Goal: Task Accomplishment & Management: Manage account settings

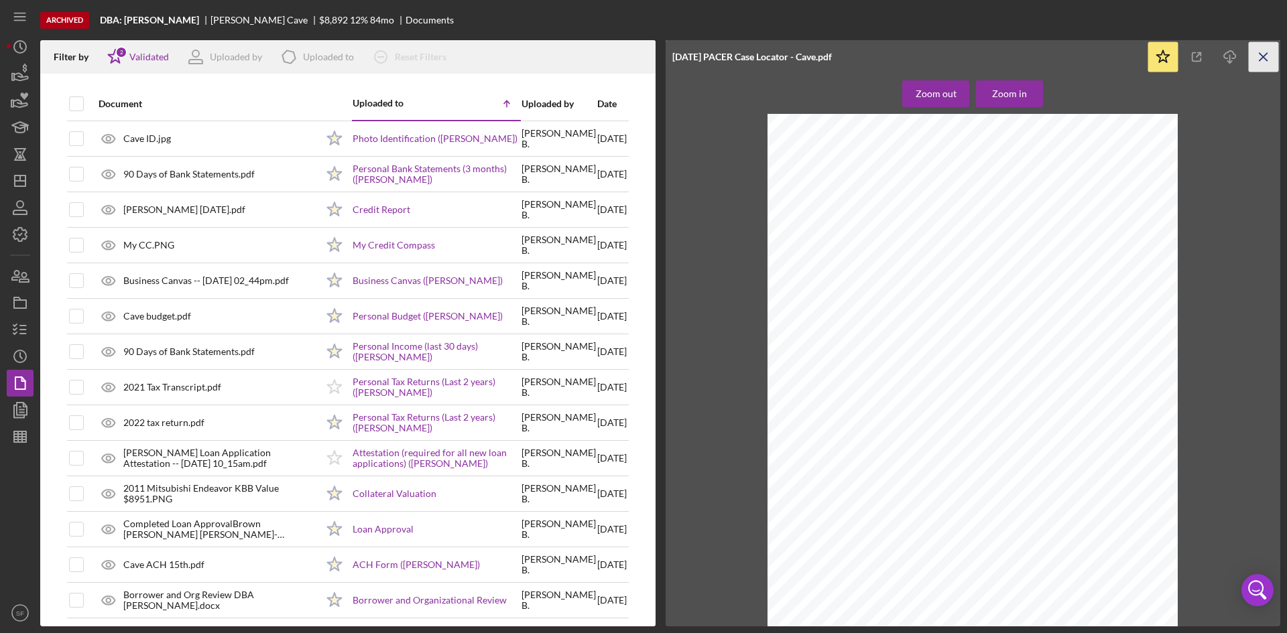
click at [1268, 60] on icon "Icon/Menu Close" at bounding box center [1264, 57] width 30 height 30
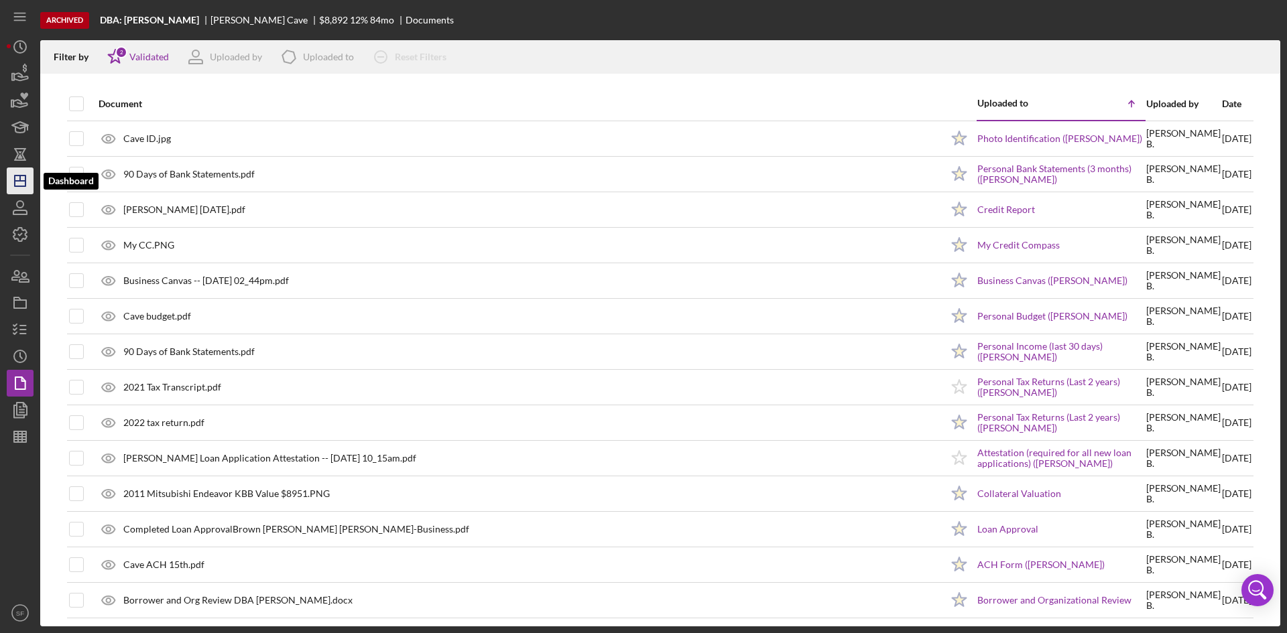
click at [19, 186] on icon "Icon/Dashboard" at bounding box center [20, 181] width 34 height 34
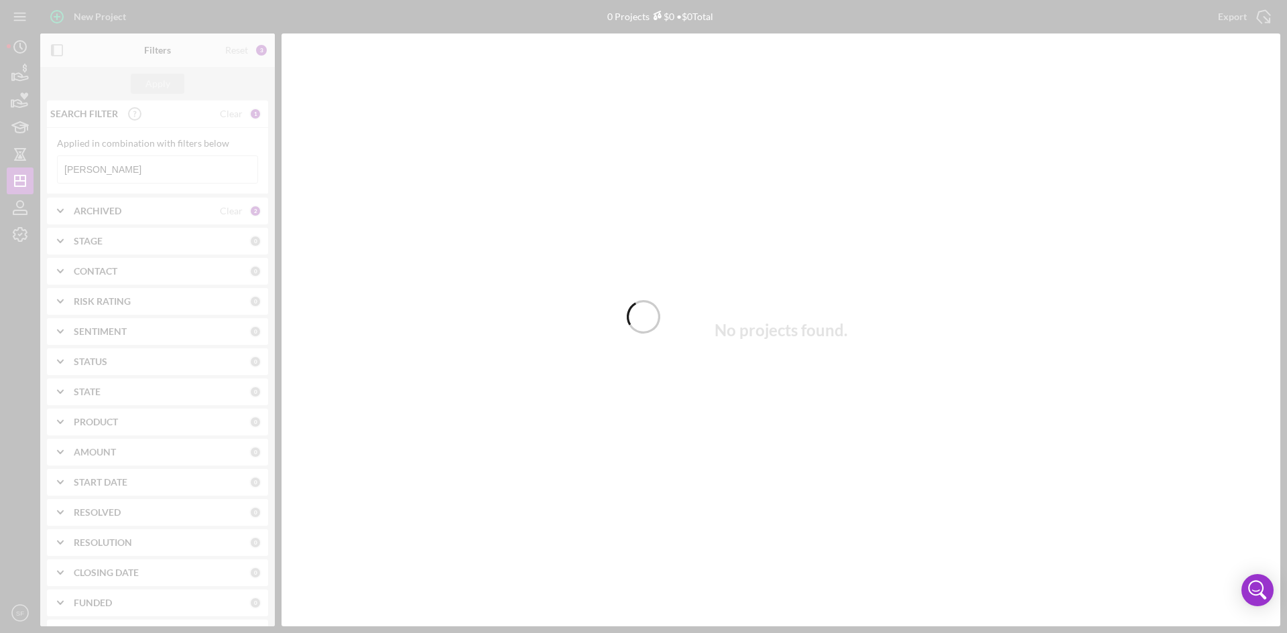
click at [153, 168] on div at bounding box center [643, 316] width 1287 height 633
click at [141, 176] on div at bounding box center [643, 316] width 1287 height 633
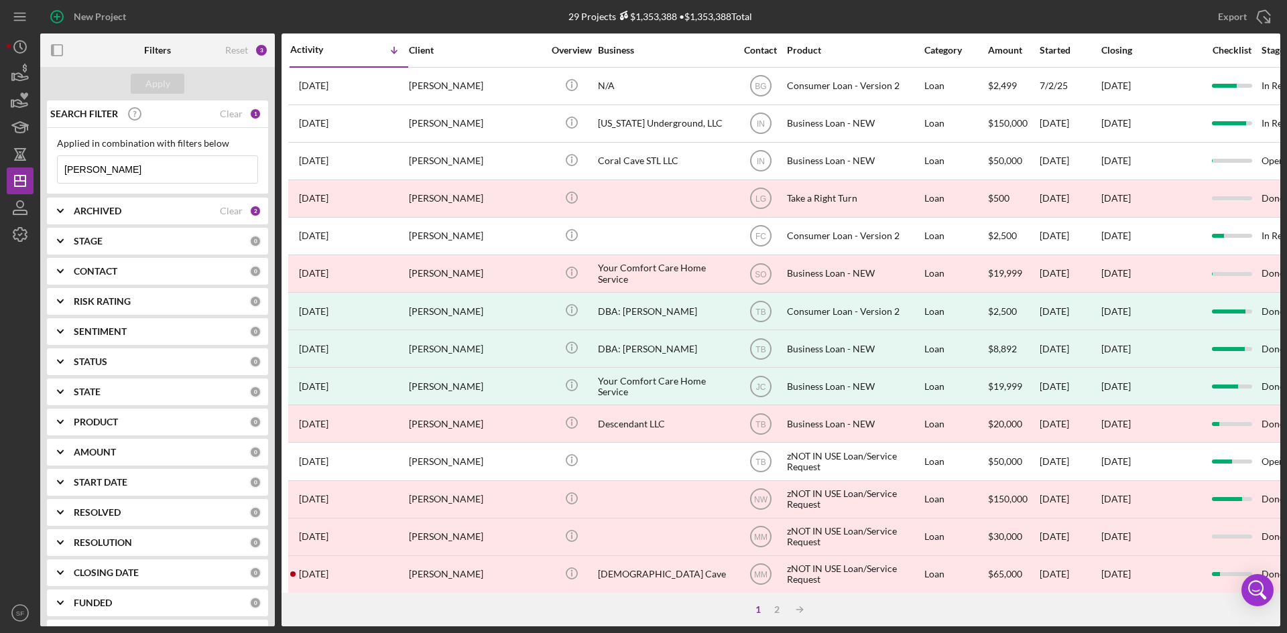
click at [139, 176] on input "[PERSON_NAME]" at bounding box center [158, 169] width 200 height 27
drag, startPoint x: 137, startPoint y: 176, endPoint x: 45, endPoint y: 167, distance: 92.2
click at [45, 167] on div "SEARCH FILTER Clear 1 Applied in combination with filters below [PERSON_NAME] I…" at bounding box center [157, 364] width 235 height 526
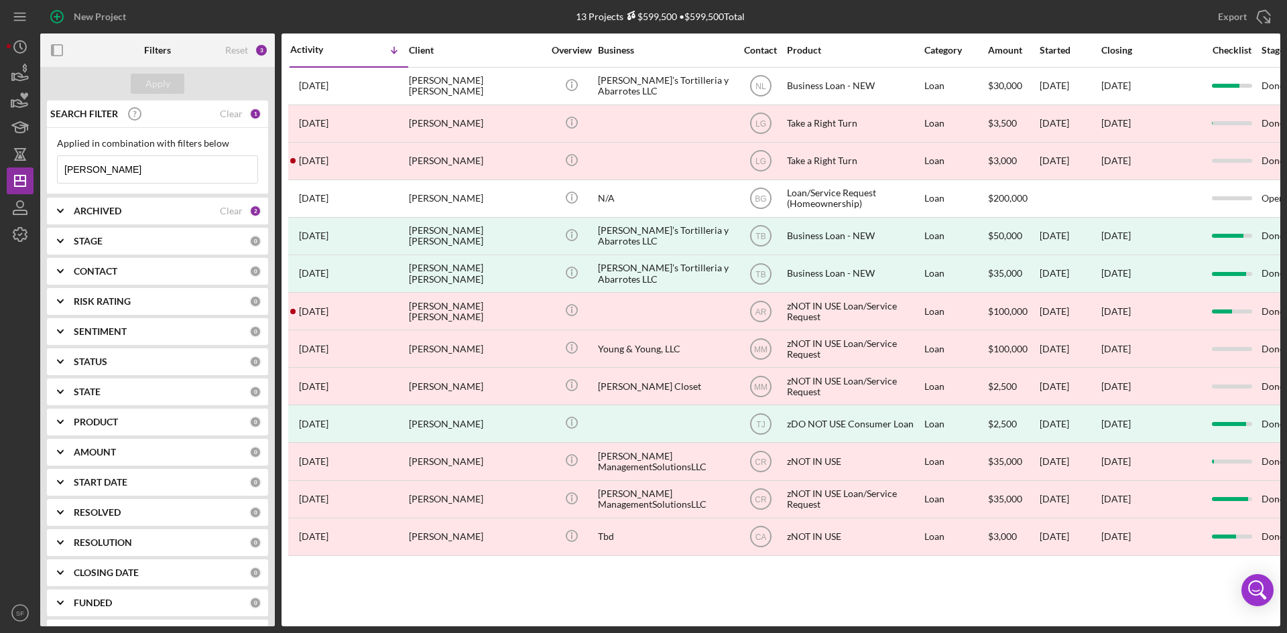
type input "[PERSON_NAME]"
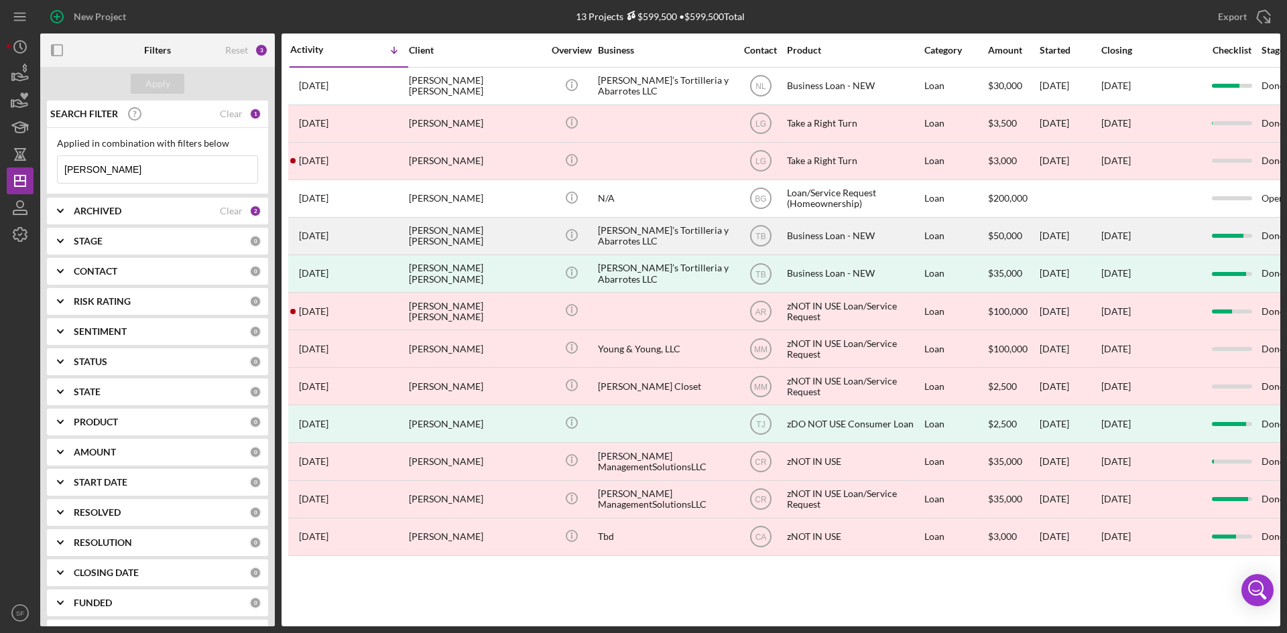
click at [484, 231] on div "[PERSON_NAME] [PERSON_NAME]" at bounding box center [476, 237] width 134 height 36
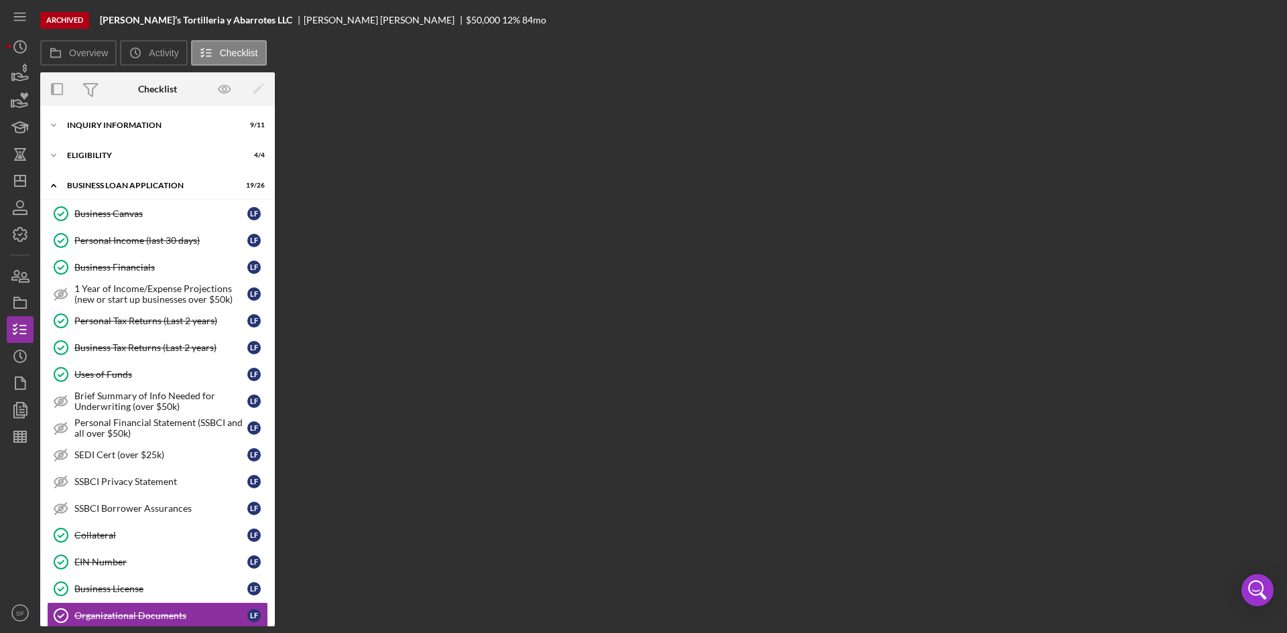
scroll to position [250, 0]
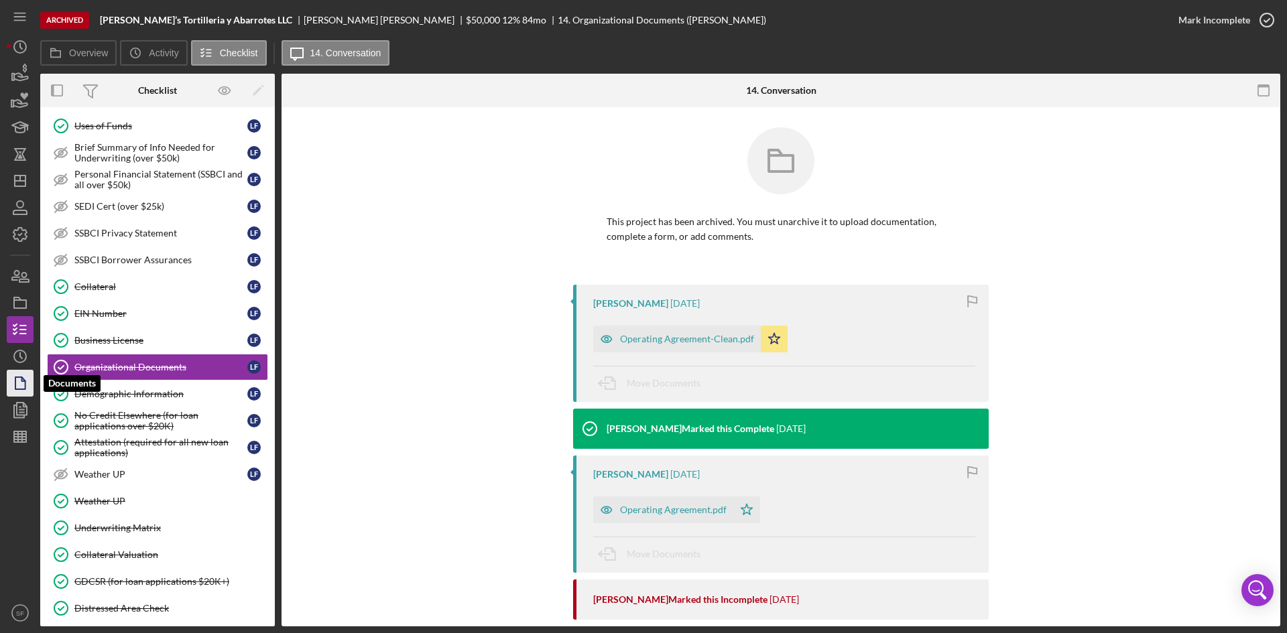
click at [19, 383] on icon "button" at bounding box center [20, 384] width 34 height 34
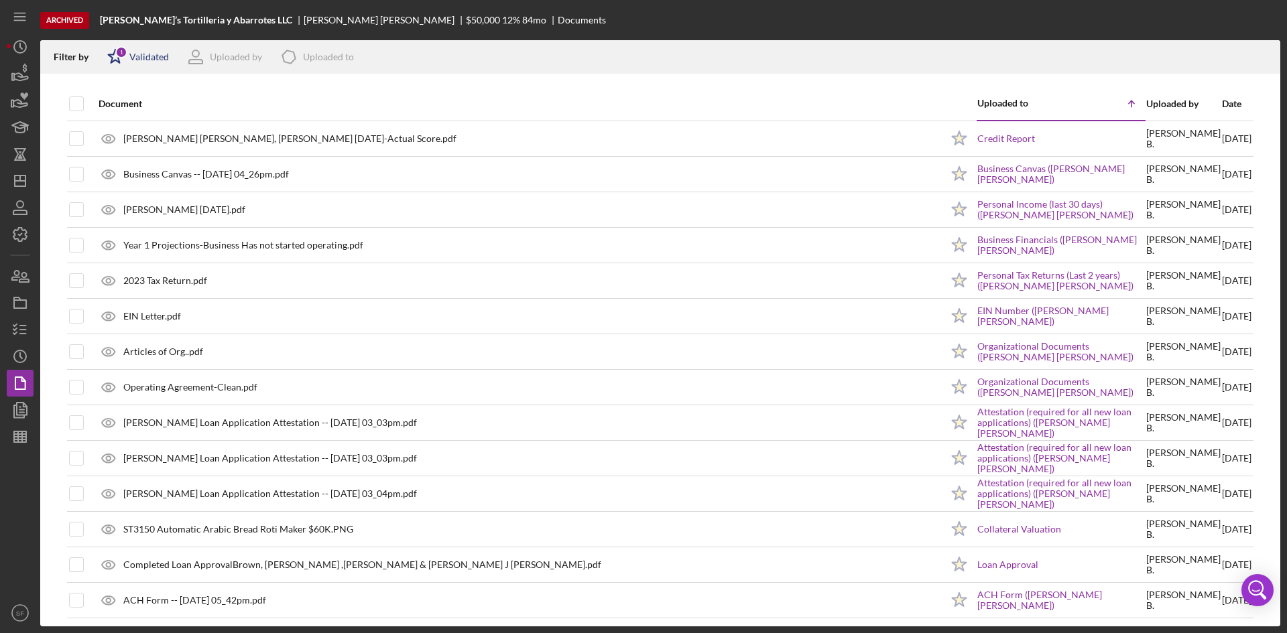
click at [148, 52] on div "Validated" at bounding box center [149, 57] width 40 height 11
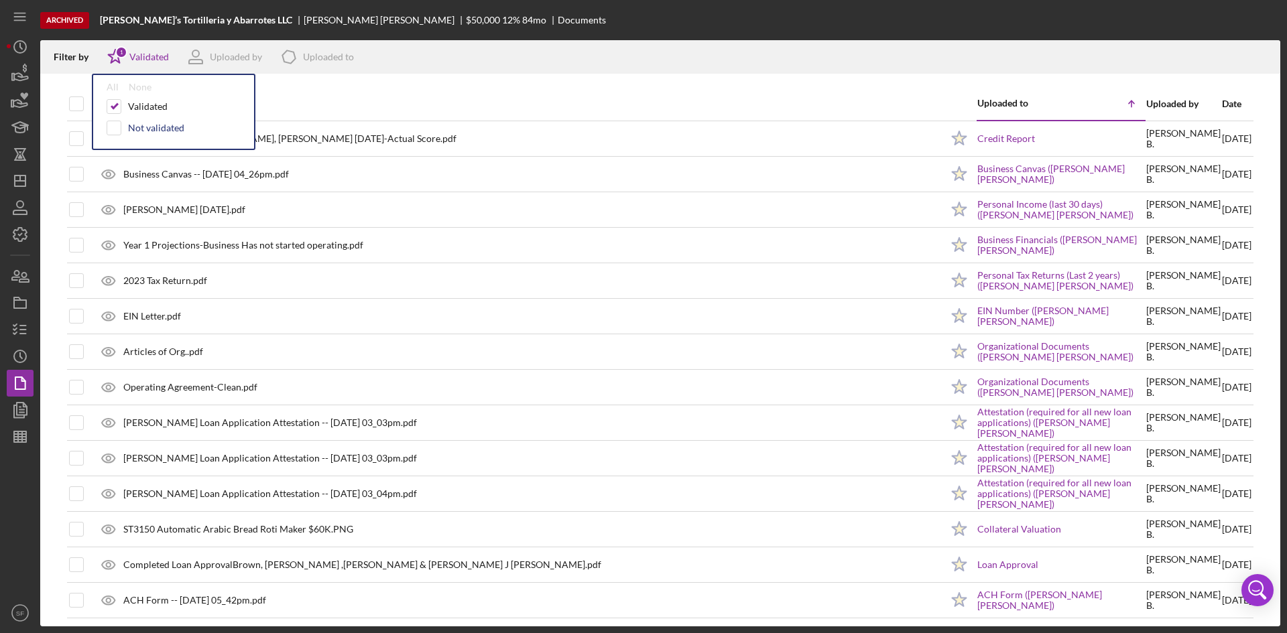
click at [164, 127] on div "Not validated" at bounding box center [156, 128] width 56 height 11
checkbox input "true"
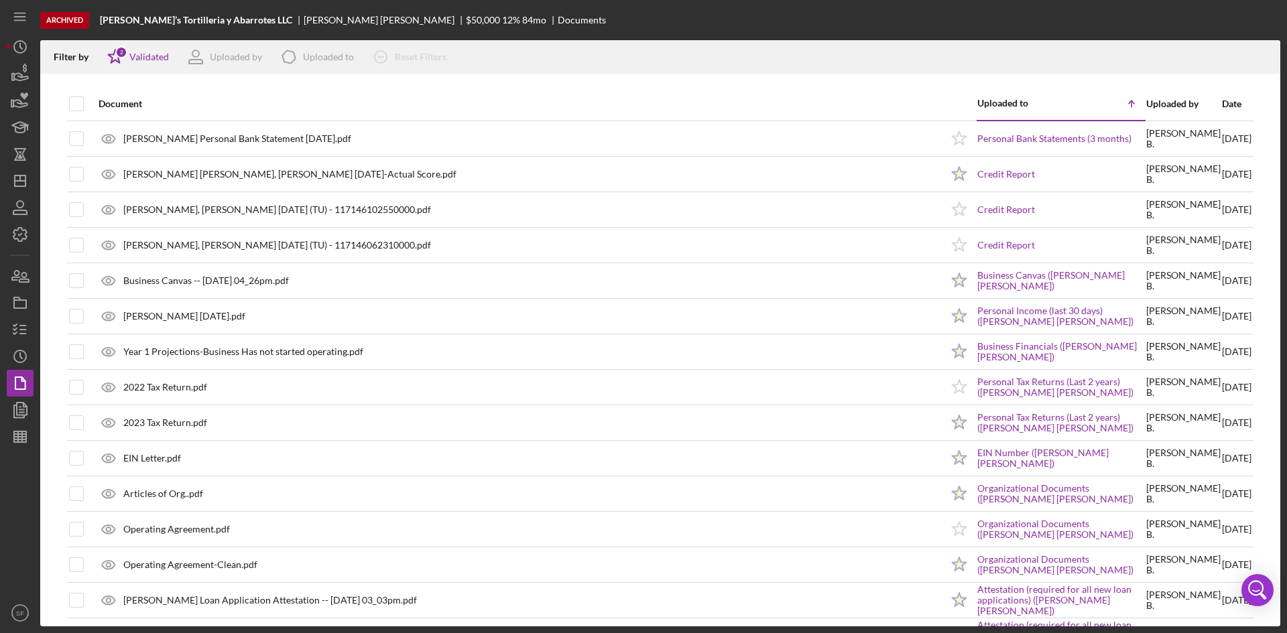
click at [495, 90] on div "Document" at bounding box center [520, 104] width 843 height 32
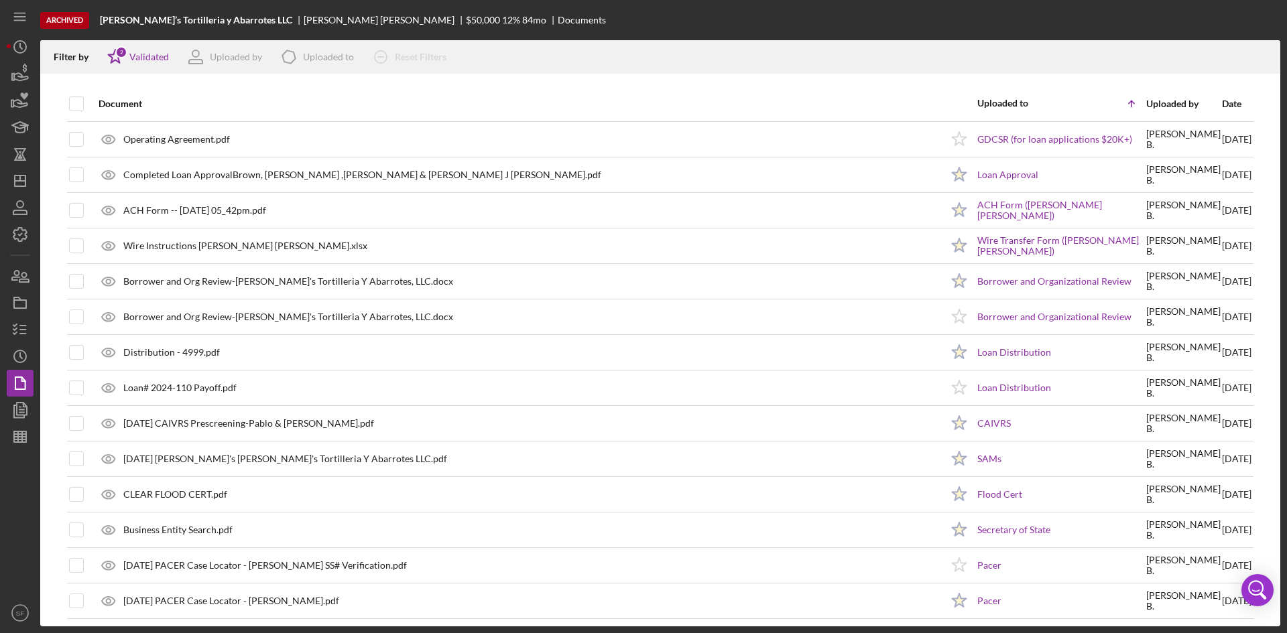
scroll to position [645, 0]
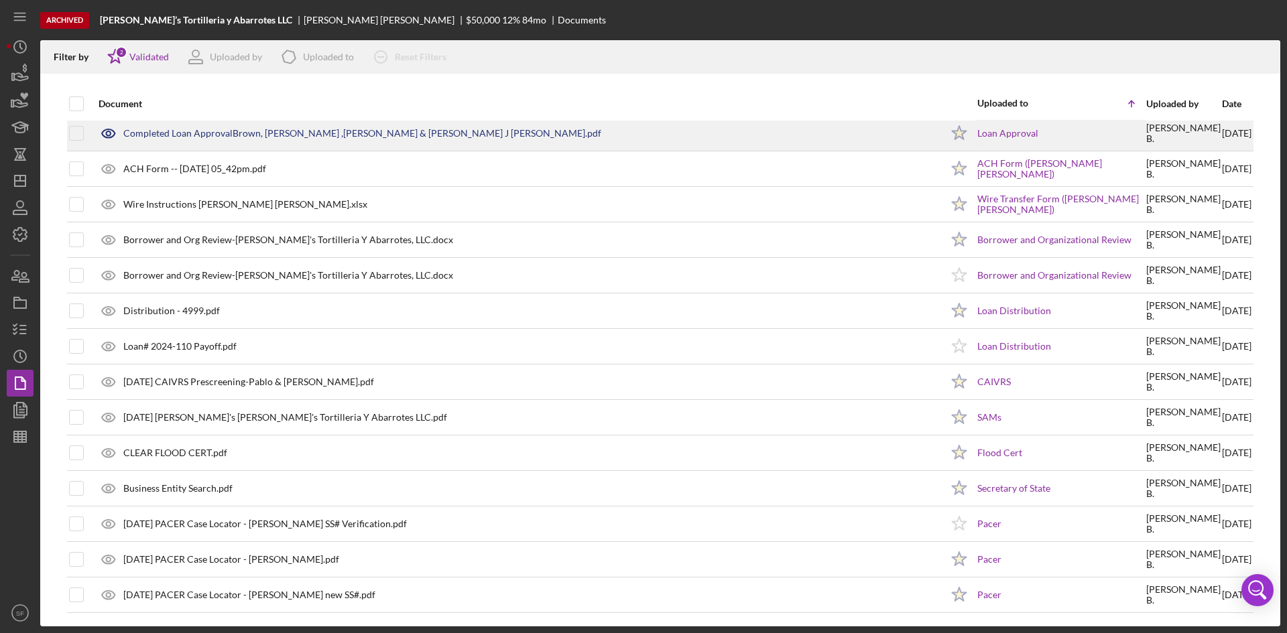
click at [391, 129] on div "Completed Loan ApprovalBrown, [PERSON_NAME] ,[PERSON_NAME] & [PERSON_NAME] J [P…" at bounding box center [362, 133] width 478 height 11
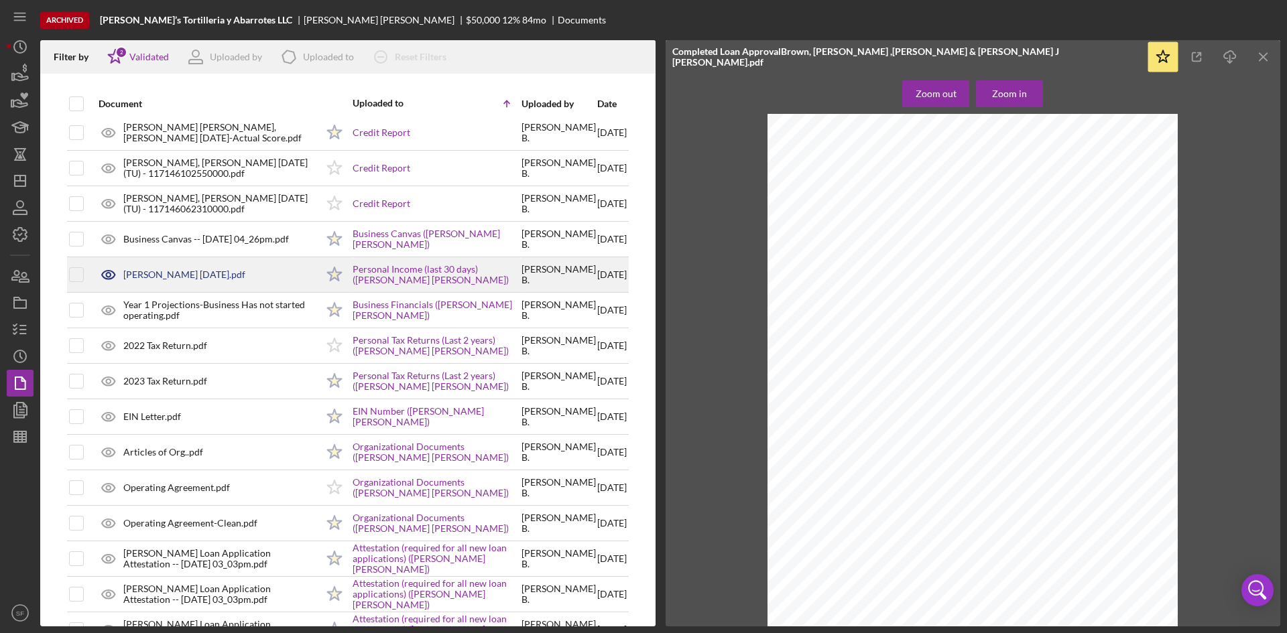
scroll to position [0, 0]
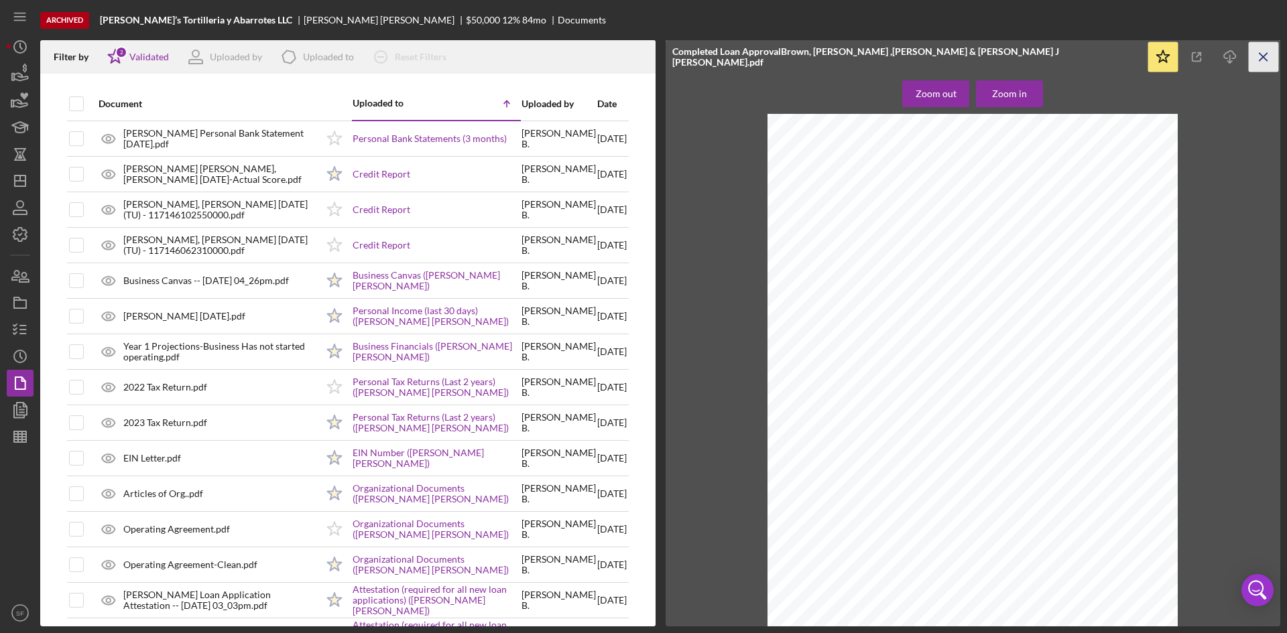
click at [1267, 62] on icon "Icon/Menu Close" at bounding box center [1264, 57] width 30 height 30
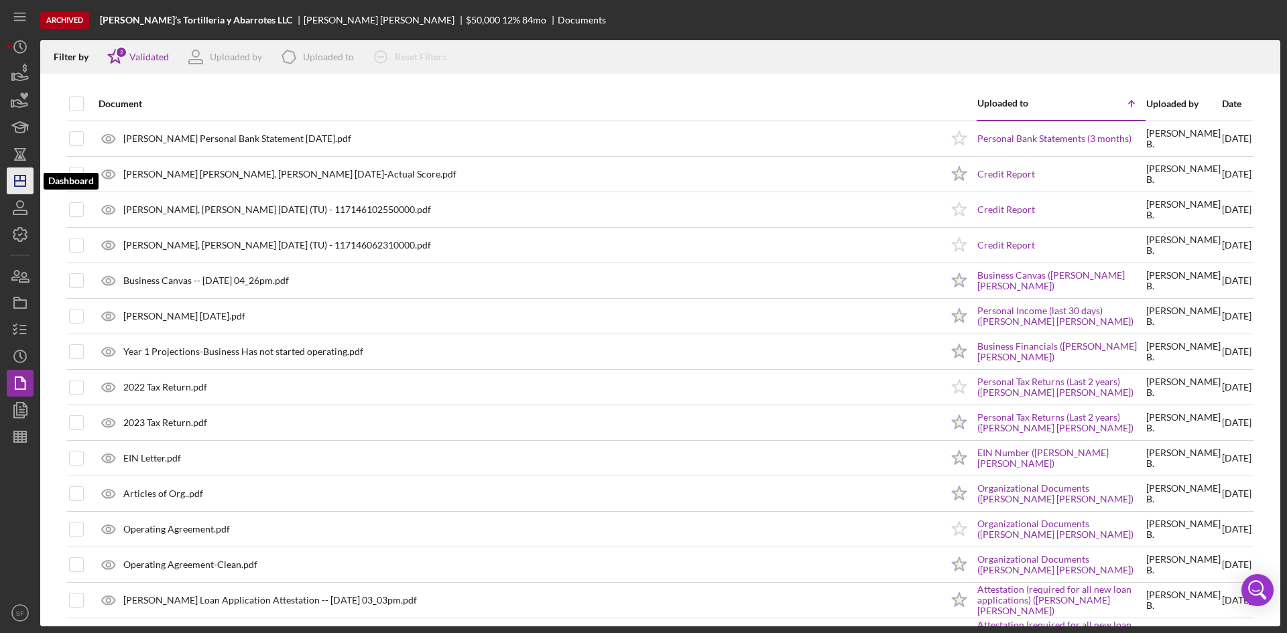
click at [29, 180] on icon "Icon/Dashboard" at bounding box center [20, 181] width 34 height 34
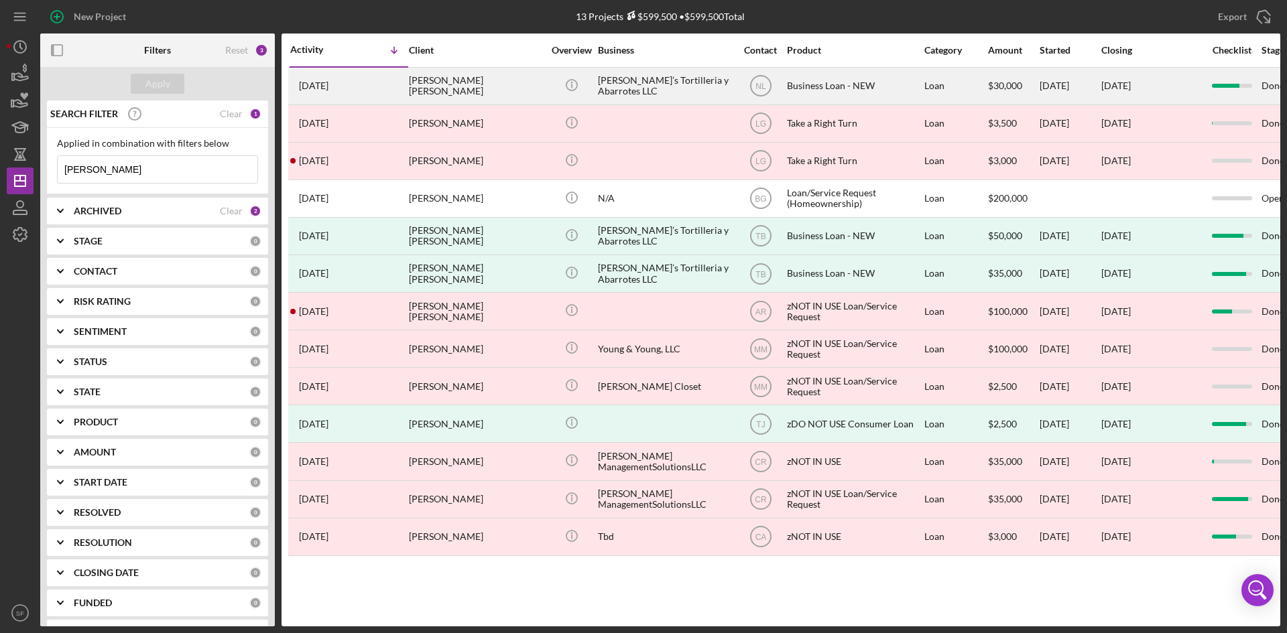
click at [456, 85] on div "[PERSON_NAME] [PERSON_NAME]" at bounding box center [476, 86] width 134 height 36
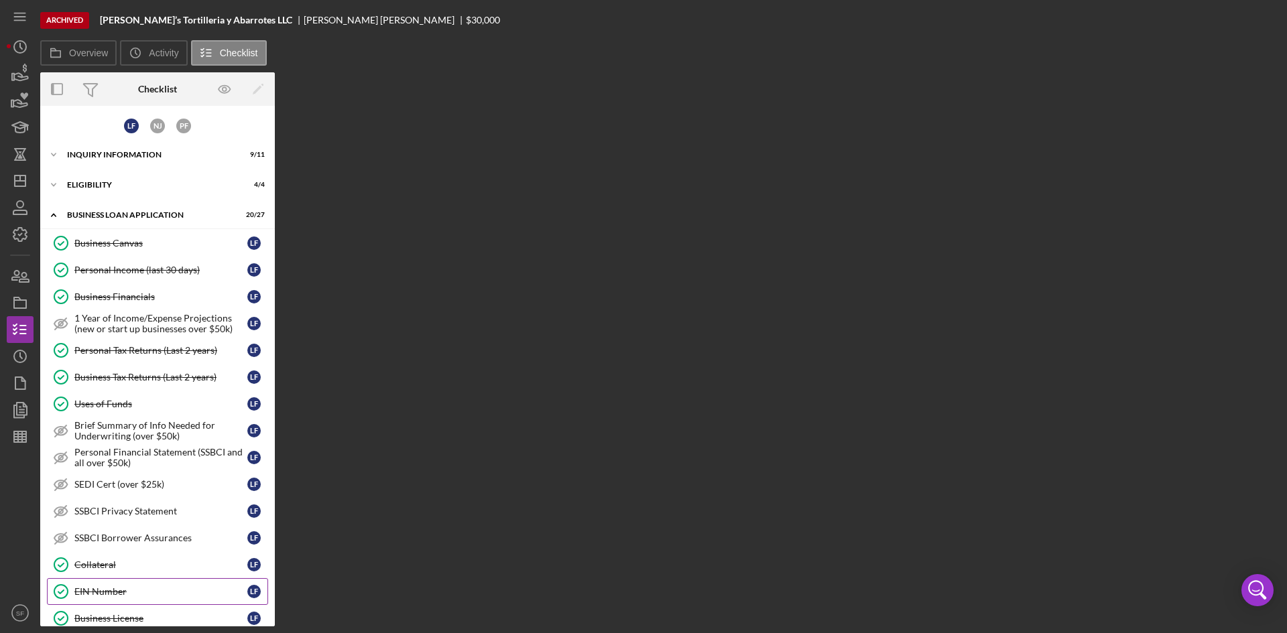
scroll to position [431, 0]
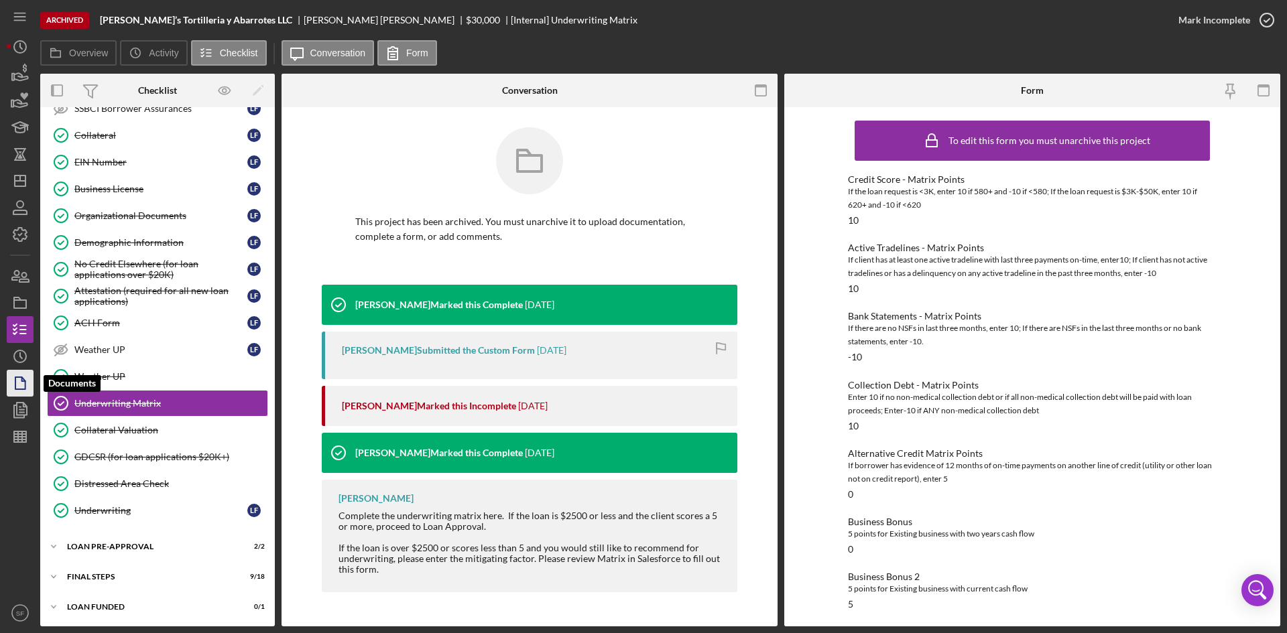
click at [21, 385] on icon "button" at bounding box center [20, 384] width 34 height 34
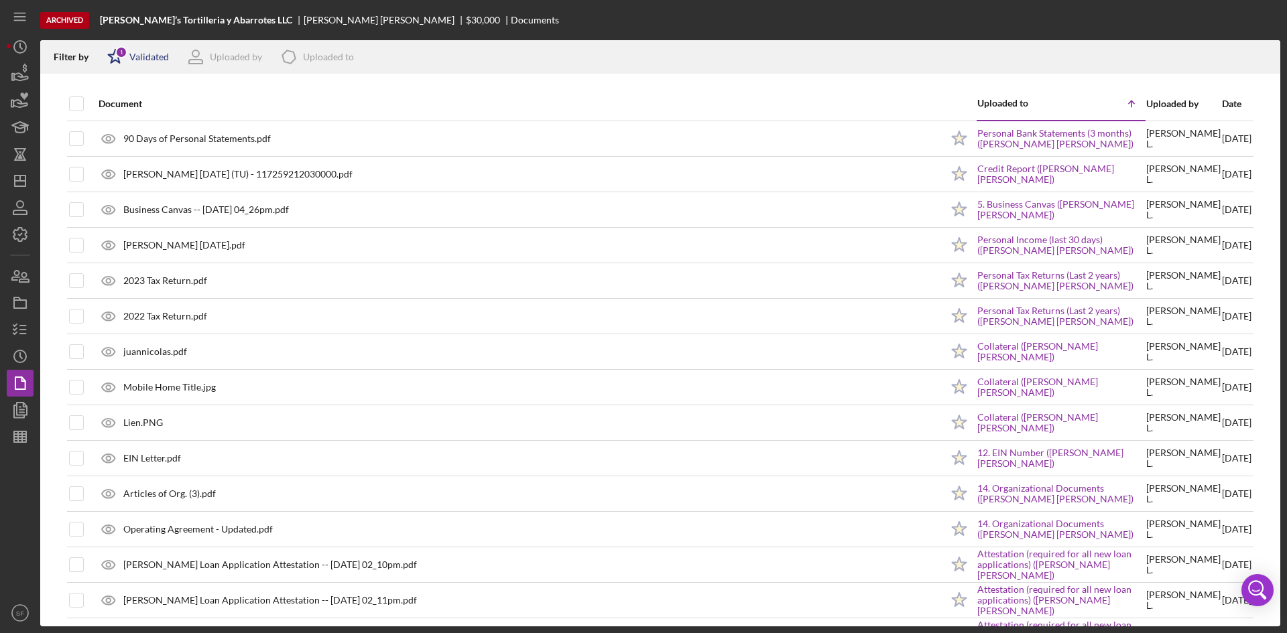
click at [145, 54] on div "Validated" at bounding box center [149, 57] width 40 height 11
click at [150, 125] on div "Not validated" at bounding box center [156, 128] width 56 height 11
checkbox input "true"
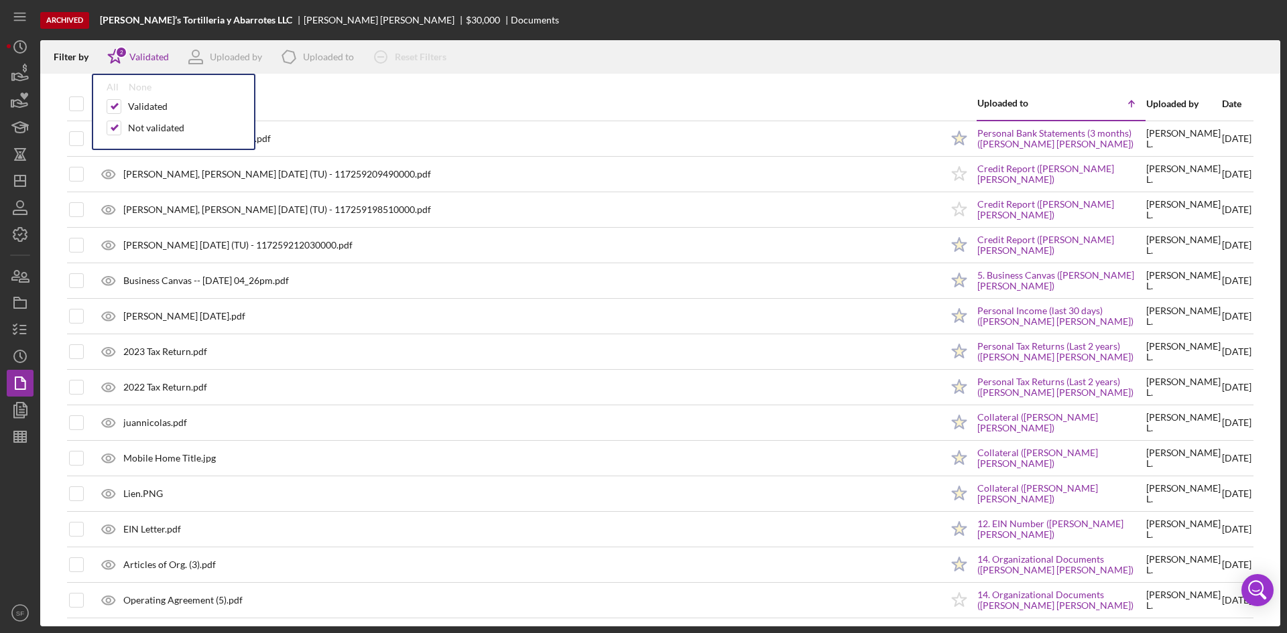
drag, startPoint x: 499, startPoint y: 100, endPoint x: 491, endPoint y: 91, distance: 11.9
click at [499, 100] on div "Document" at bounding box center [520, 104] width 843 height 11
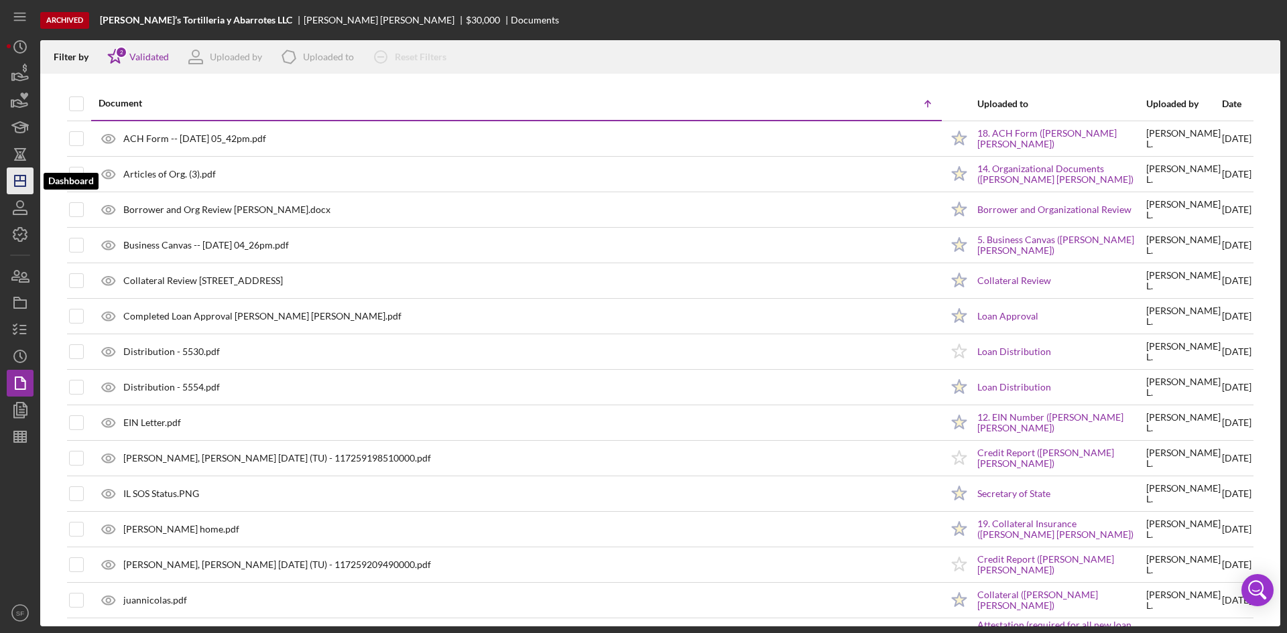
click at [21, 184] on icon "Icon/Dashboard" at bounding box center [20, 181] width 34 height 34
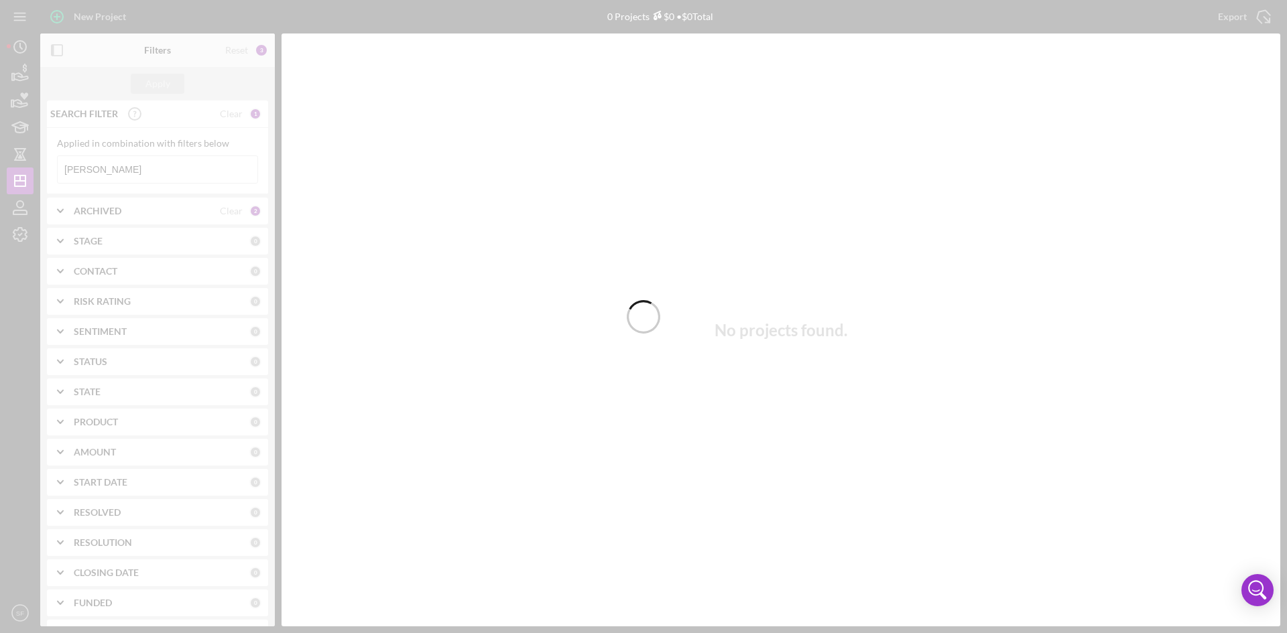
click at [137, 166] on div at bounding box center [643, 316] width 1287 height 633
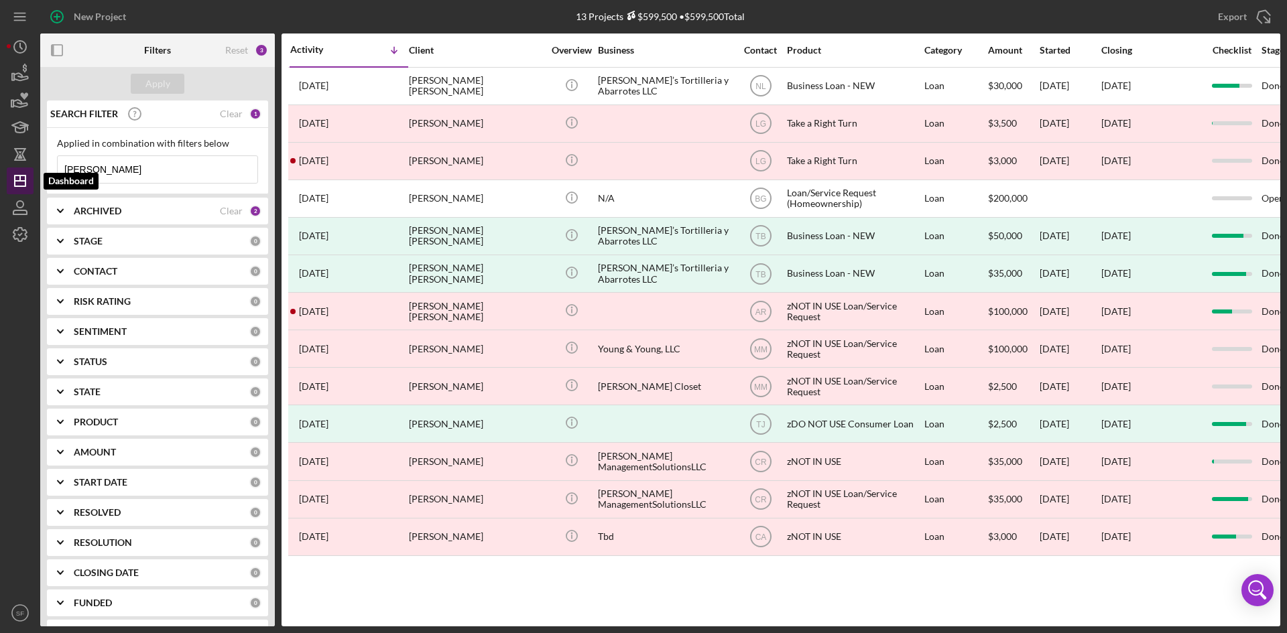
drag, startPoint x: 138, startPoint y: 170, endPoint x: 25, endPoint y: 170, distance: 112.6
click at [25, 170] on div "New Project 13 Projects $599,500 • $599,500 Total [PERSON_NAME] Export Icon/Exp…" at bounding box center [644, 313] width 1274 height 627
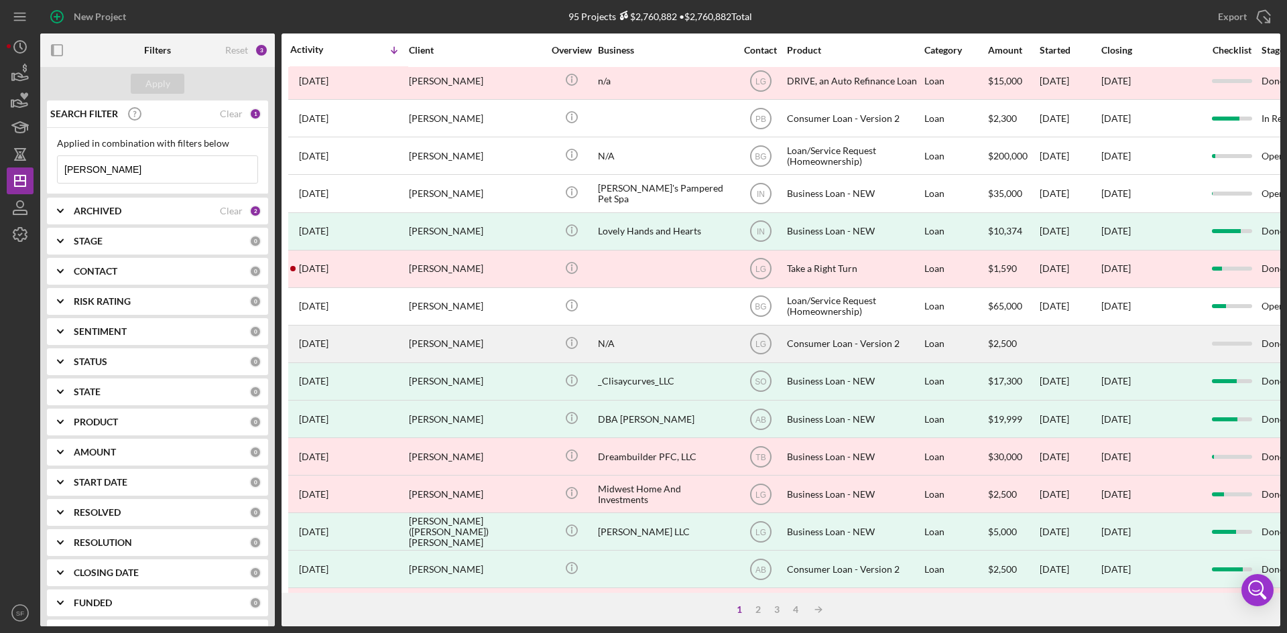
scroll to position [402, 0]
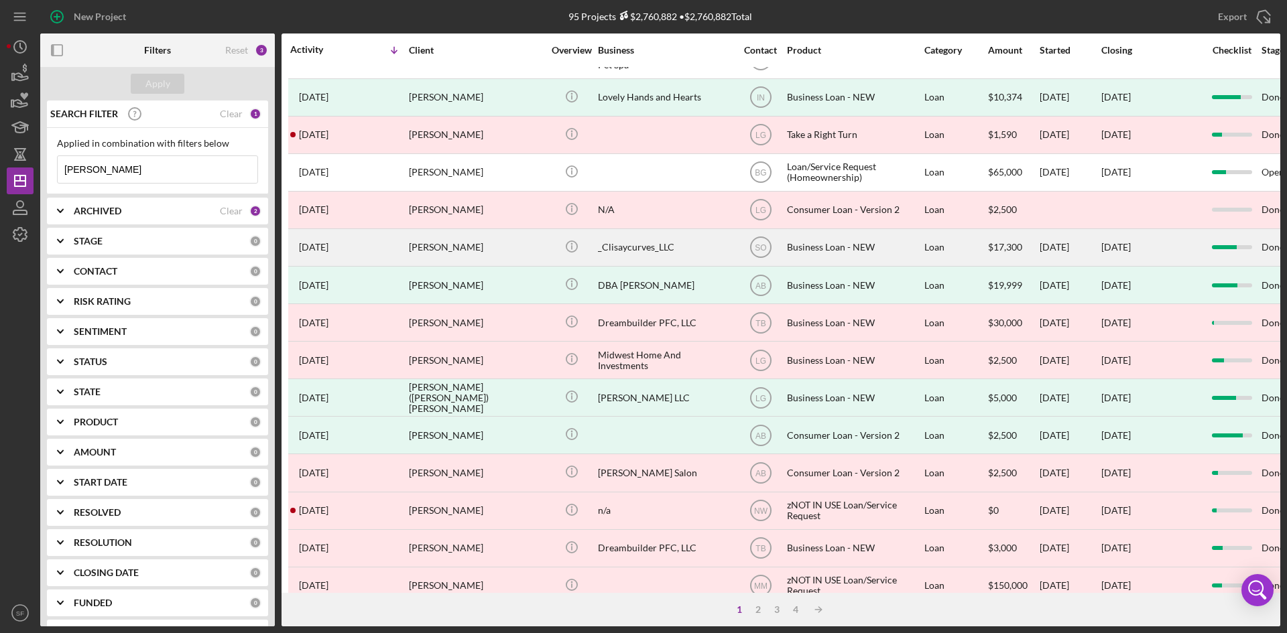
type input "[PERSON_NAME]"
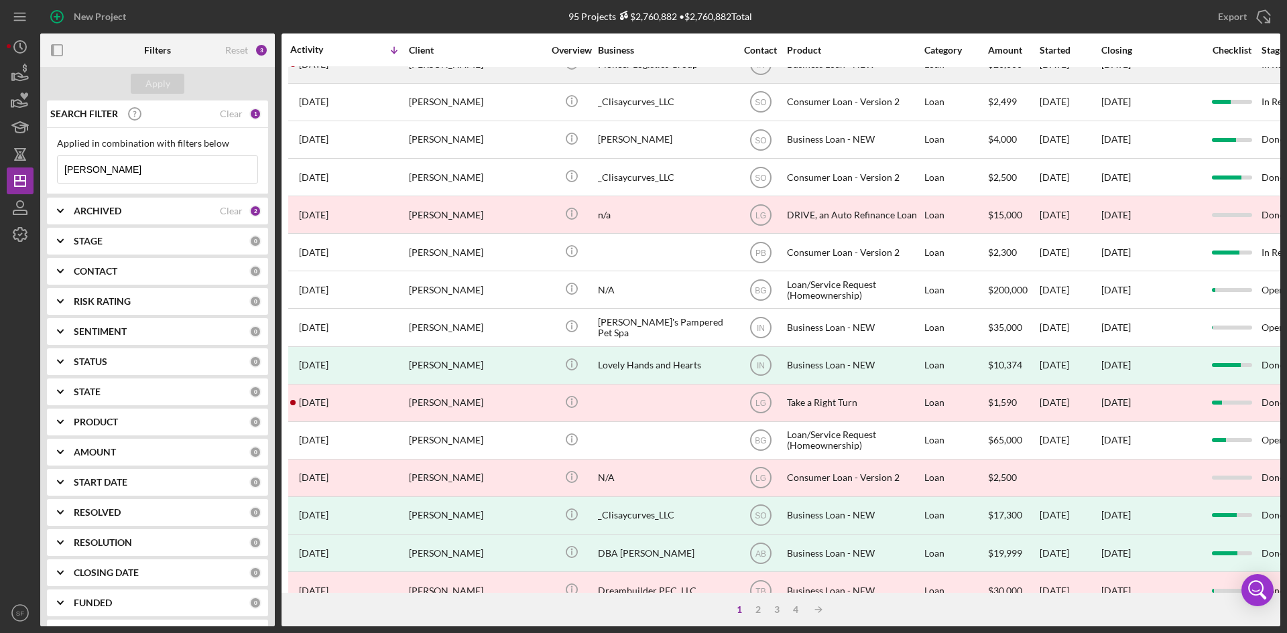
scroll to position [0, 0]
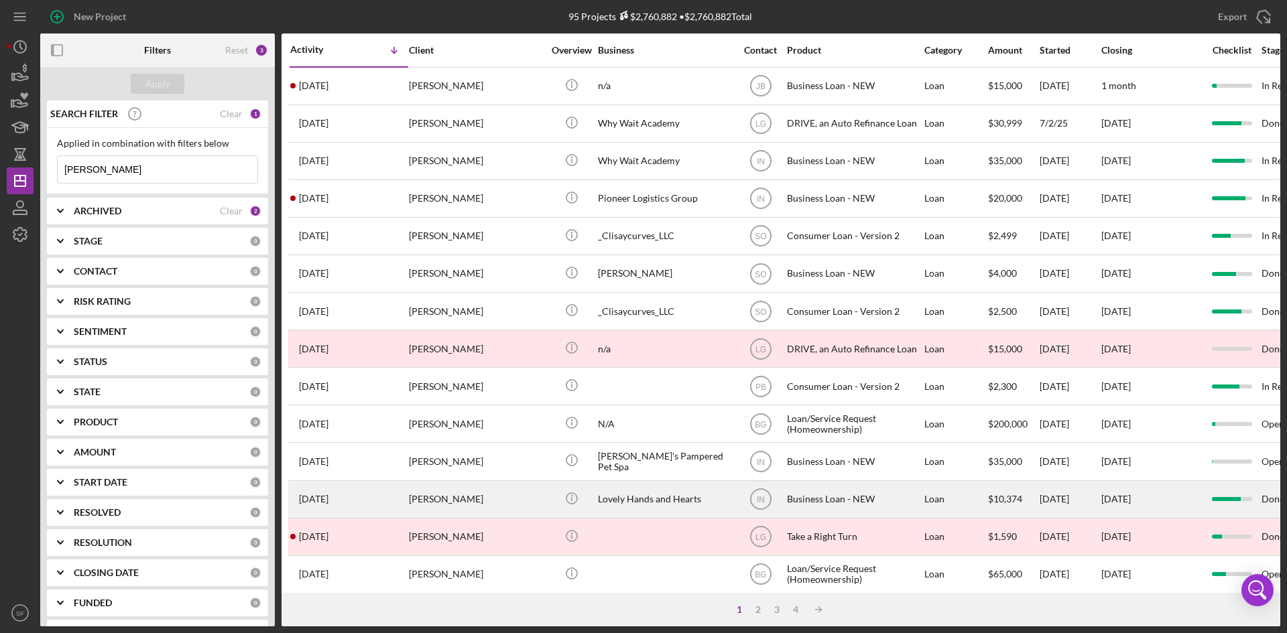
click at [443, 498] on div "[PERSON_NAME]" at bounding box center [476, 500] width 134 height 36
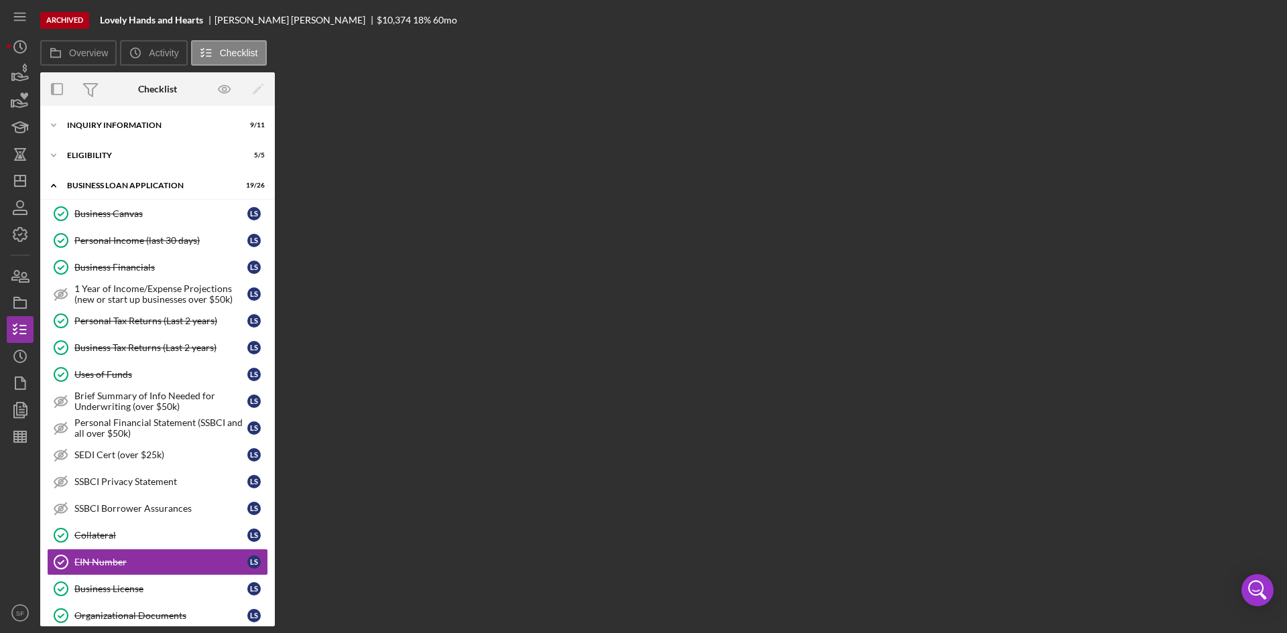
scroll to position [196, 0]
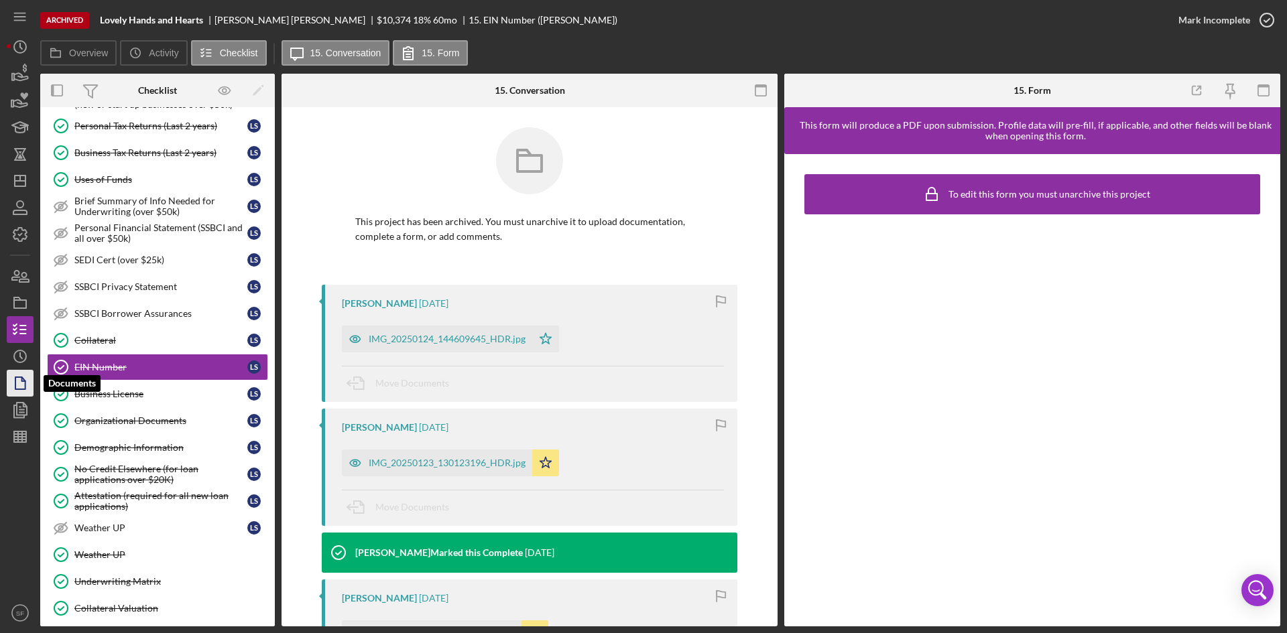
click at [21, 375] on icon "button" at bounding box center [20, 384] width 34 height 34
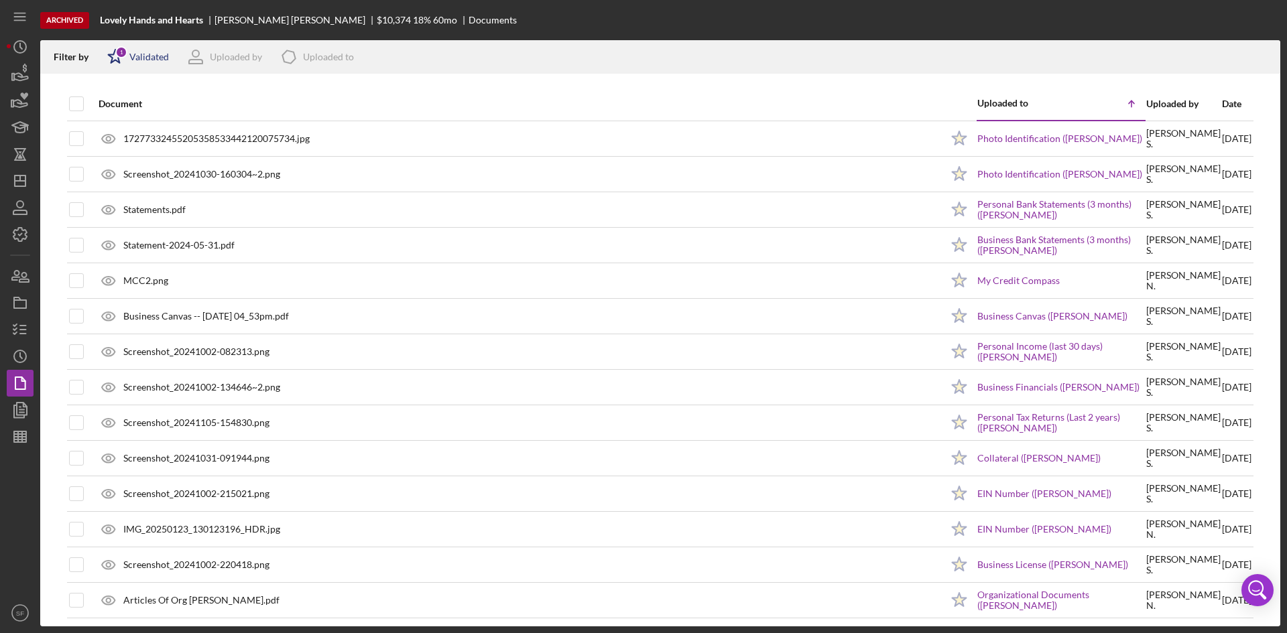
click at [144, 54] on div "Validated" at bounding box center [149, 57] width 40 height 11
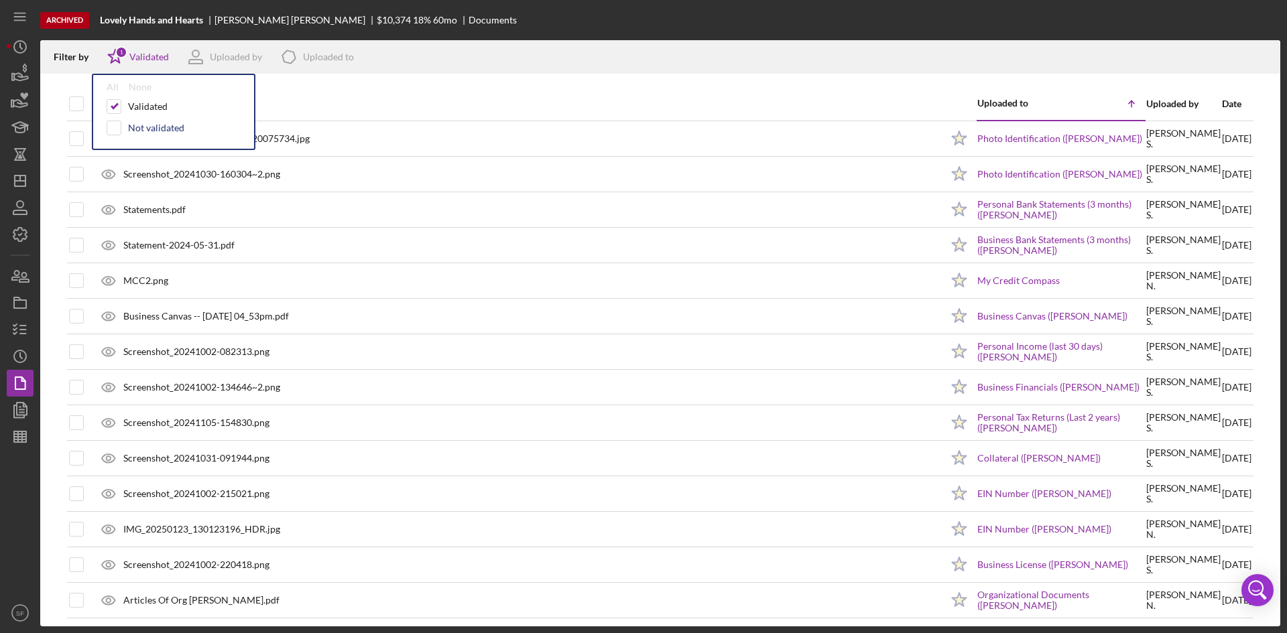
click at [164, 125] on div "Not validated" at bounding box center [156, 128] width 56 height 11
checkbox input "true"
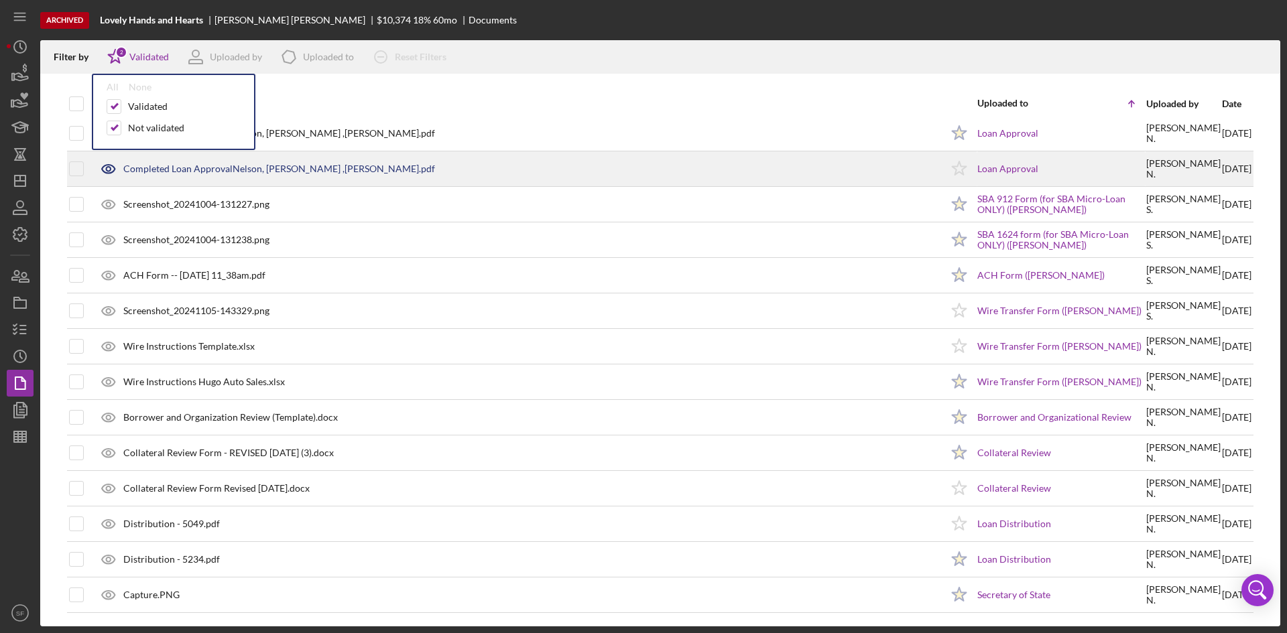
scroll to position [1573, 0]
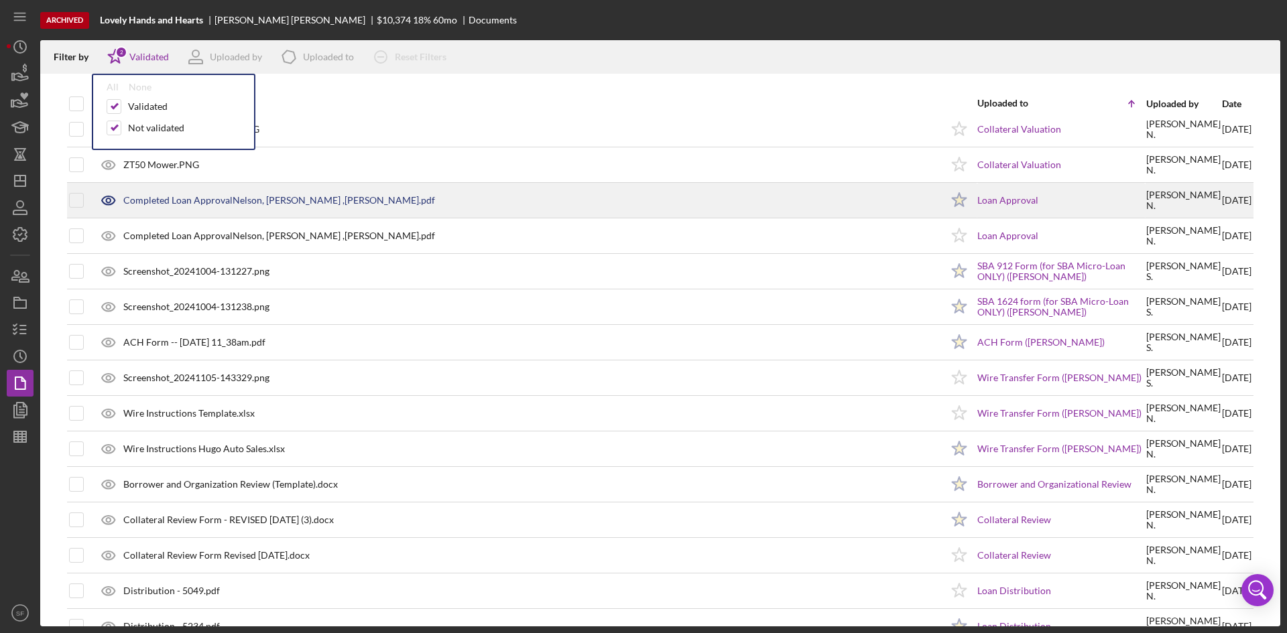
click at [279, 202] on div "Completed Loan ApprovalNelson, [PERSON_NAME] ,[PERSON_NAME].pdf" at bounding box center [279, 200] width 312 height 11
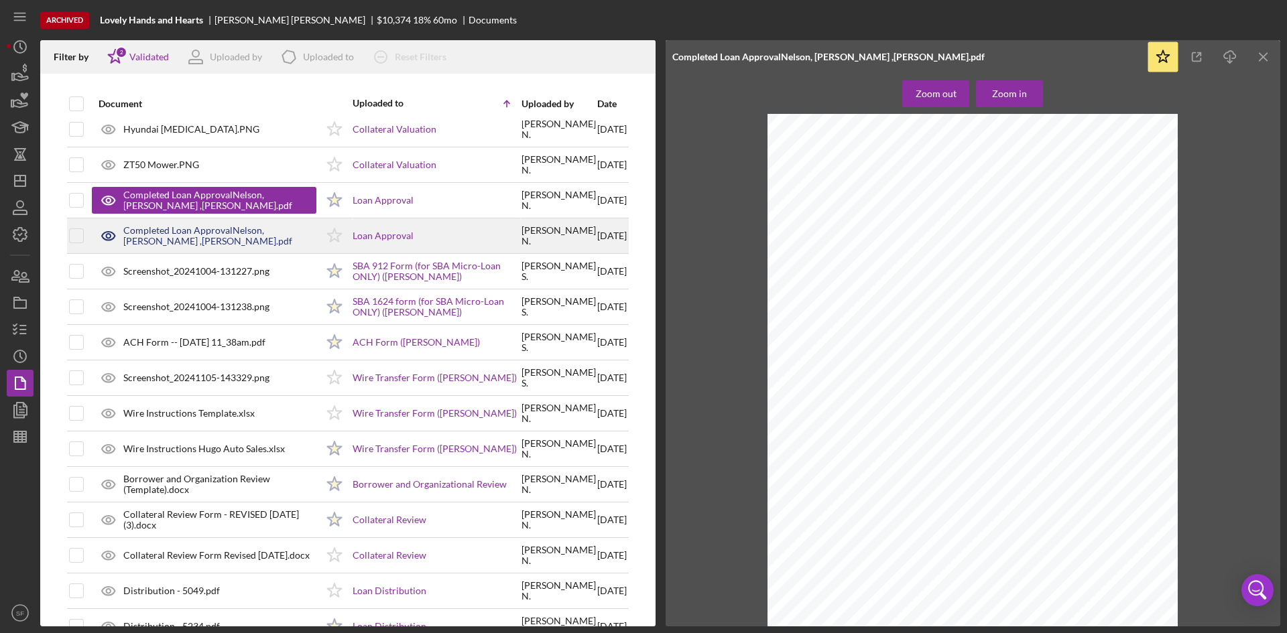
click at [178, 229] on div "Completed Loan ApprovalNelson, [PERSON_NAME] ,[PERSON_NAME].pdf" at bounding box center [219, 235] width 193 height 21
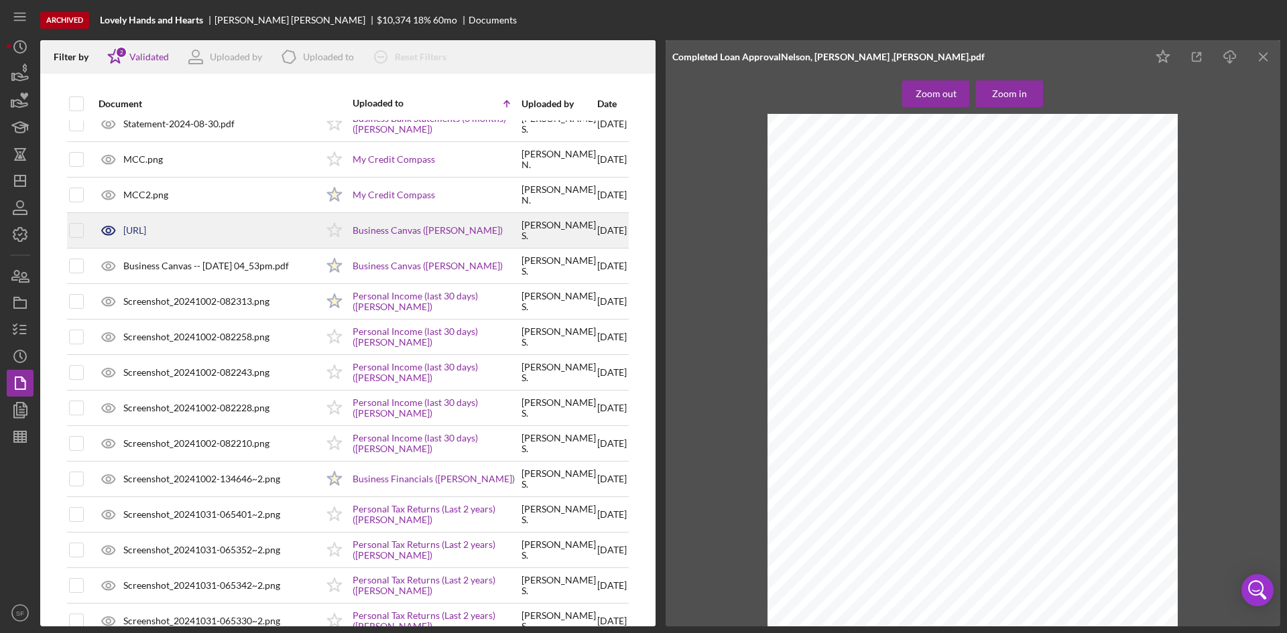
scroll to position [0, 0]
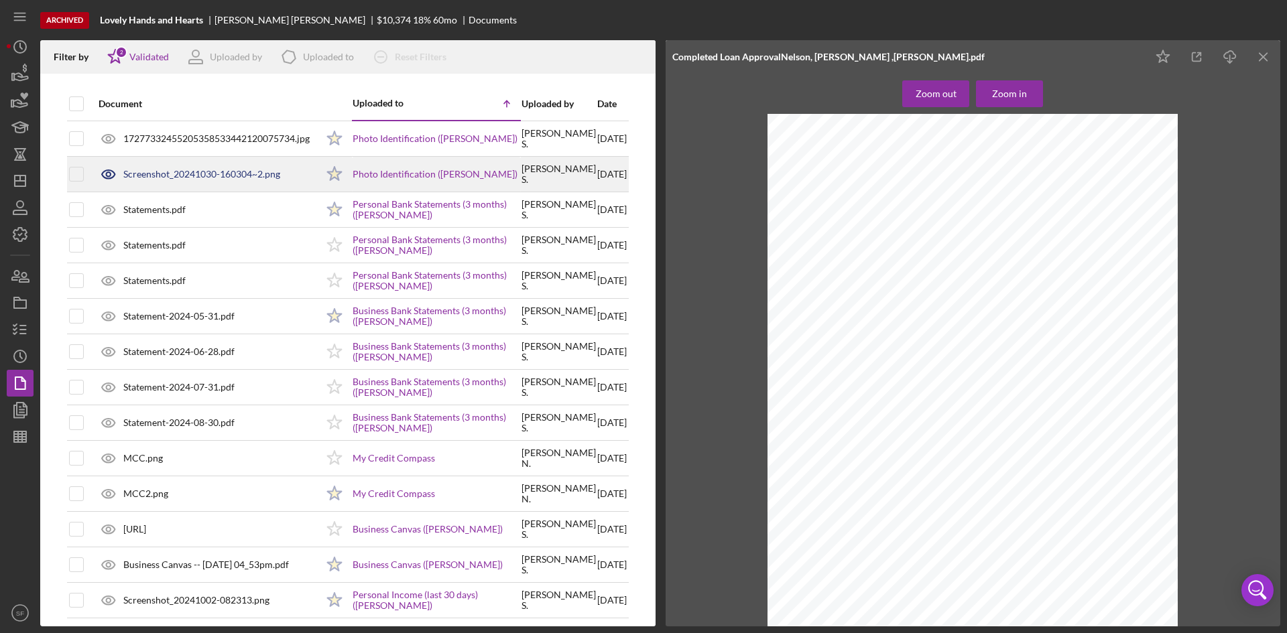
click at [202, 170] on div "Screenshot_20241030-160304~2.png" at bounding box center [201, 174] width 157 height 11
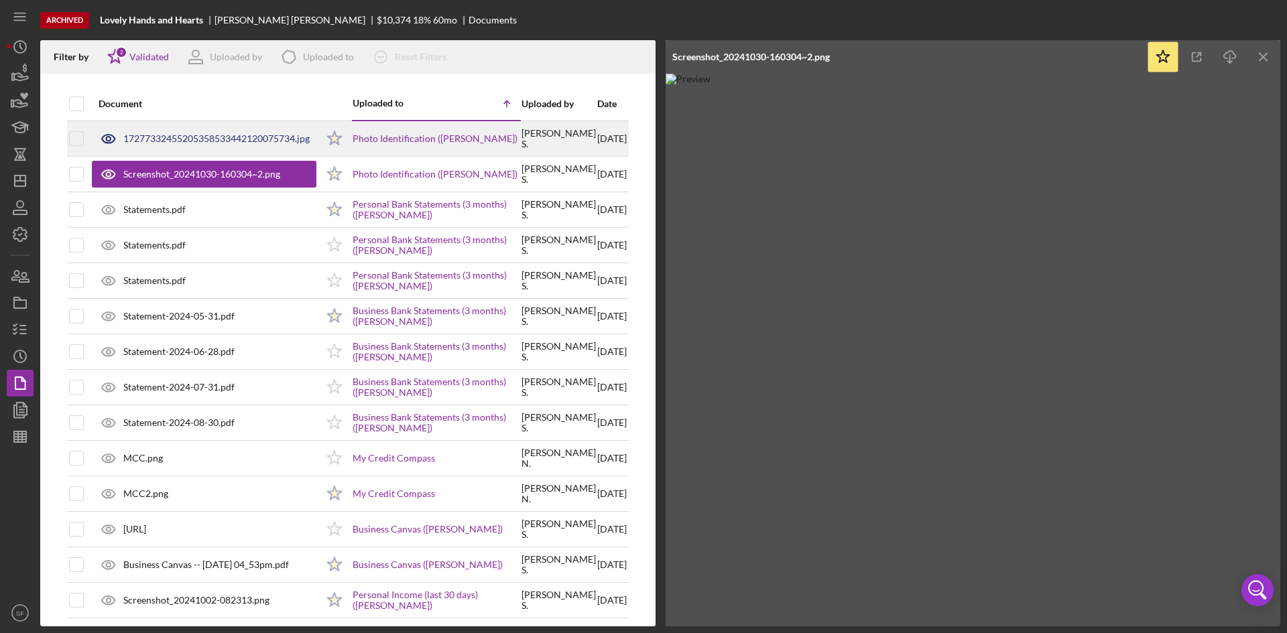
click at [212, 144] on div "17277332455205358533442120075734.jpg" at bounding box center [204, 139] width 225 height 34
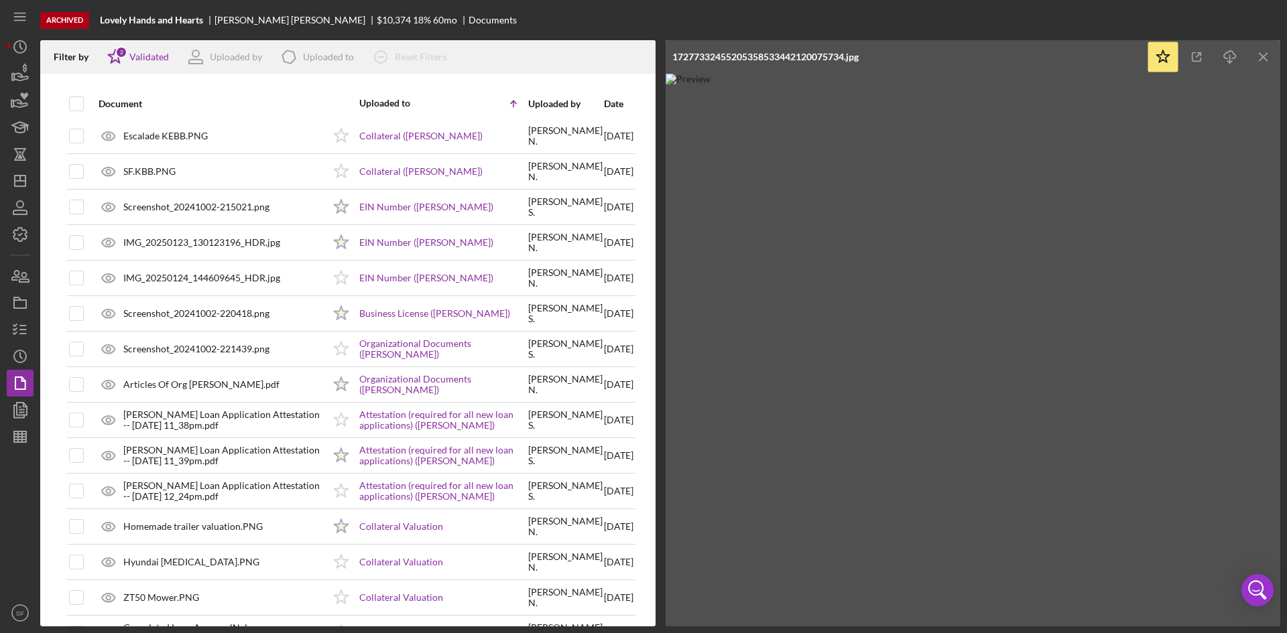
scroll to position [1274, 0]
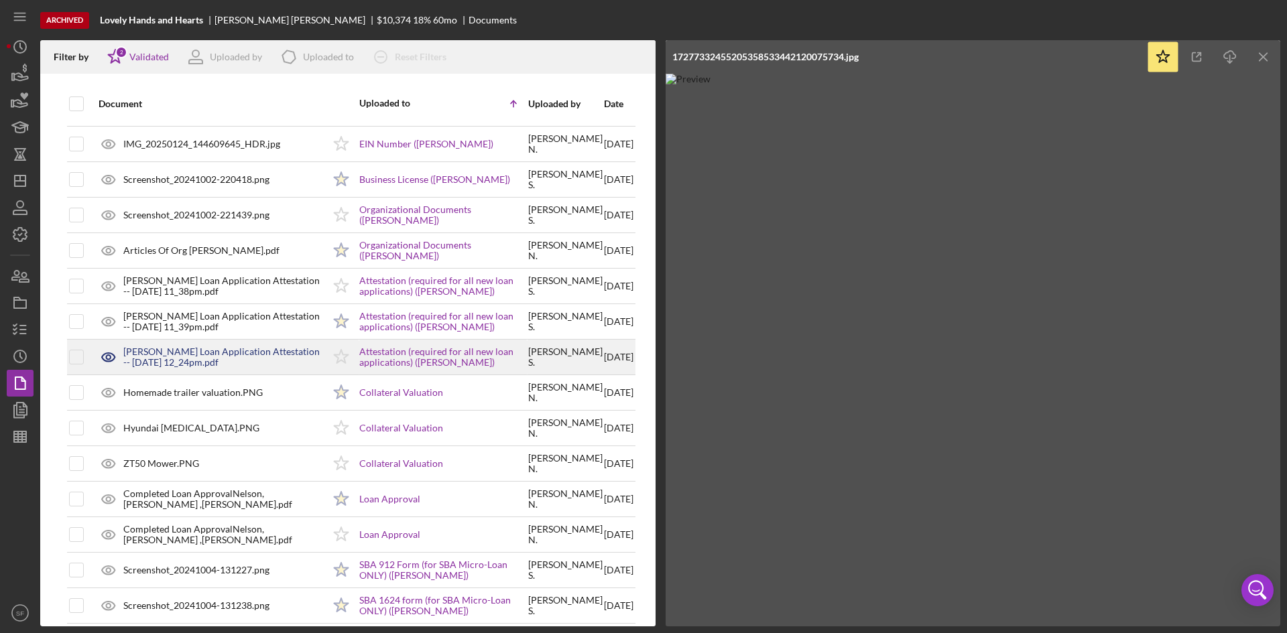
click at [253, 361] on div "[PERSON_NAME] Loan Application Attestation -- [DATE] 12_24pm.pdf" at bounding box center [223, 357] width 200 height 21
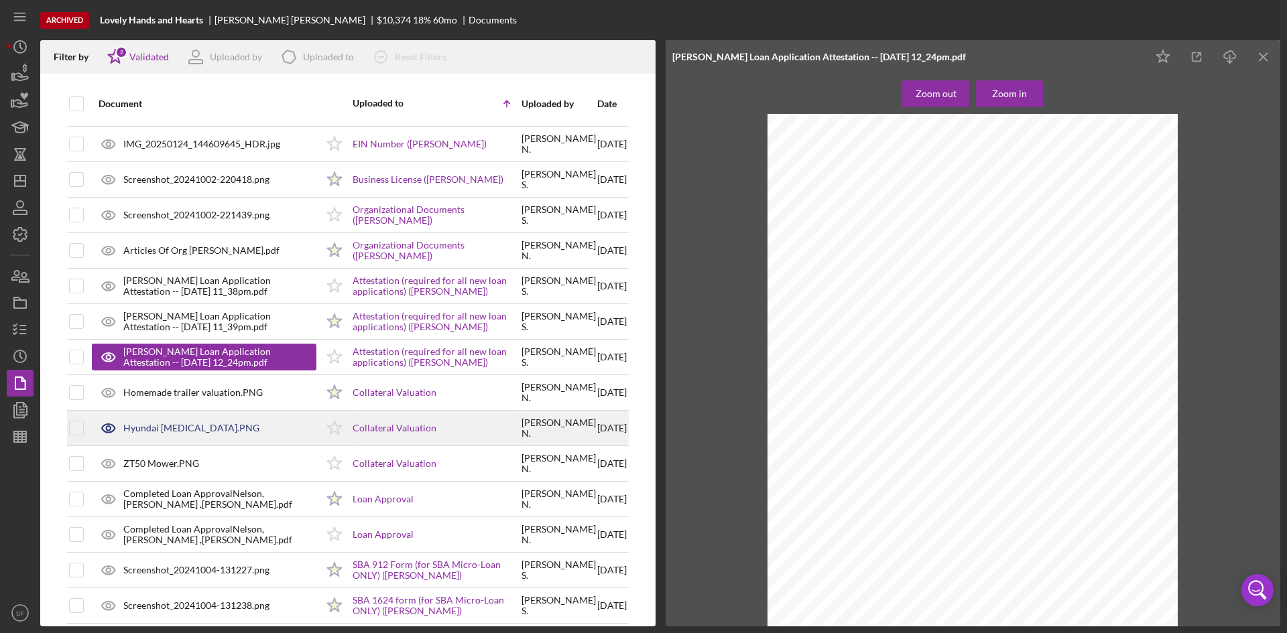
scroll to position [1408, 0]
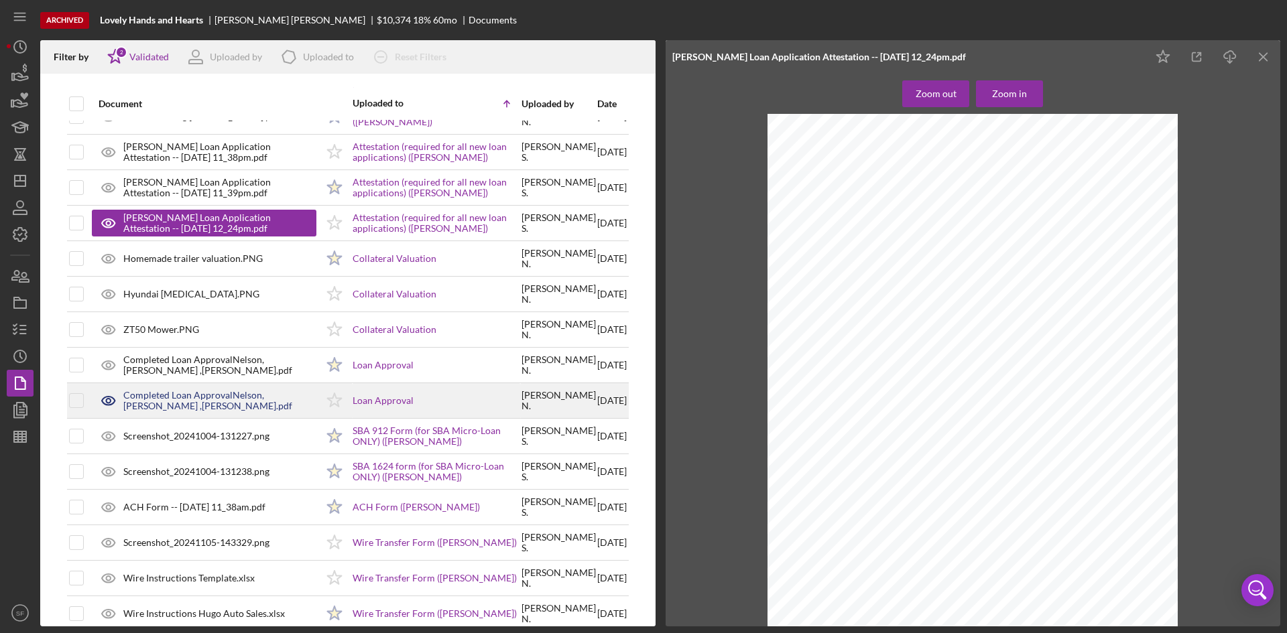
click at [202, 404] on div "Completed Loan ApprovalNelson, [PERSON_NAME] ,[PERSON_NAME].pdf" at bounding box center [219, 400] width 193 height 21
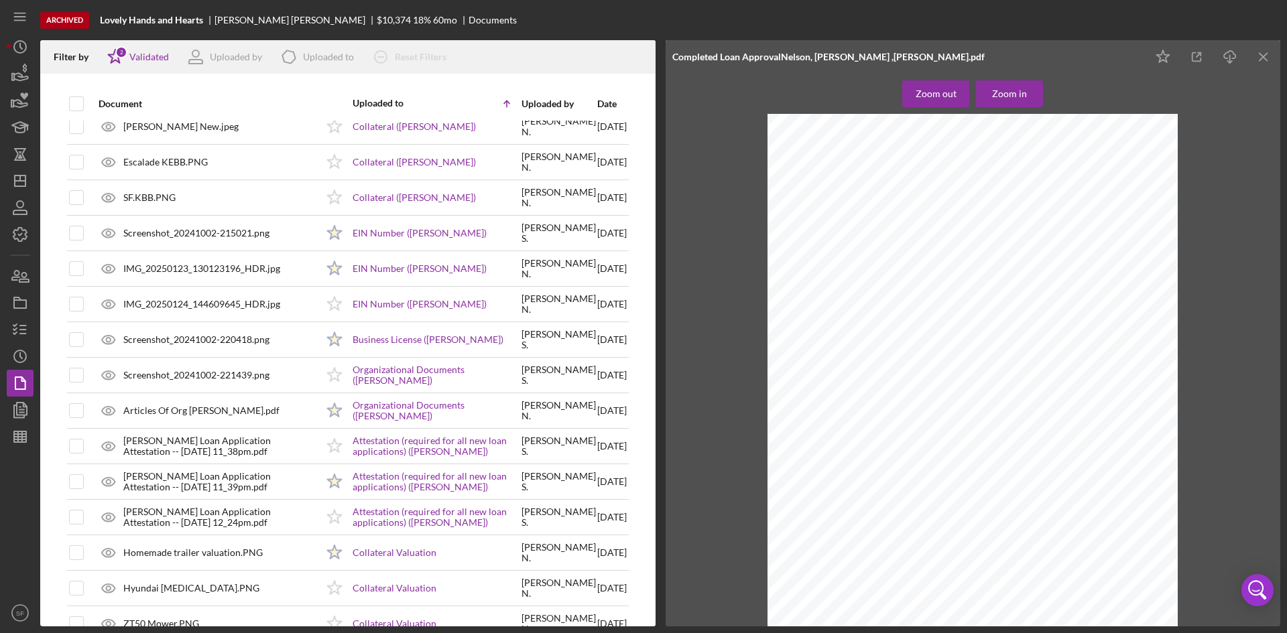
scroll to position [778, 0]
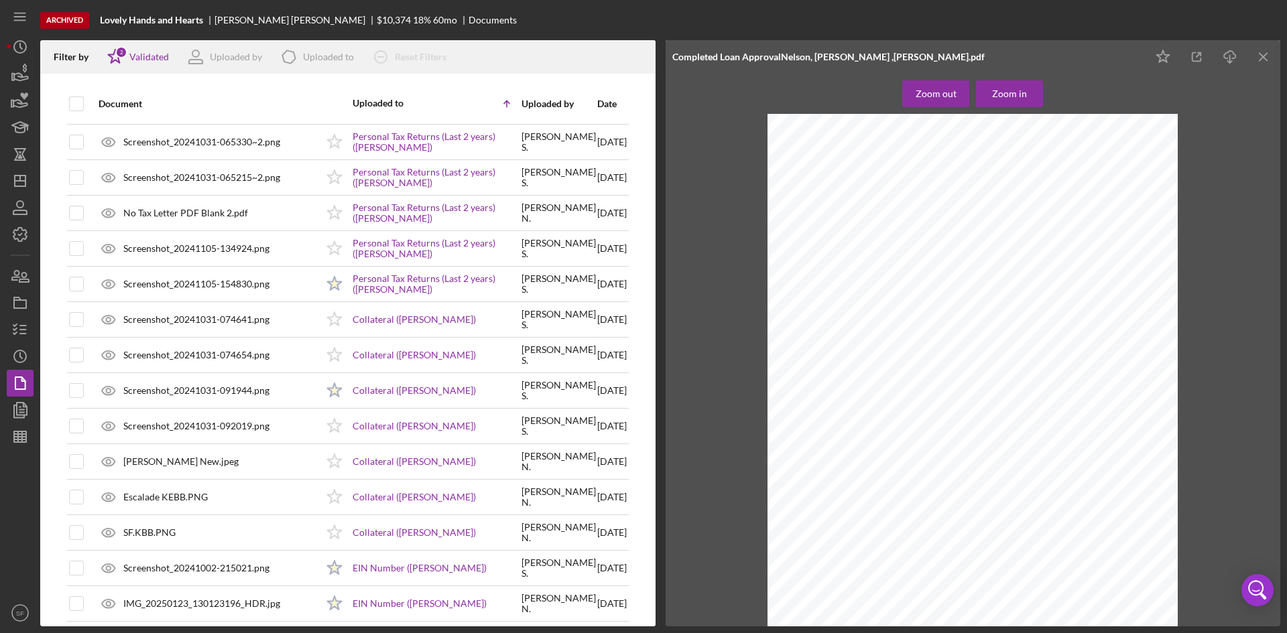
drag, startPoint x: 1268, startPoint y: 53, endPoint x: 1259, endPoint y: 54, distance: 8.1
click at [1267, 53] on line "button" at bounding box center [1262, 56] width 7 height 7
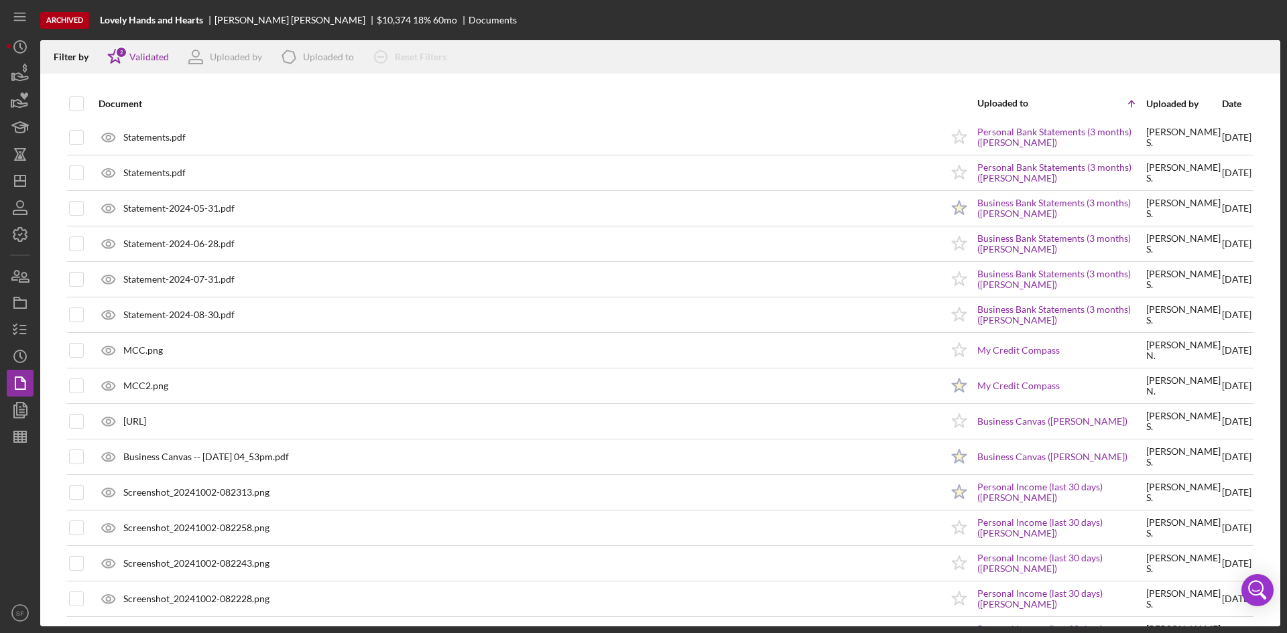
scroll to position [0, 0]
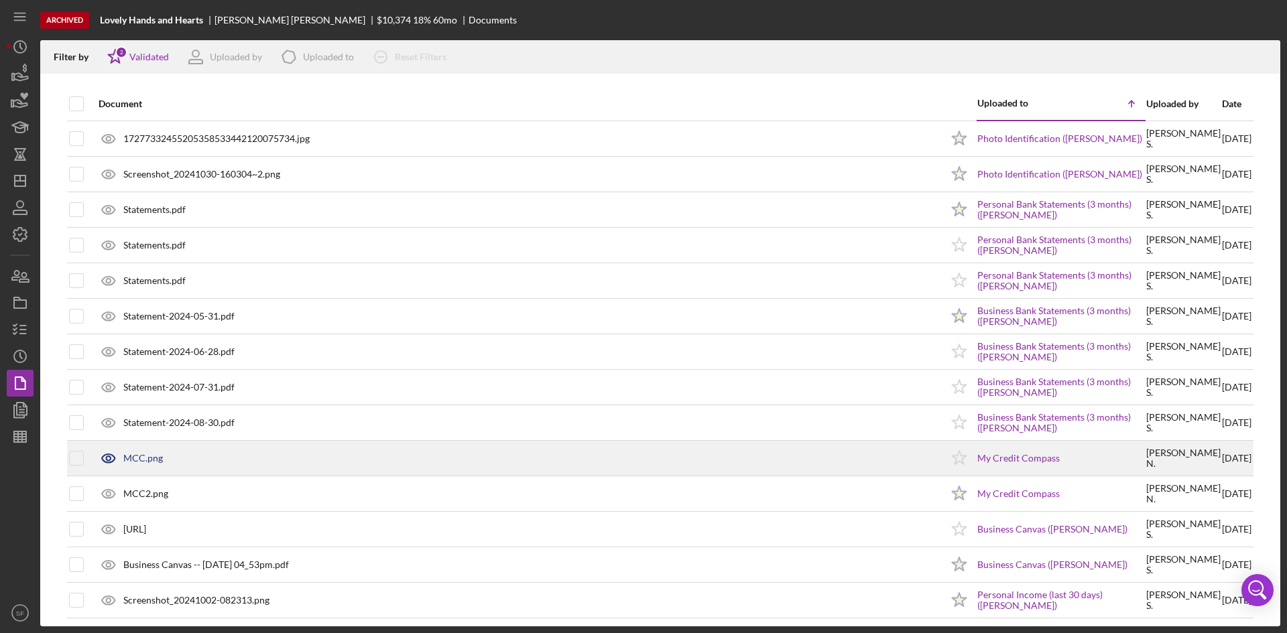
click at [247, 466] on div "MCC.png" at bounding box center [516, 459] width 849 height 34
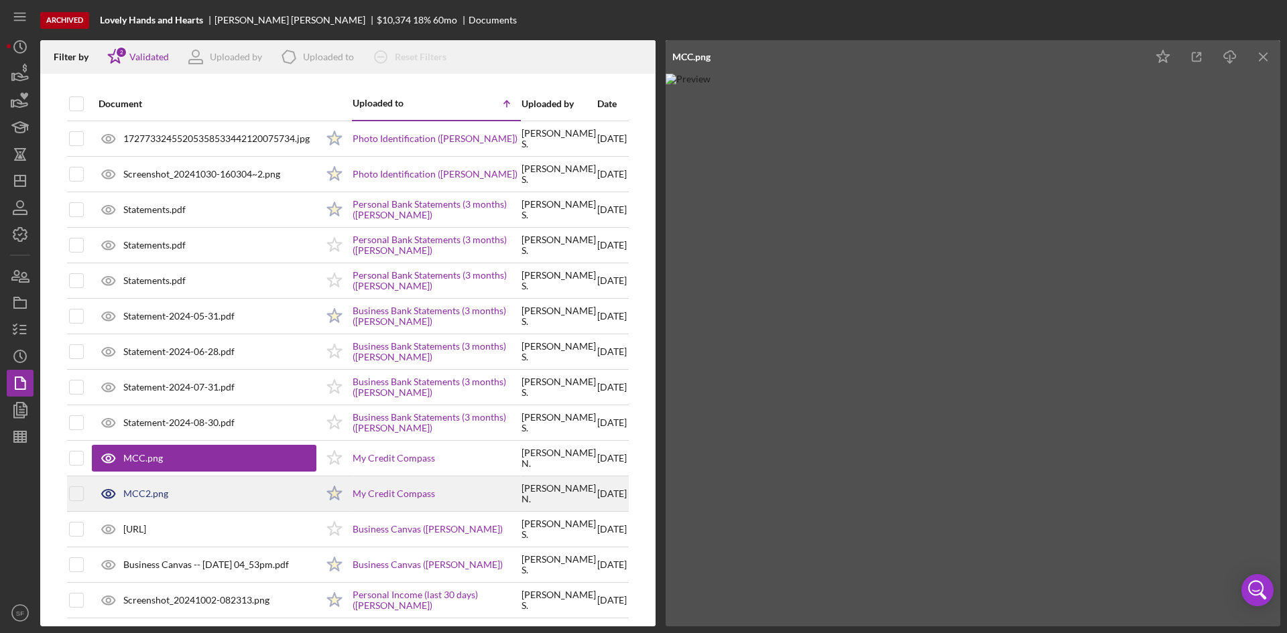
click at [237, 483] on div "MCC2.png" at bounding box center [204, 494] width 225 height 34
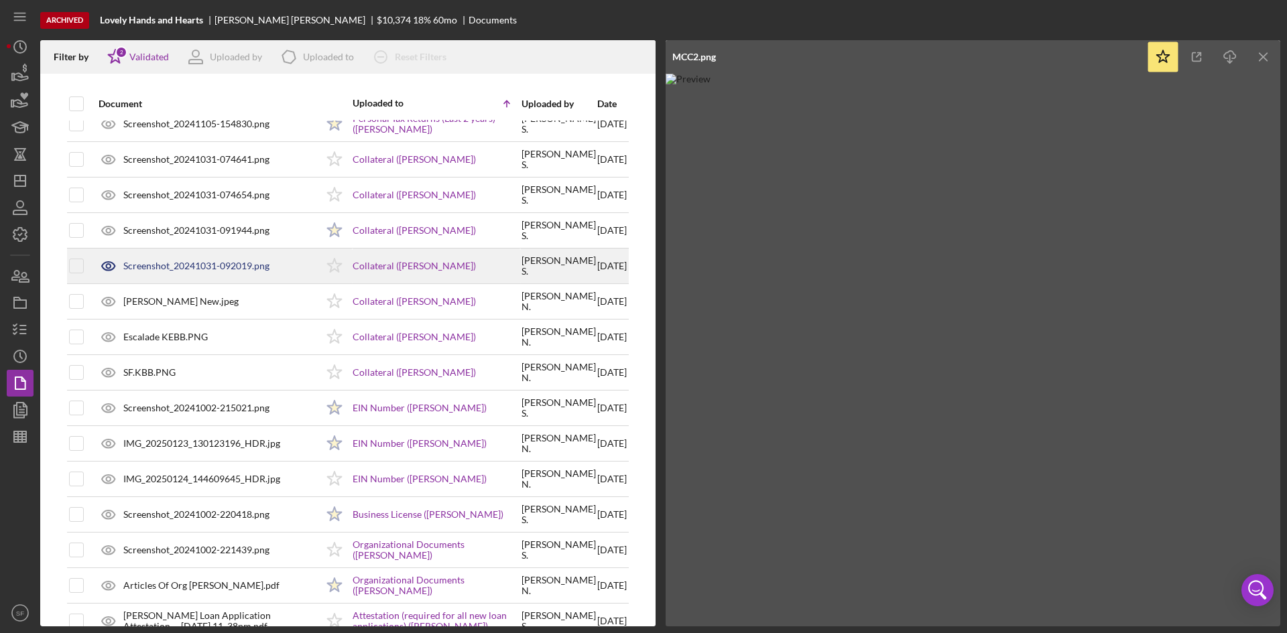
scroll to position [1072, 0]
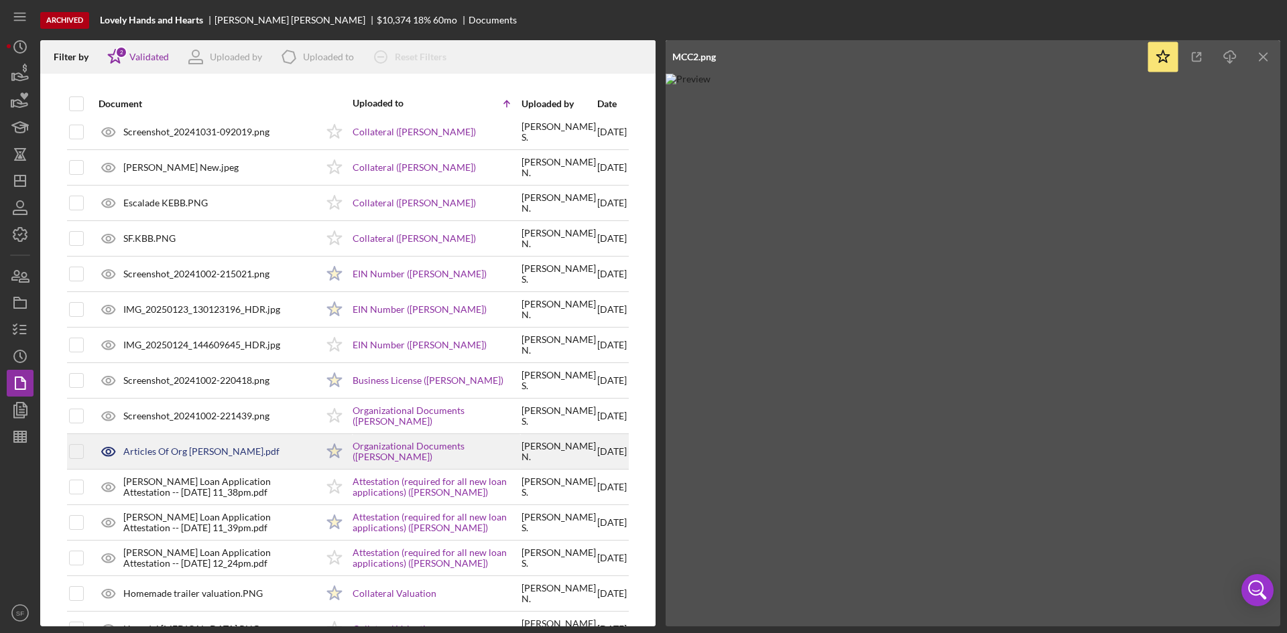
click at [175, 444] on div "Articles Of Org [PERSON_NAME].pdf" at bounding box center [204, 452] width 225 height 34
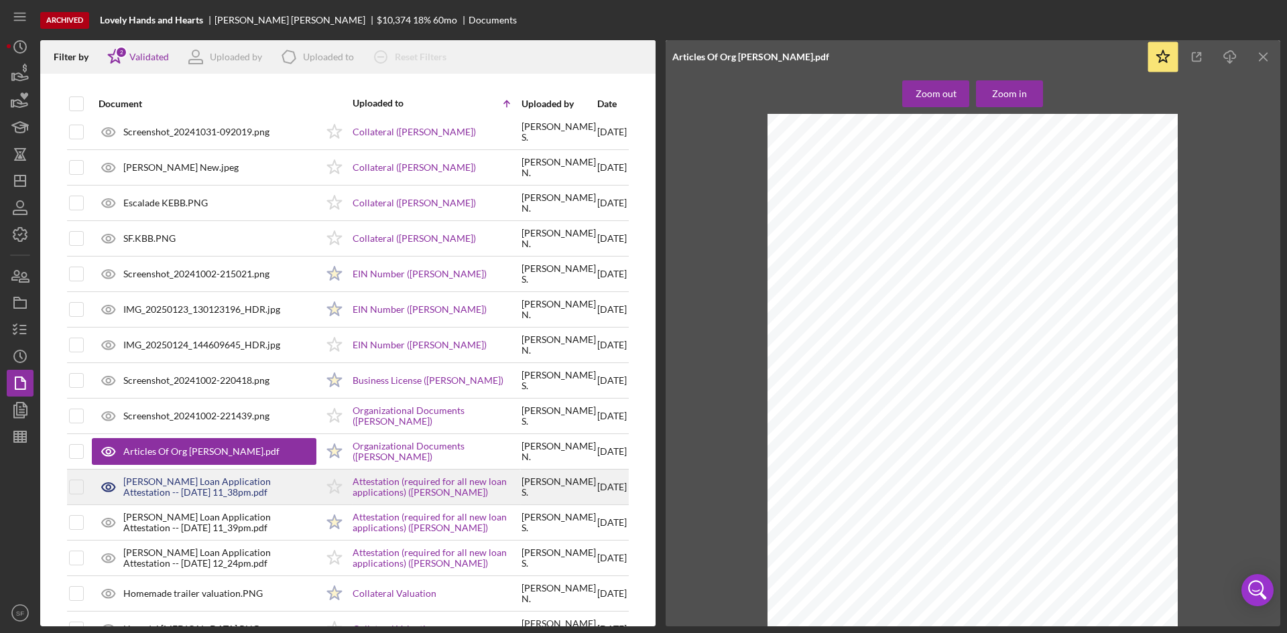
click at [211, 493] on div "[PERSON_NAME] Loan Application Attestation -- [DATE] 11_38pm.pdf" at bounding box center [219, 487] width 193 height 21
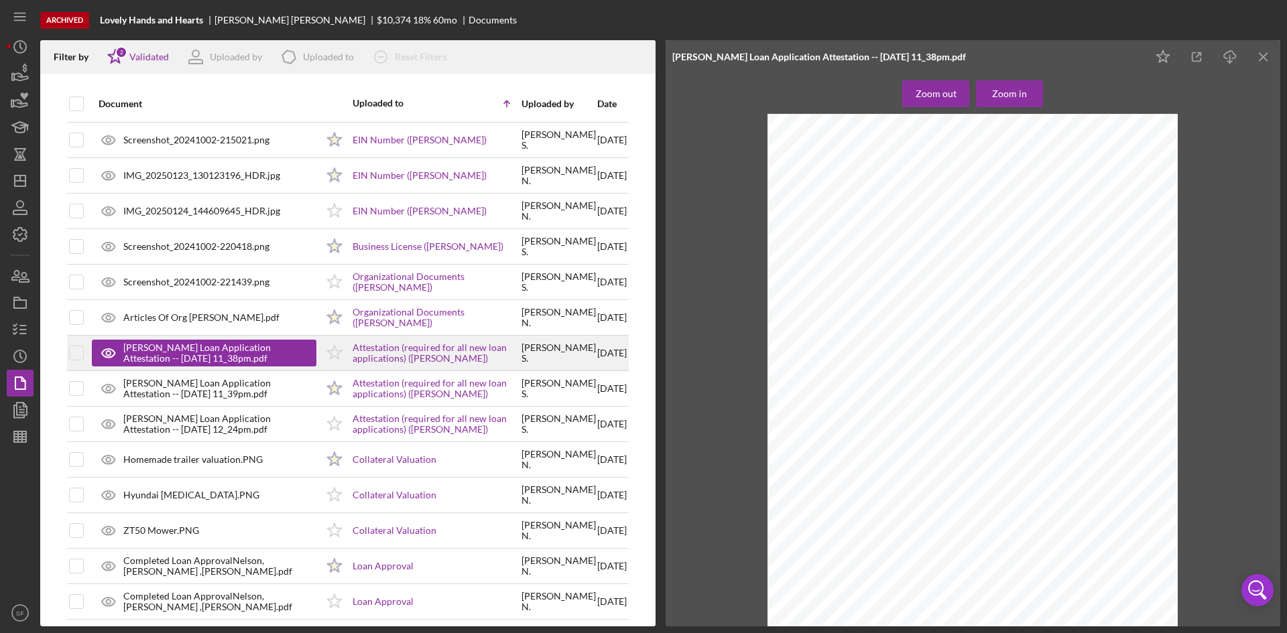
scroll to position [1274, 0]
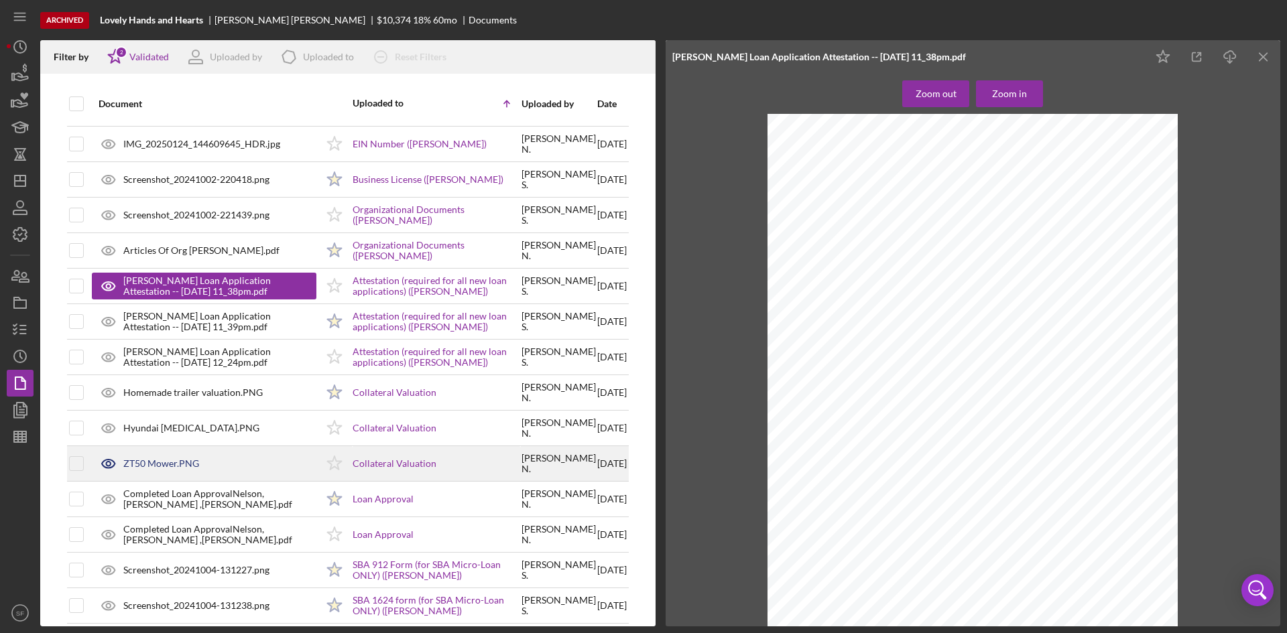
click at [181, 471] on div "ZT50 Mower.PNG" at bounding box center [204, 464] width 225 height 34
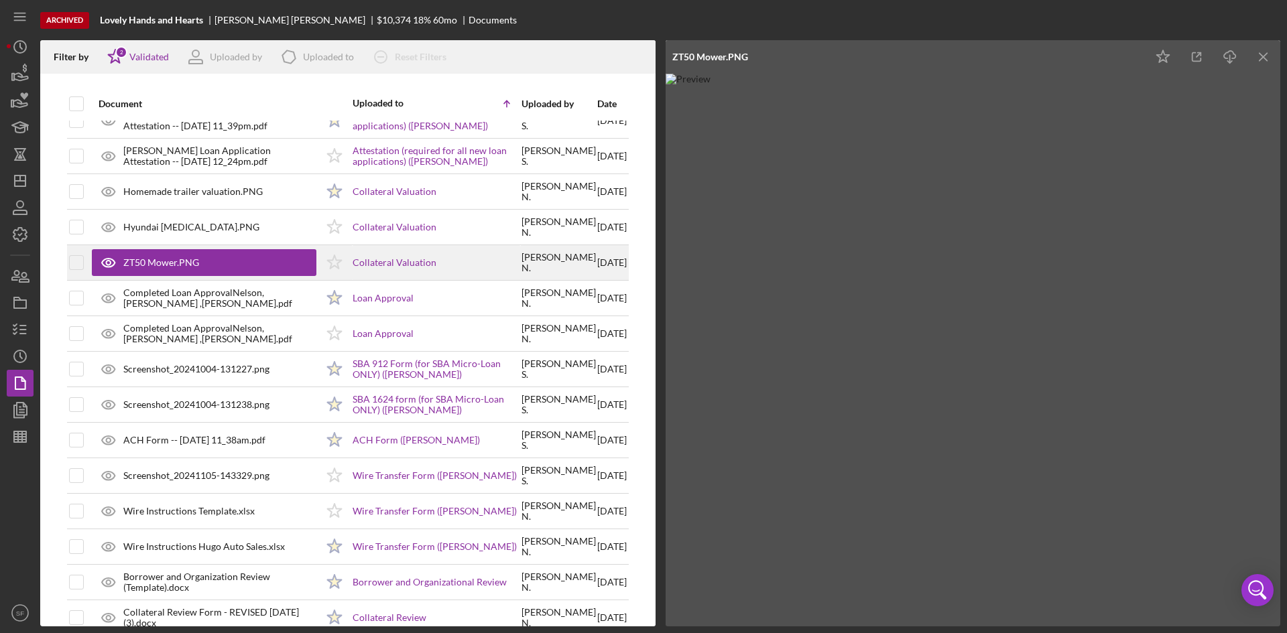
scroll to position [1542, 0]
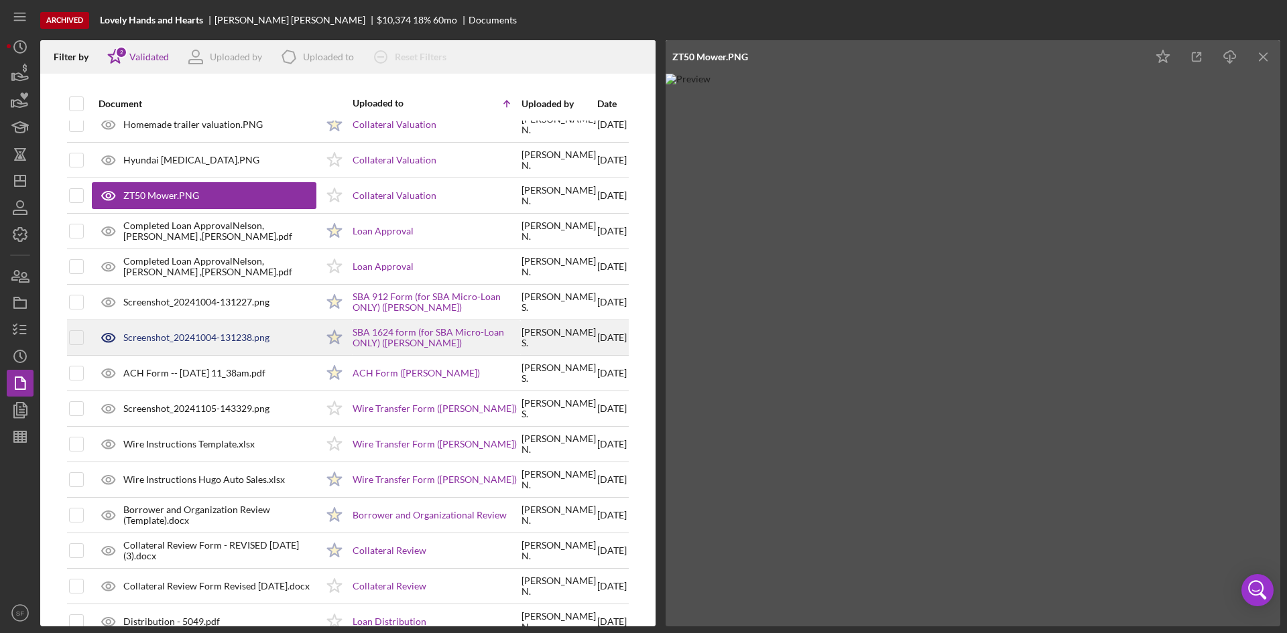
click at [253, 338] on div "Screenshot_20241004-131238.png" at bounding box center [196, 337] width 146 height 11
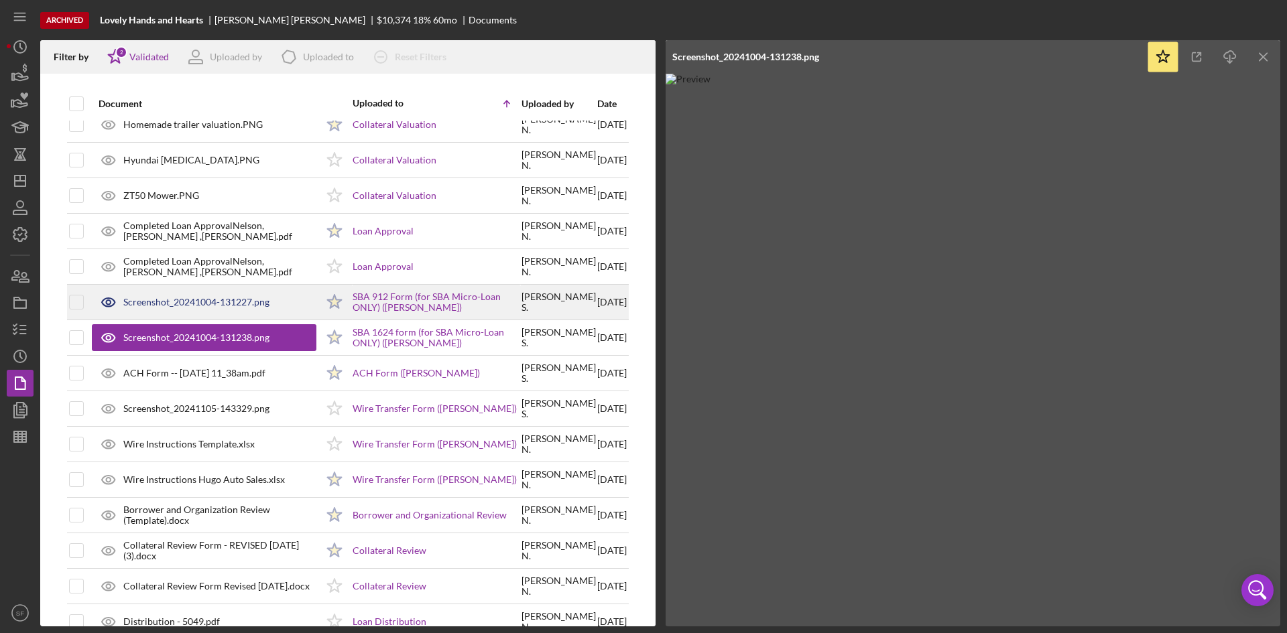
click at [258, 306] on div "Screenshot_20241004-131227.png" at bounding box center [196, 302] width 146 height 11
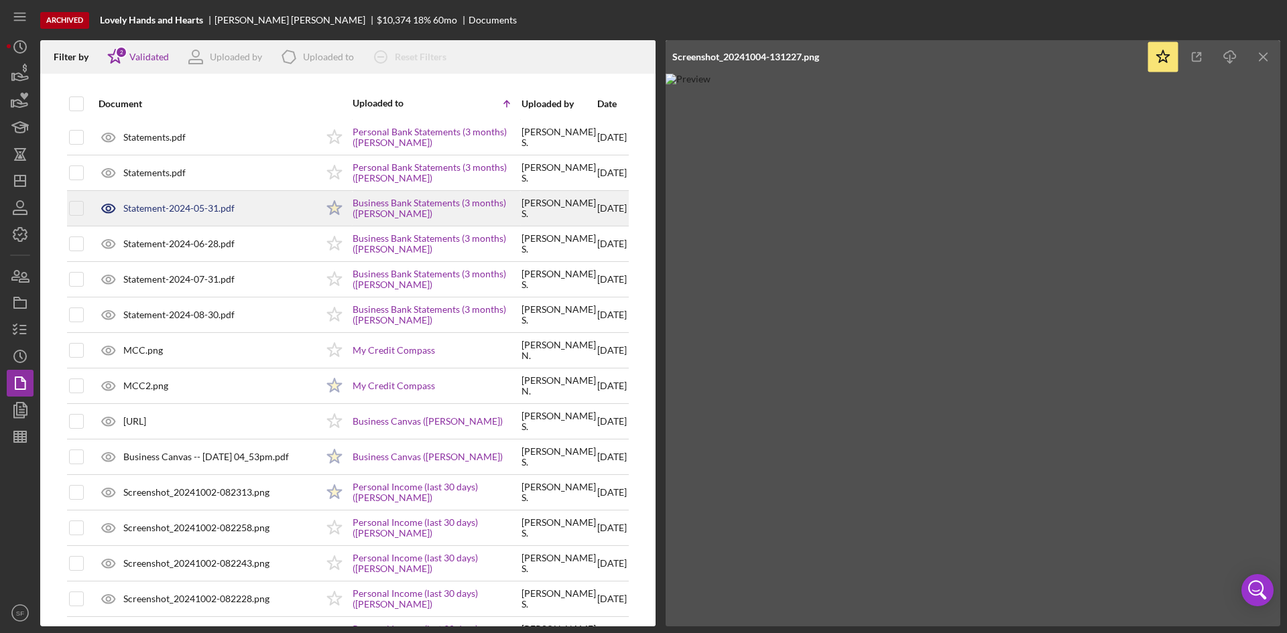
scroll to position [0, 0]
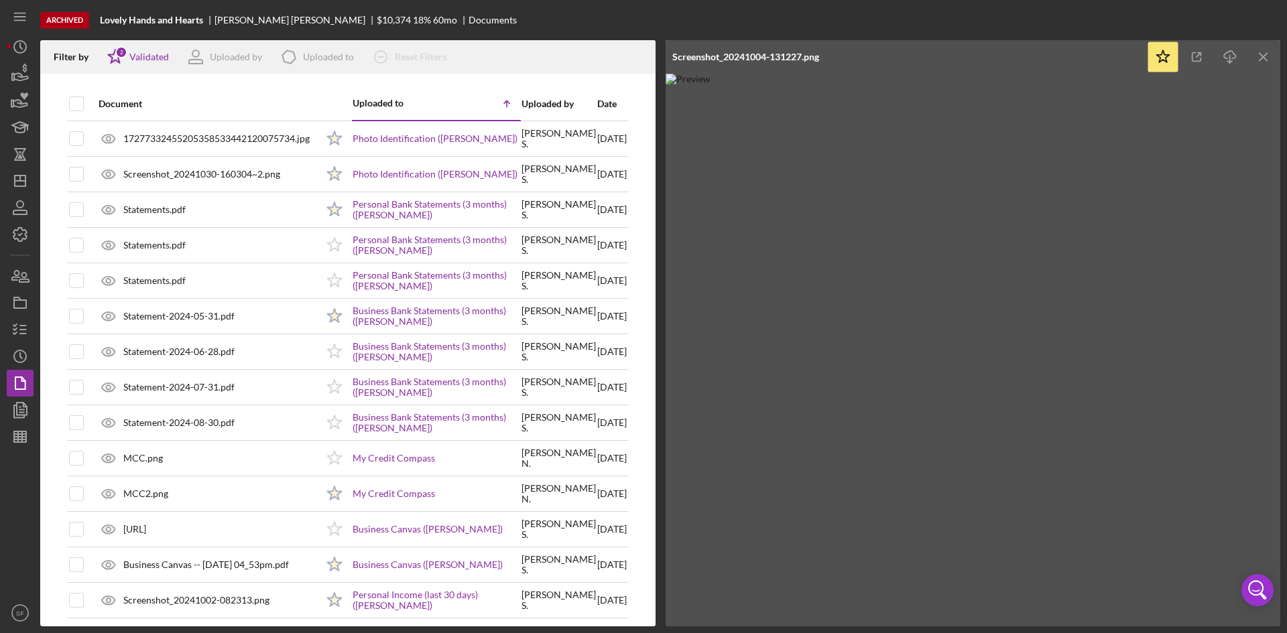
click at [1264, 54] on icon "Icon/Menu Close" at bounding box center [1264, 57] width 30 height 30
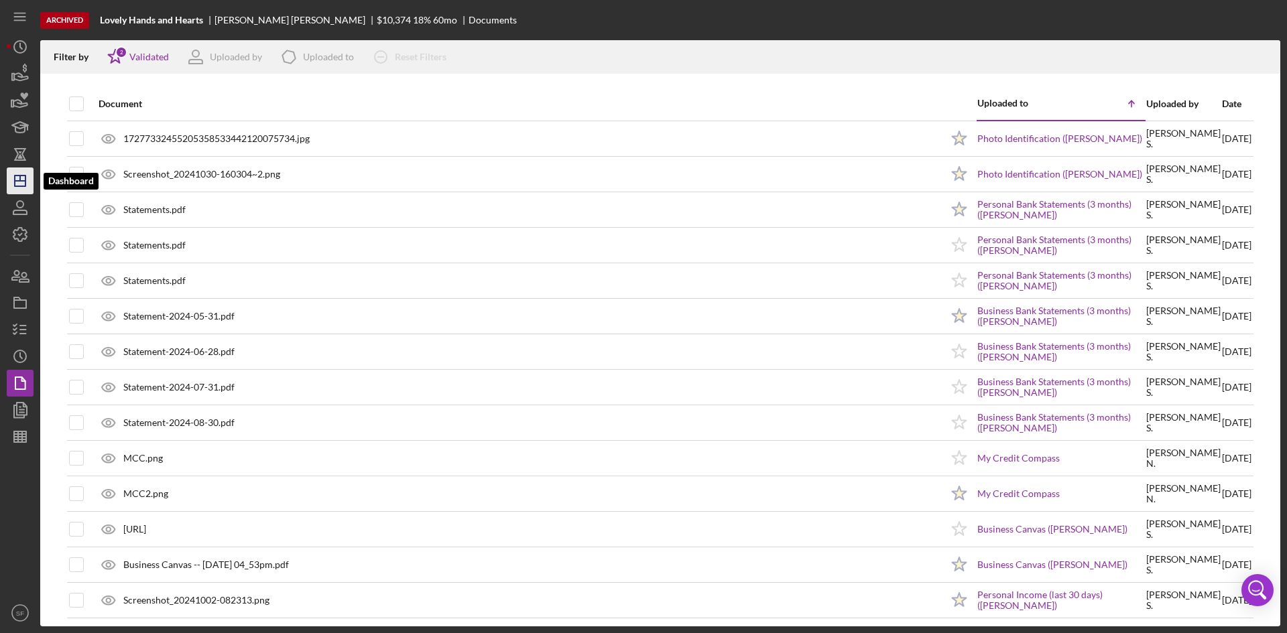
click at [20, 184] on icon "Icon/Dashboard" at bounding box center [20, 181] width 34 height 34
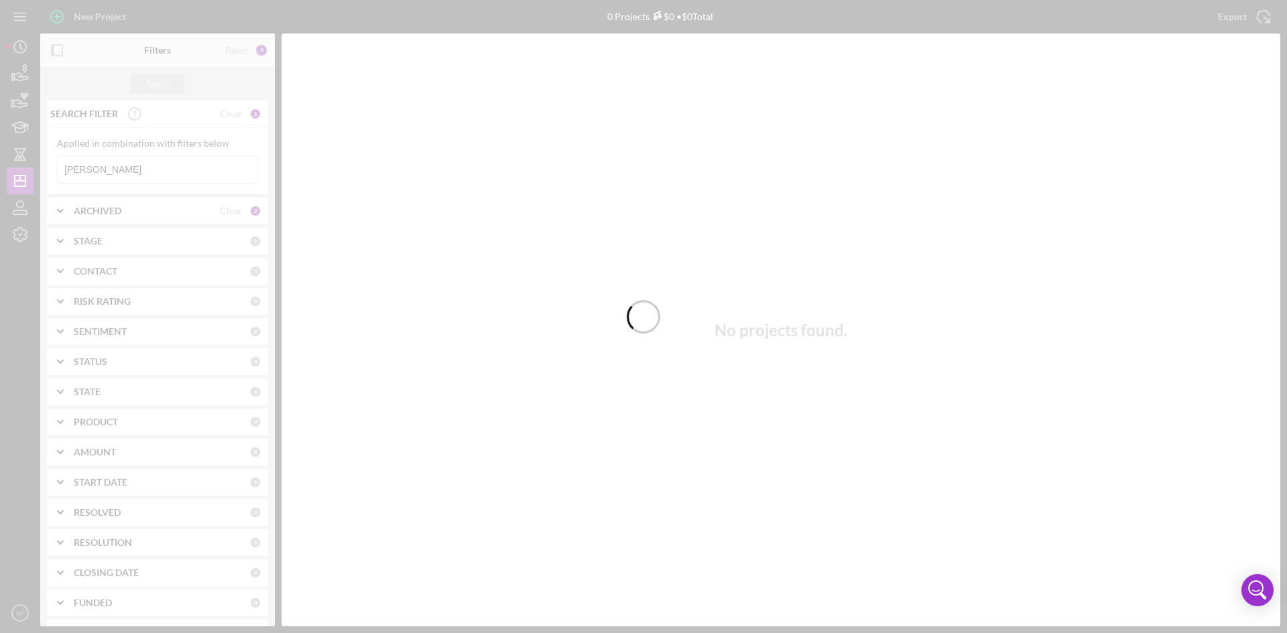
click at [178, 186] on div at bounding box center [643, 316] width 1287 height 633
click at [171, 178] on div at bounding box center [643, 316] width 1287 height 633
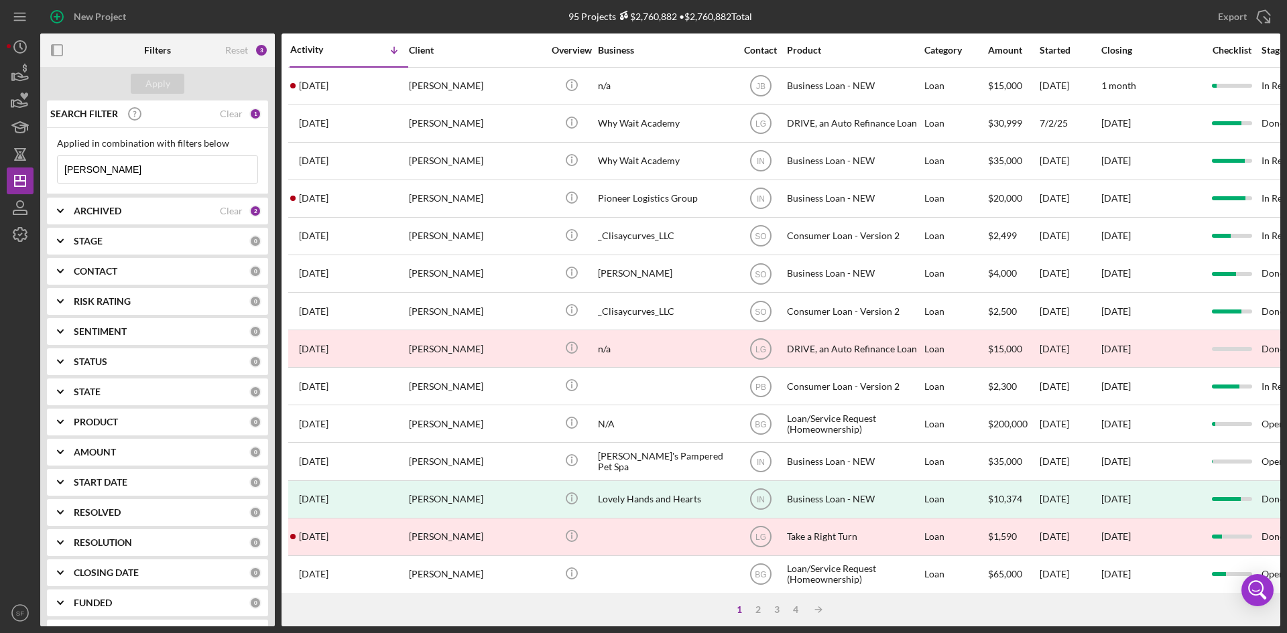
click at [166, 166] on input "[PERSON_NAME]" at bounding box center [158, 169] width 200 height 27
type input "L"
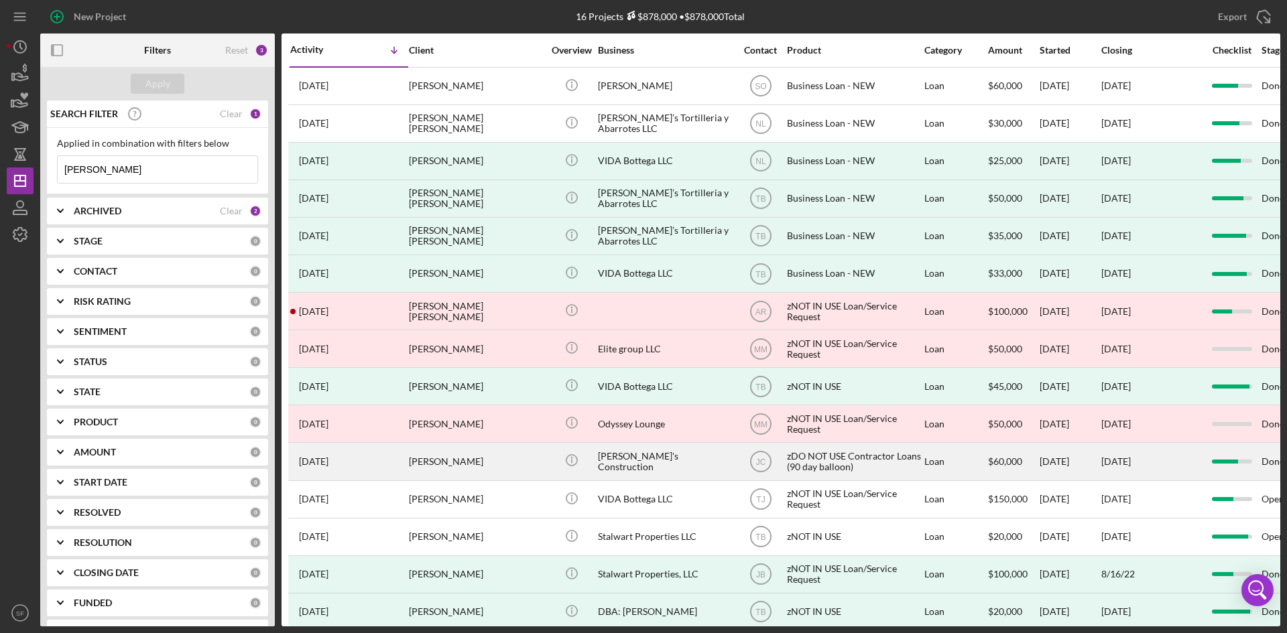
type input "[PERSON_NAME]"
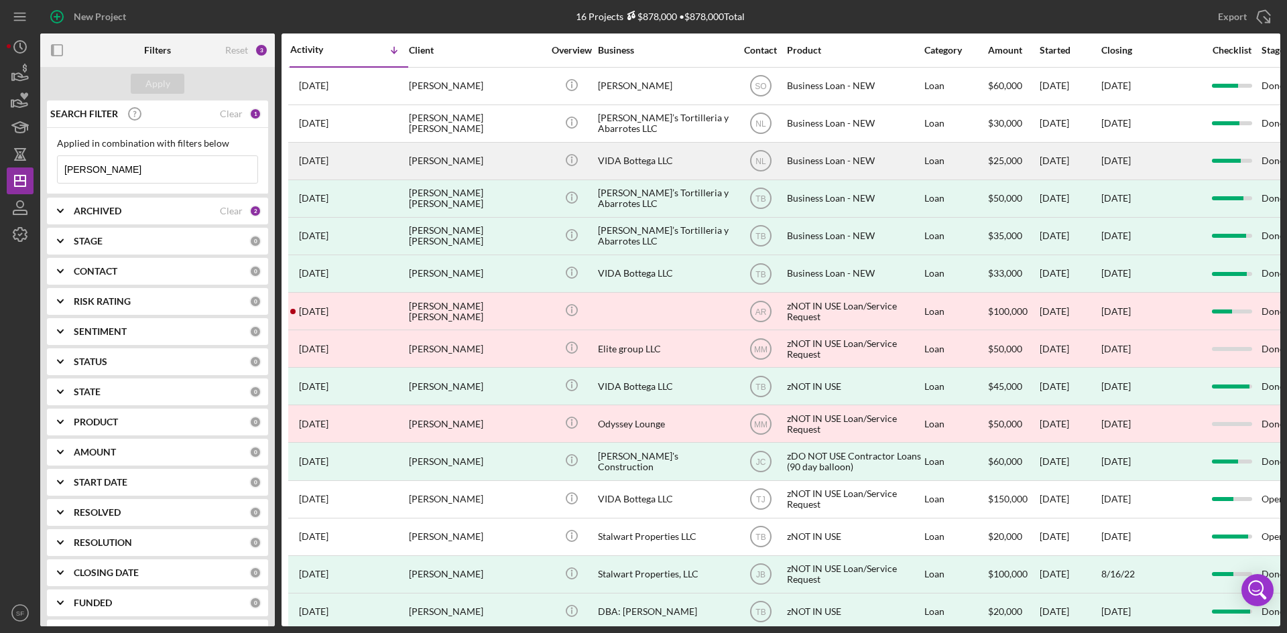
click at [440, 161] on div "[PERSON_NAME]" at bounding box center [476, 161] width 134 height 36
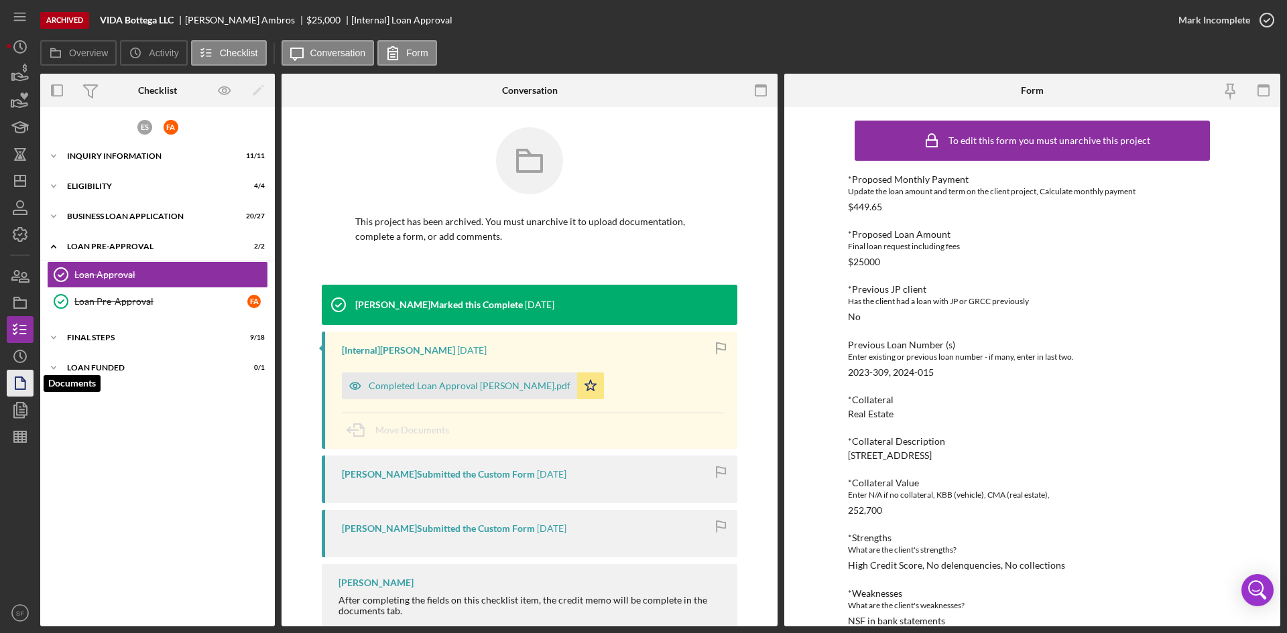
click at [26, 389] on icon "button" at bounding box center [20, 384] width 34 height 34
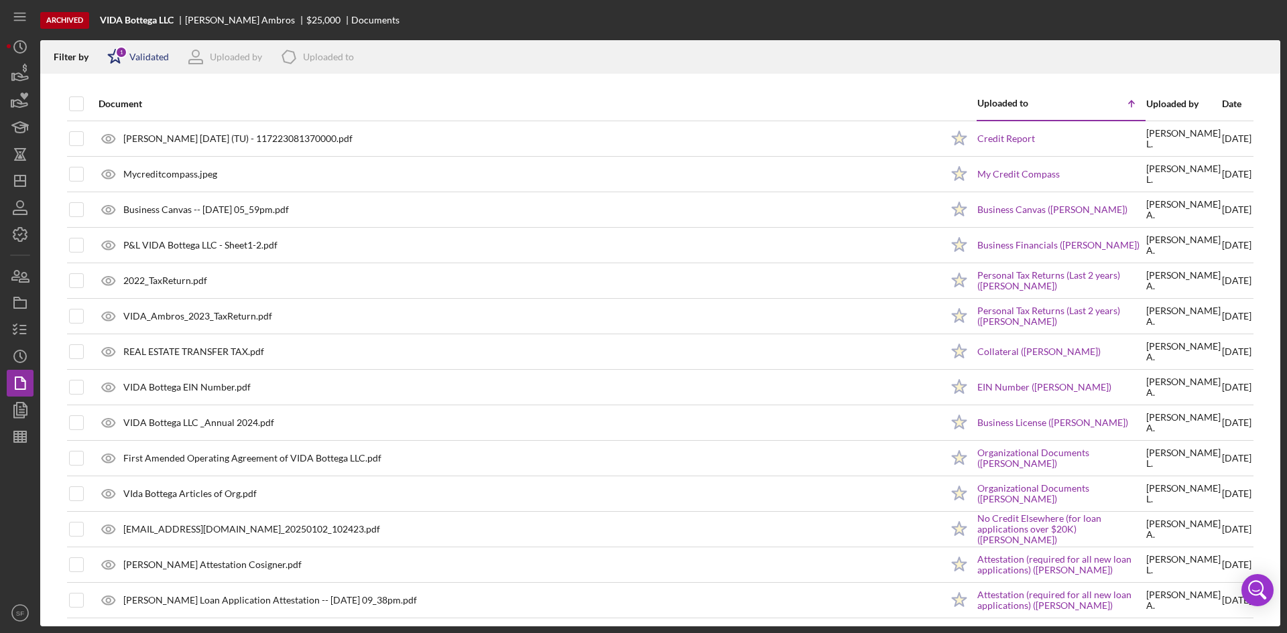
click at [168, 52] on div "Validated" at bounding box center [149, 57] width 40 height 11
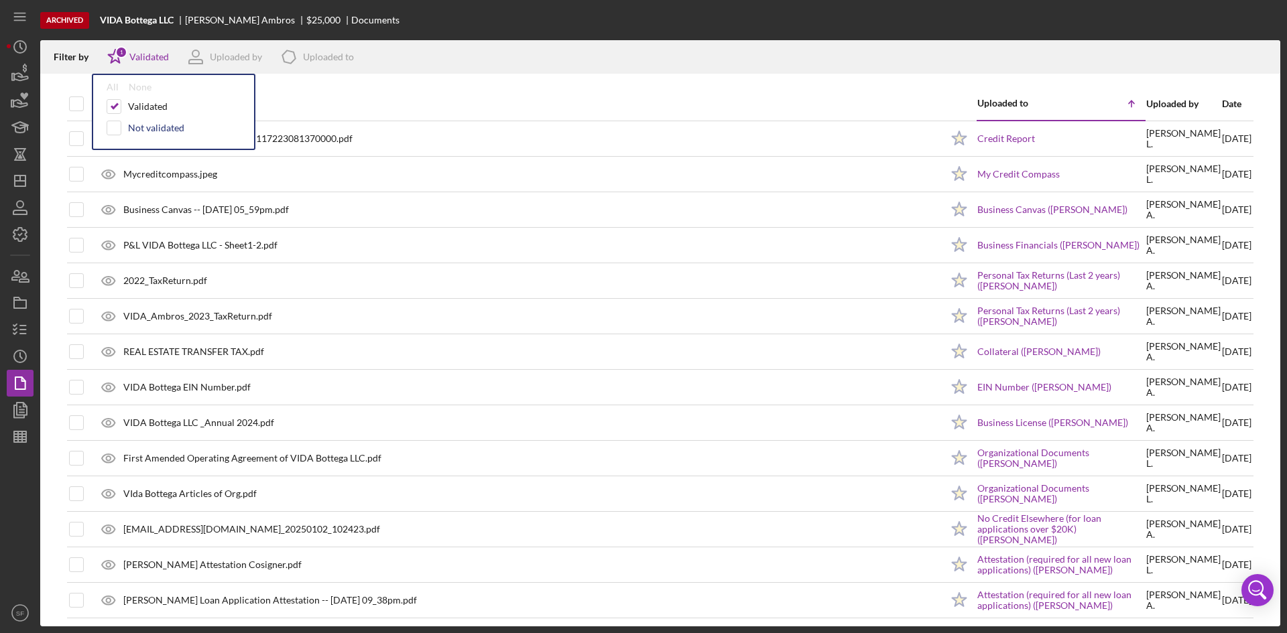
click at [147, 123] on div "Not validated" at bounding box center [156, 128] width 56 height 11
checkbox input "true"
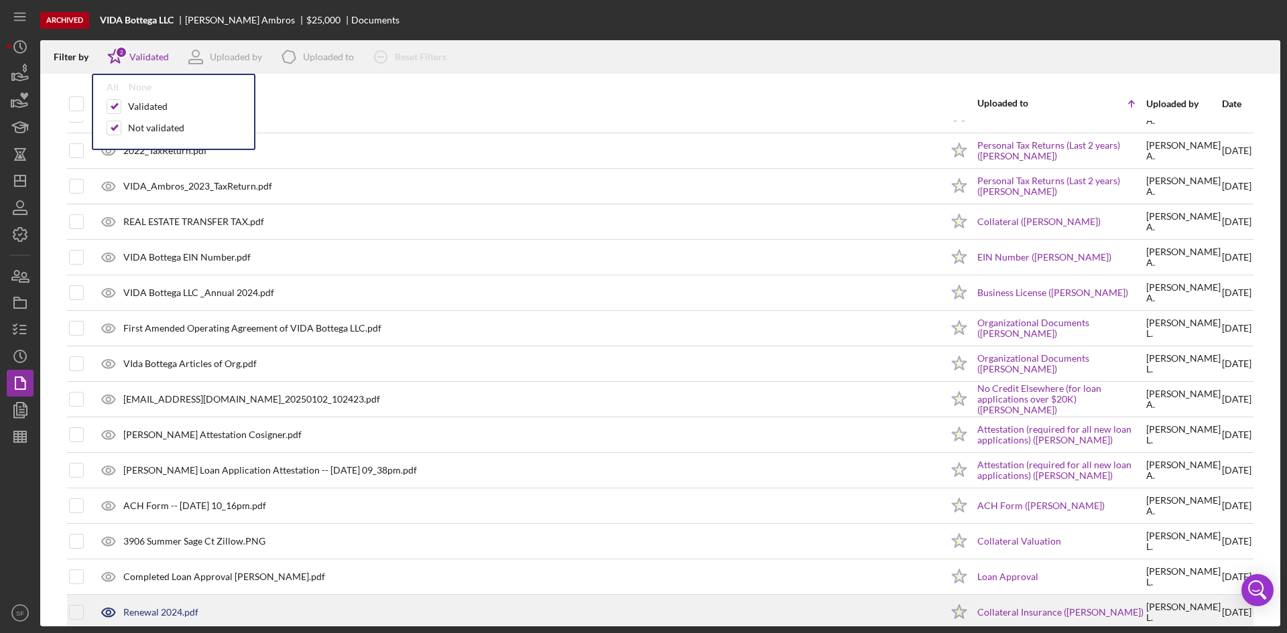
scroll to position [396, 0]
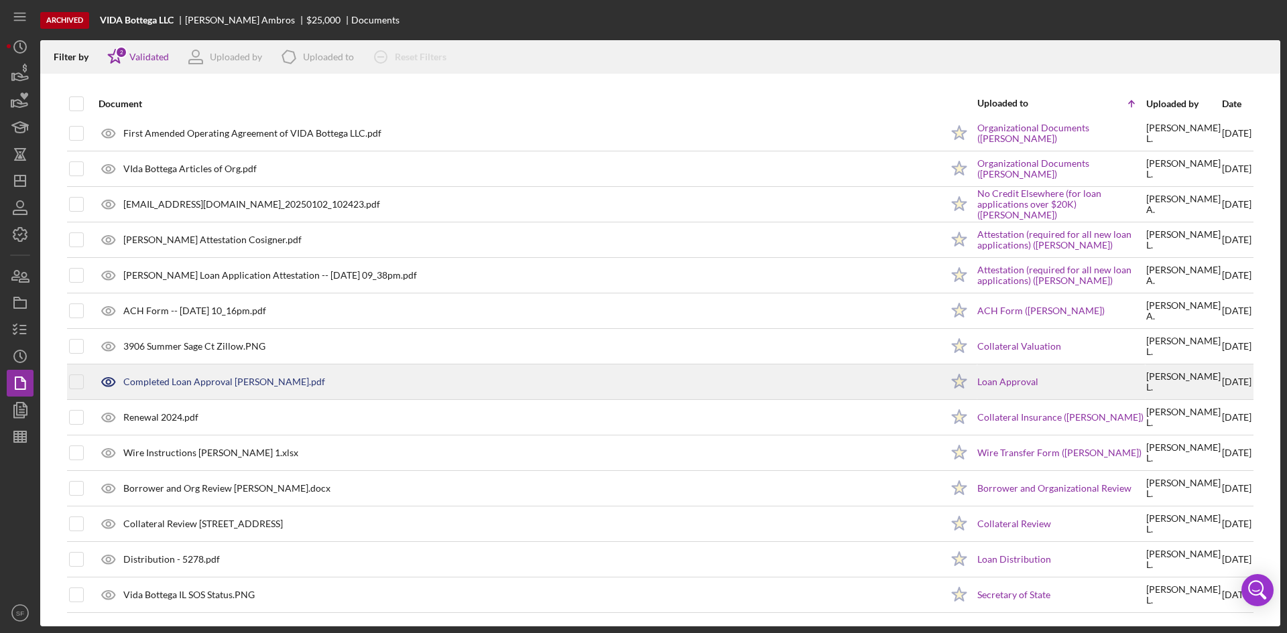
click at [229, 383] on div "Completed Loan Approval [PERSON_NAME].pdf" at bounding box center [224, 382] width 202 height 11
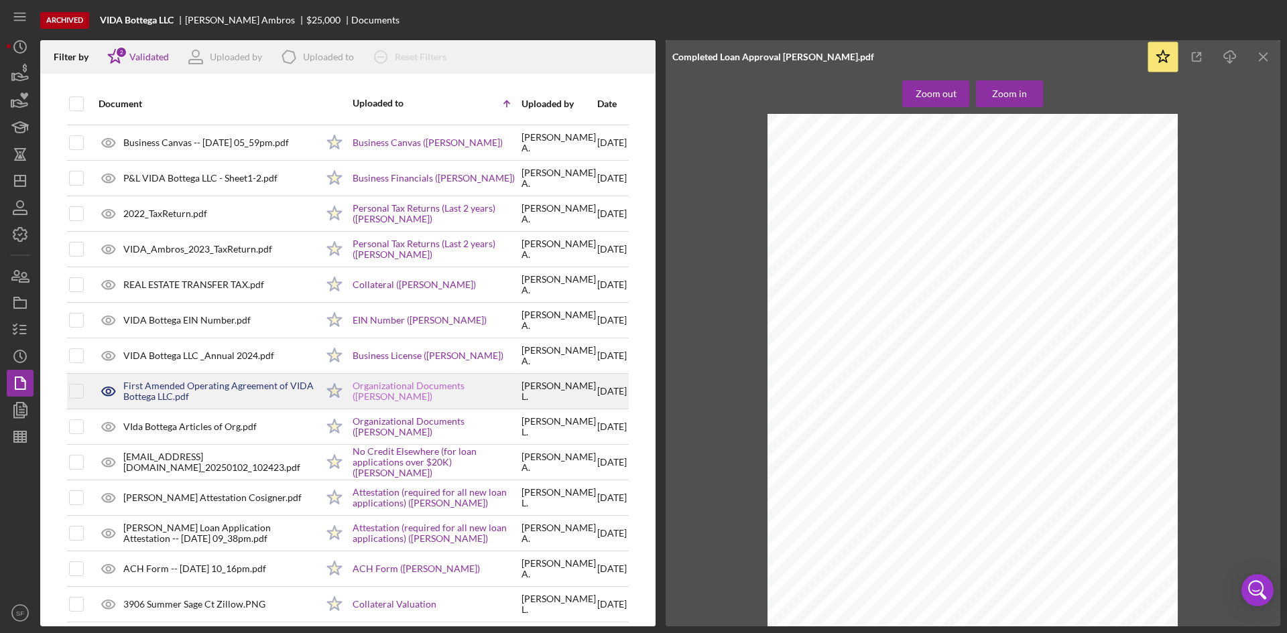
scroll to position [0, 0]
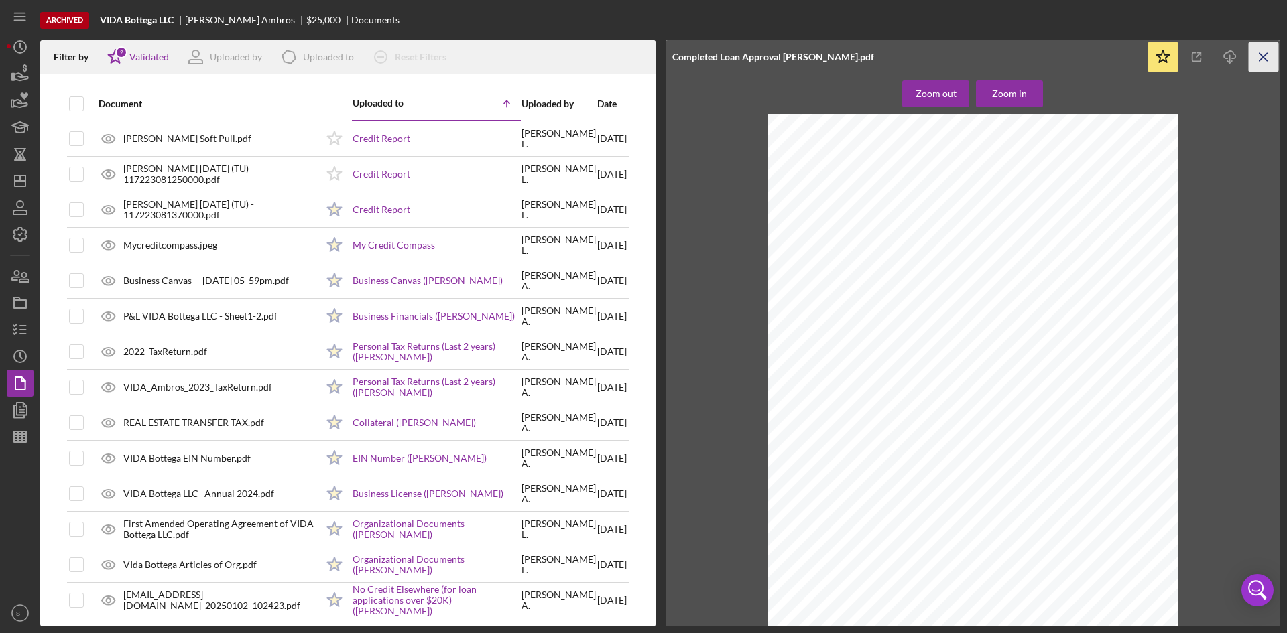
click at [1265, 54] on icon "Icon/Menu Close" at bounding box center [1264, 57] width 30 height 30
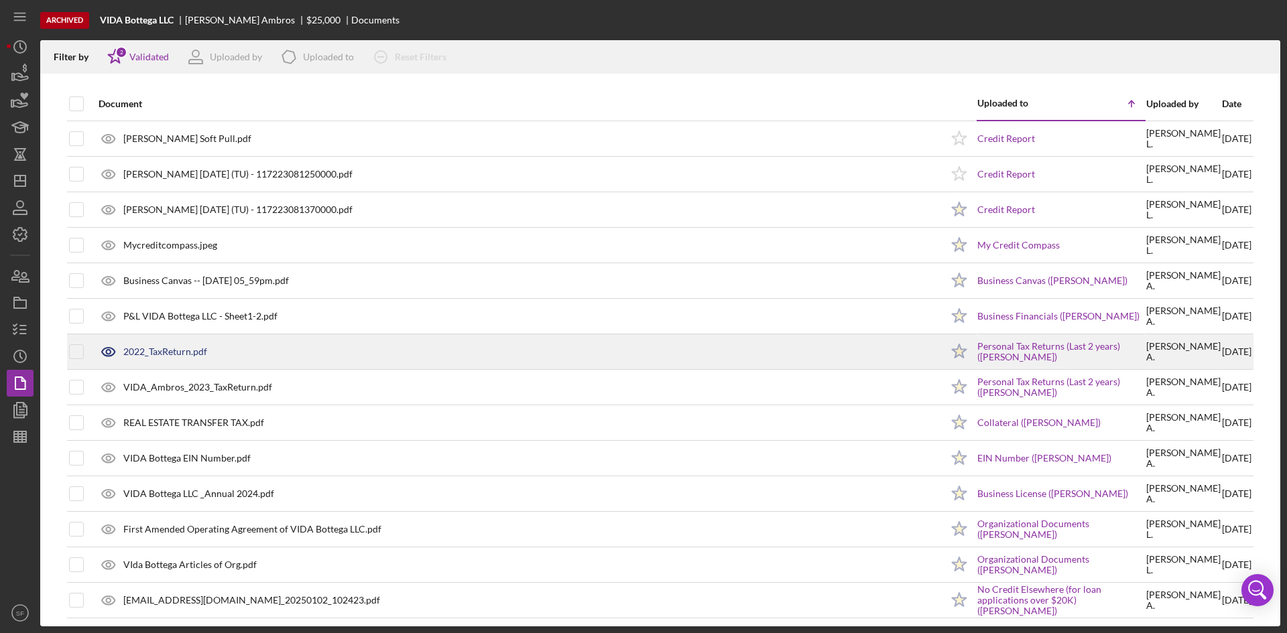
scroll to position [335, 0]
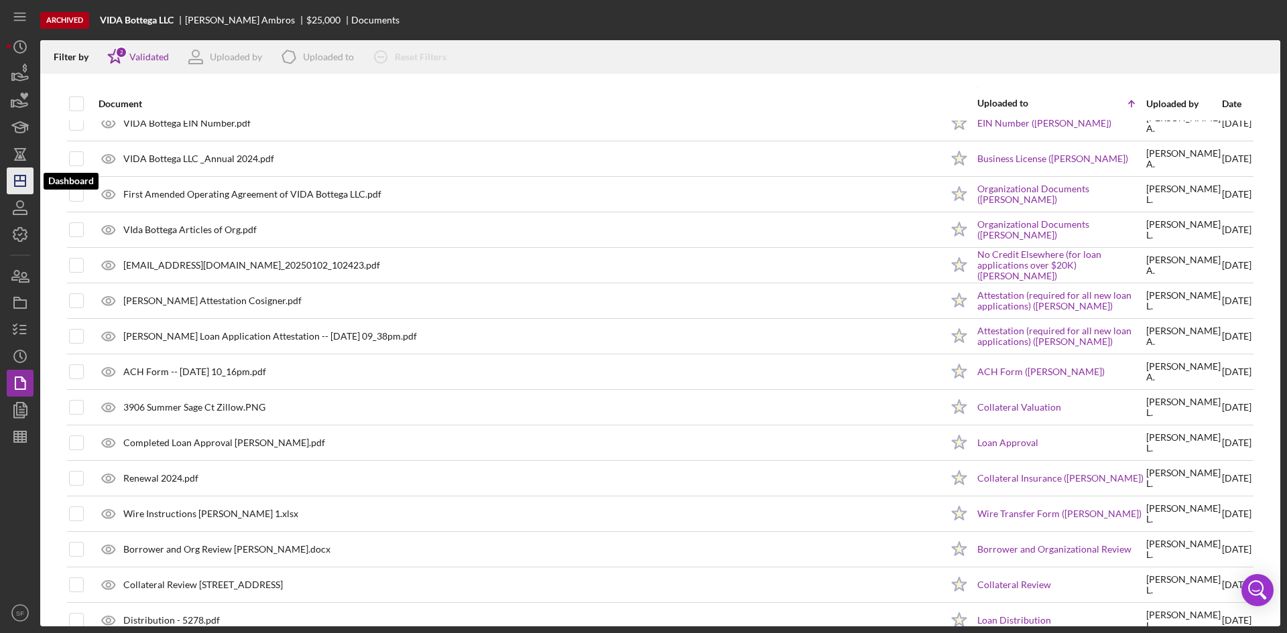
click at [20, 186] on icon "Icon/Dashboard" at bounding box center [20, 181] width 34 height 34
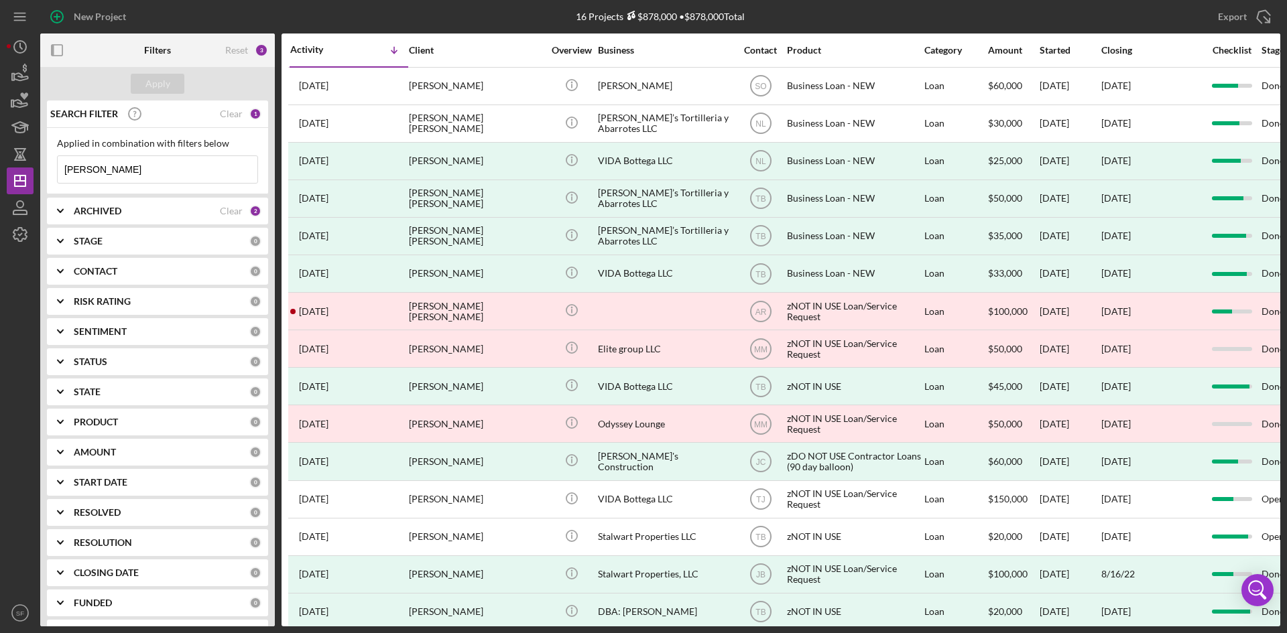
click at [153, 172] on input "[PERSON_NAME]" at bounding box center [158, 169] width 200 height 27
drag, startPoint x: 158, startPoint y: 172, endPoint x: 26, endPoint y: 171, distance: 131.4
click at [26, 171] on div "New Project 16 Projects $878,000 • $878,000 Total [PERSON_NAME] Export Icon/Exp…" at bounding box center [644, 313] width 1274 height 627
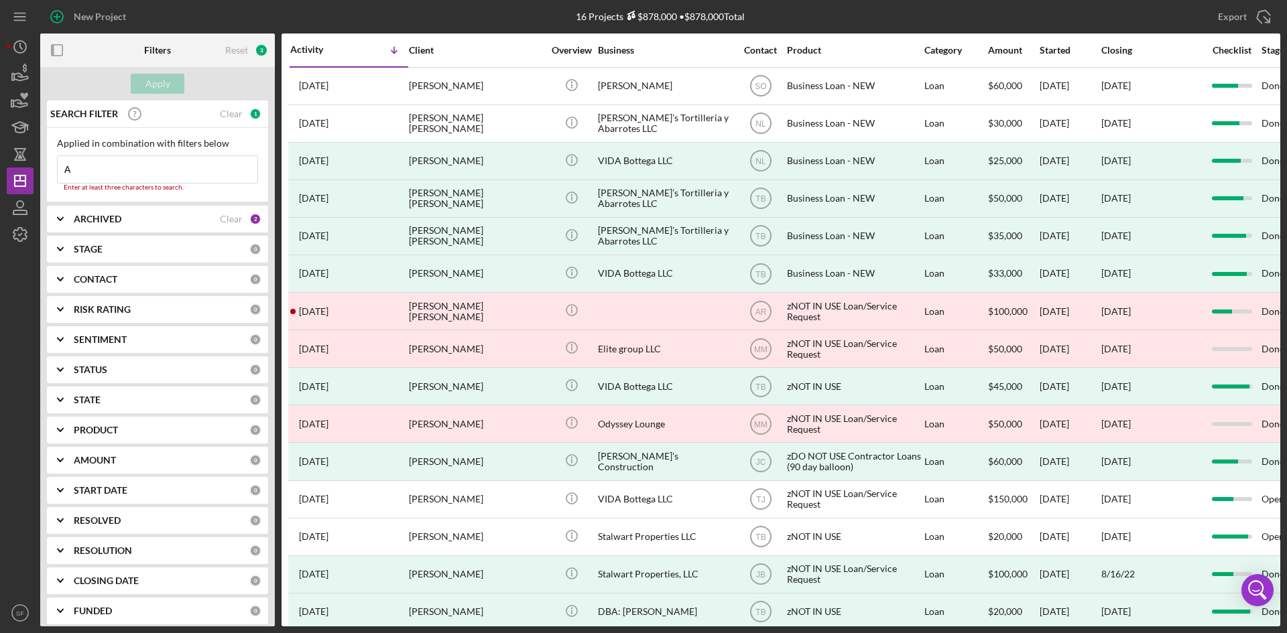
type input "[PERSON_NAME]"
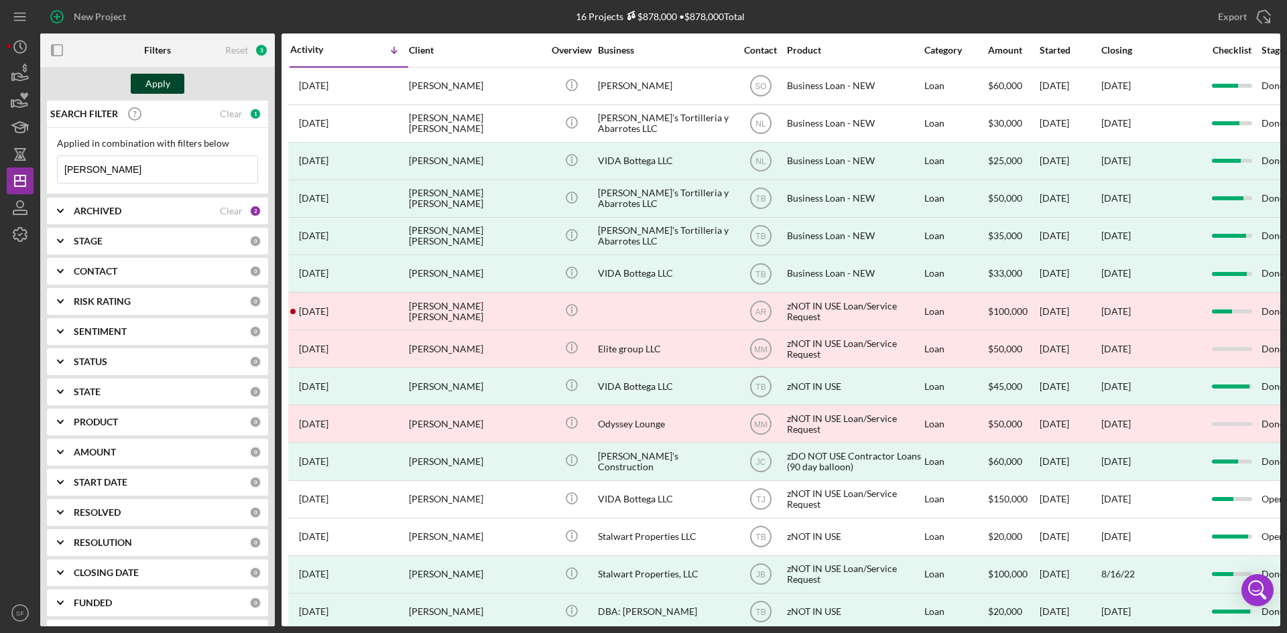
click at [160, 88] on div "Apply" at bounding box center [157, 84] width 25 height 20
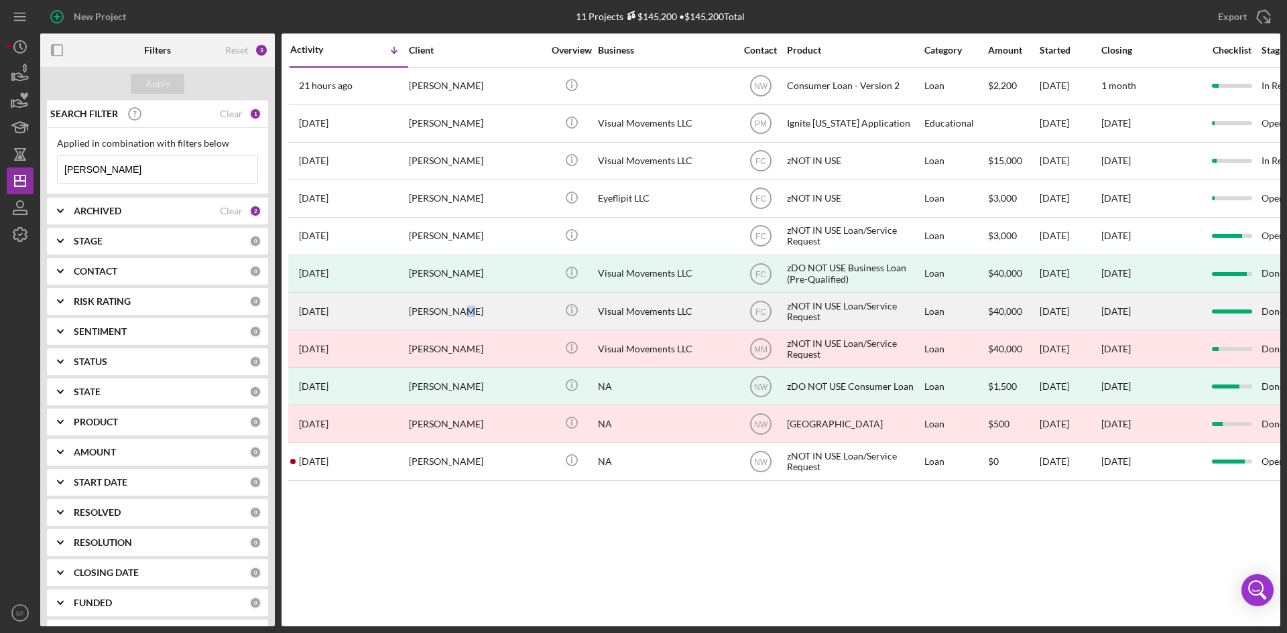
click at [461, 319] on div "[PERSON_NAME]" at bounding box center [476, 312] width 134 height 36
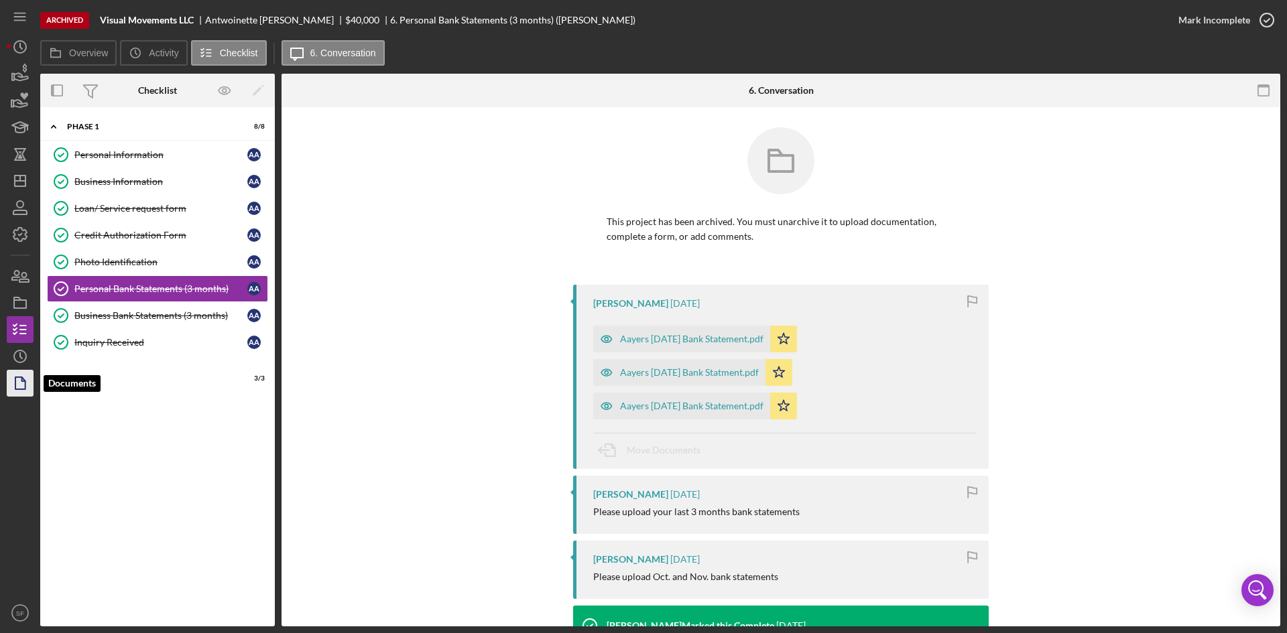
click at [16, 385] on polygon "button" at bounding box center [20, 383] width 10 height 12
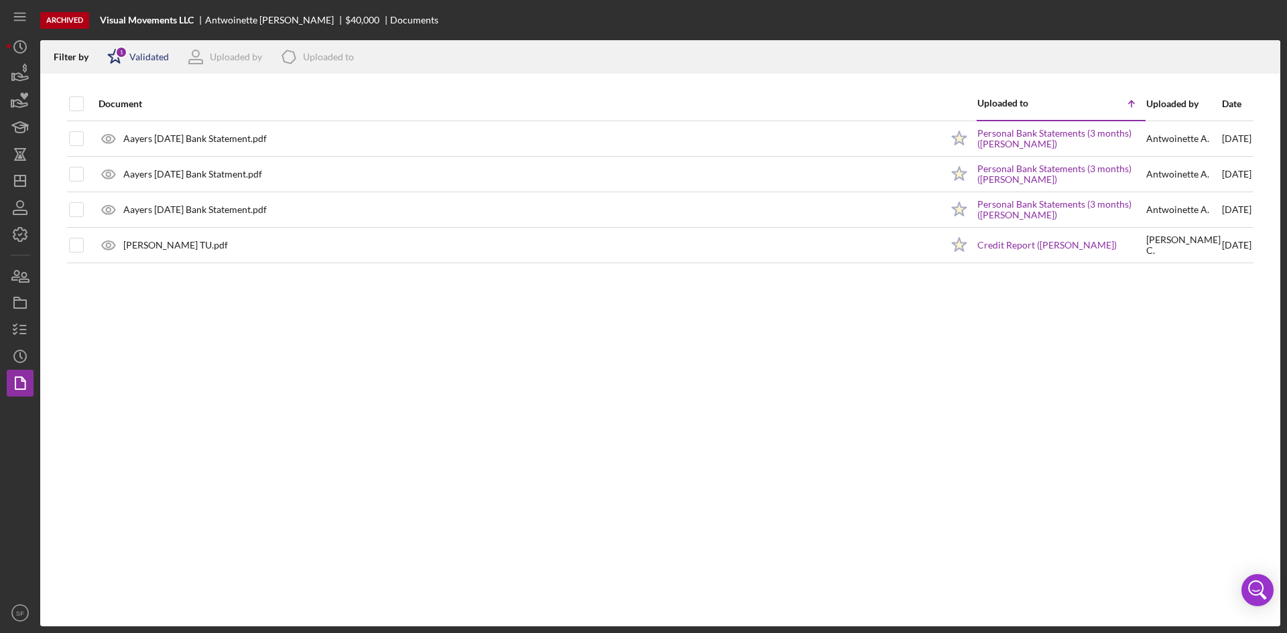
click at [144, 54] on div "Validated" at bounding box center [149, 57] width 40 height 11
click at [145, 127] on div "Not validated" at bounding box center [156, 128] width 56 height 11
checkbox input "true"
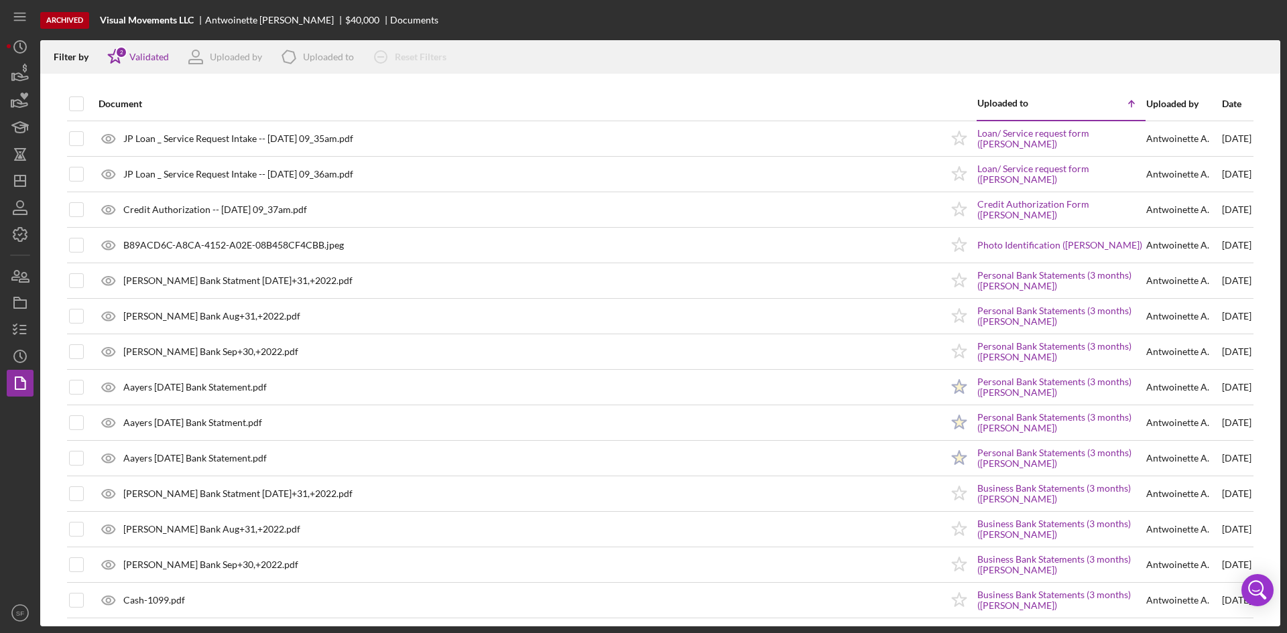
click at [462, 83] on div at bounding box center [660, 80] width 1240 height 13
click at [19, 185] on icon "Icon/Dashboard" at bounding box center [20, 181] width 34 height 34
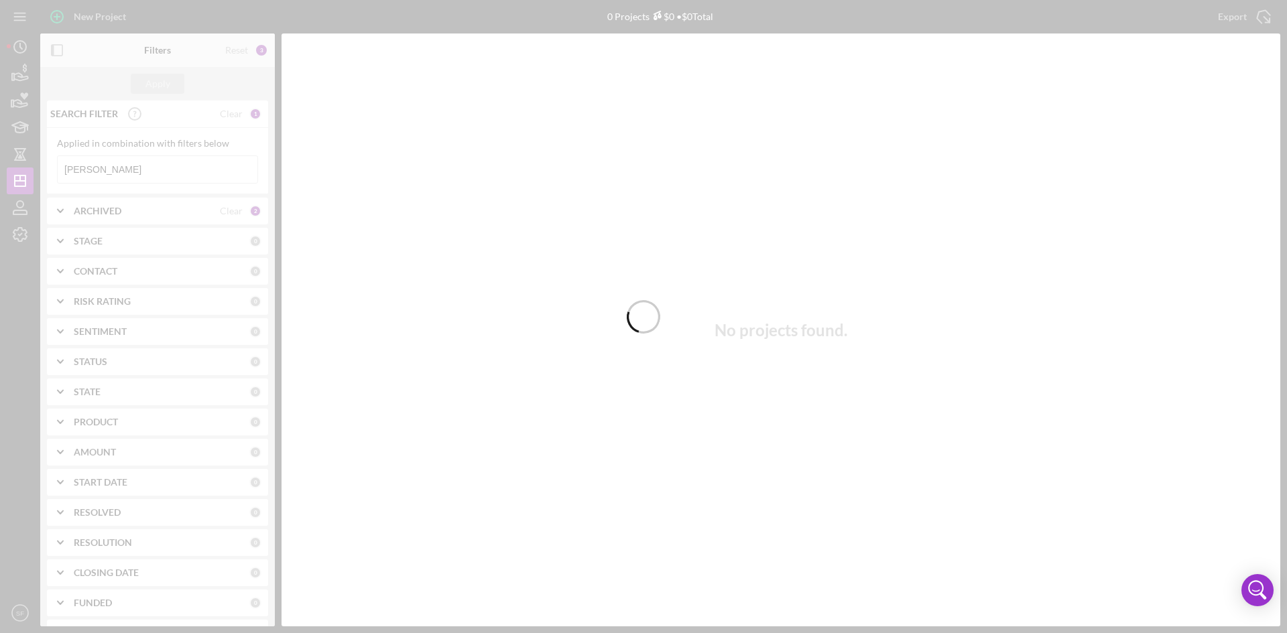
click at [130, 168] on div at bounding box center [643, 316] width 1287 height 633
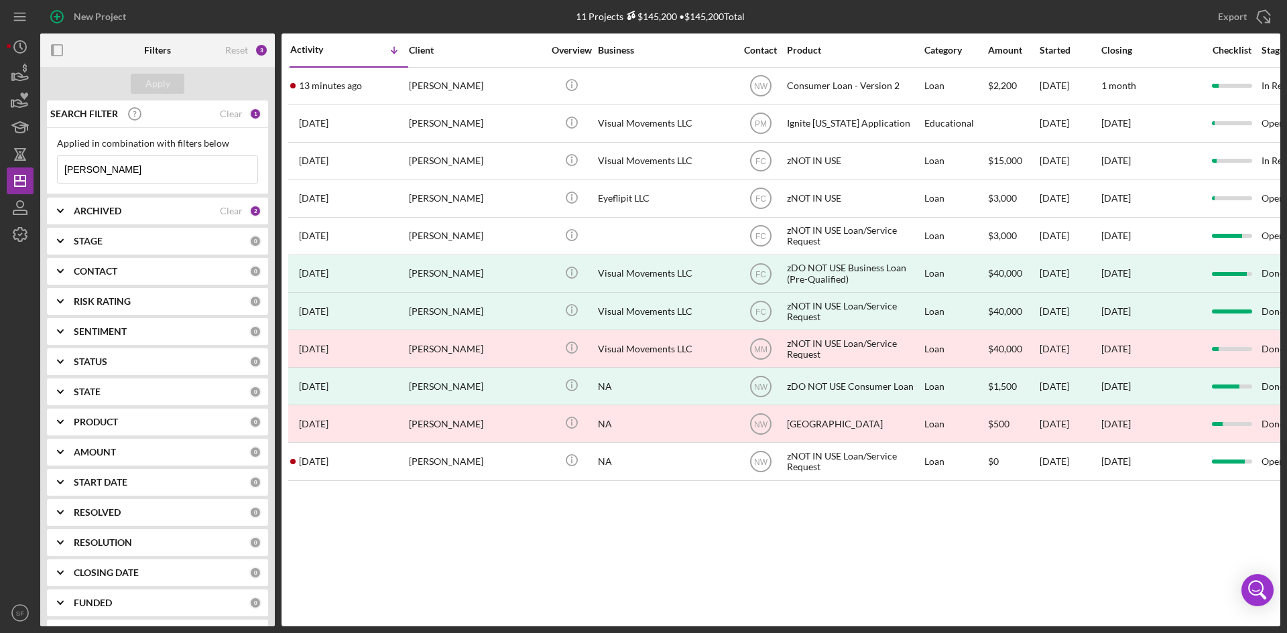
drag, startPoint x: 157, startPoint y: 176, endPoint x: 54, endPoint y: 166, distance: 103.7
click at [54, 166] on div "Applied in combination with filters below [PERSON_NAME] Icon/Menu Close" at bounding box center [157, 161] width 221 height 66
type input "[PERSON_NAME]"
click at [146, 88] on div "Apply" at bounding box center [157, 84] width 25 height 20
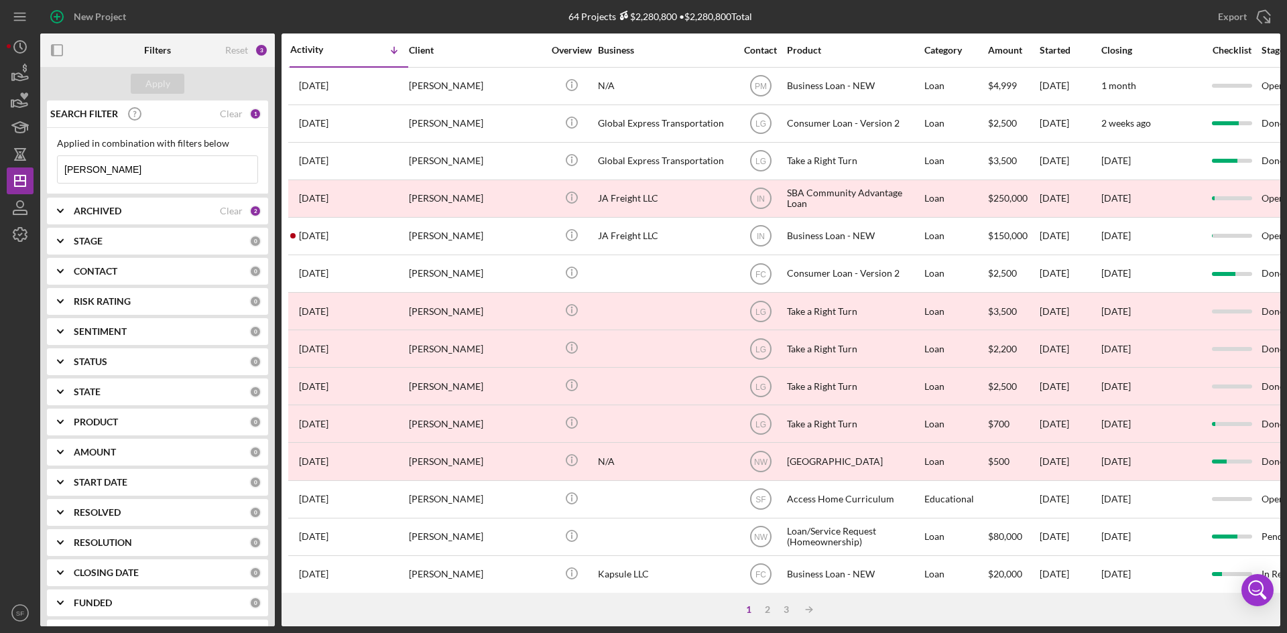
drag, startPoint x: 158, startPoint y: 173, endPoint x: 51, endPoint y: 162, distance: 107.2
click at [51, 162] on div "Applied in combination with filters below [PERSON_NAME] Icon/Menu Close" at bounding box center [157, 161] width 221 height 66
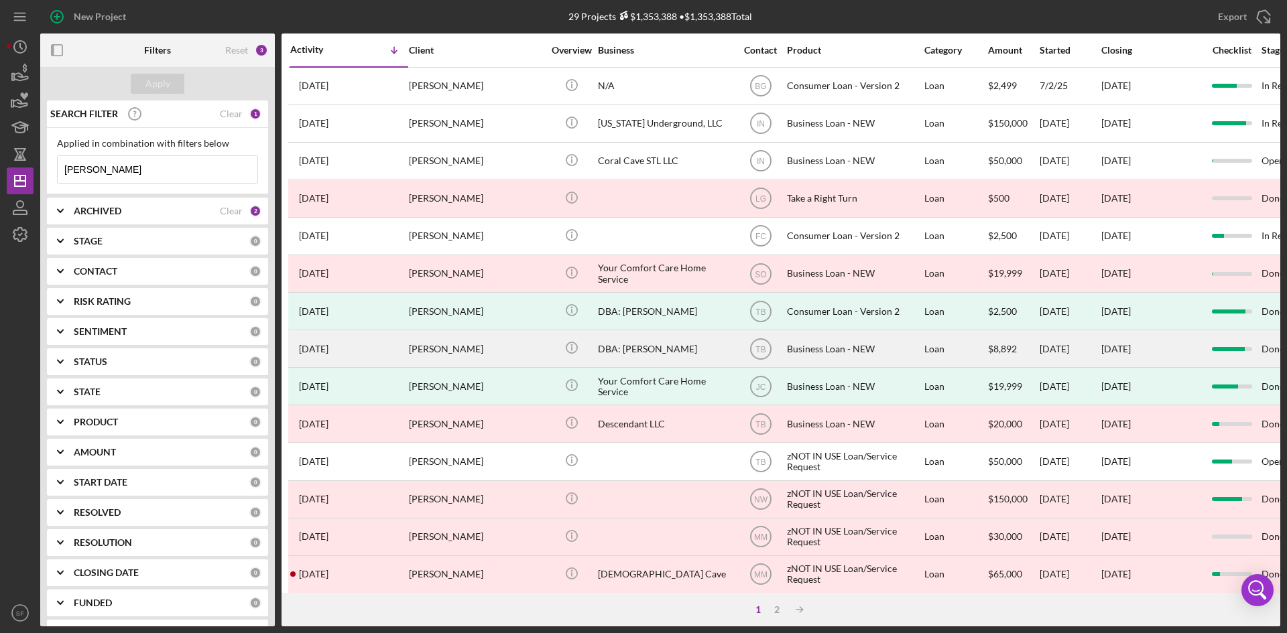
type input "[PERSON_NAME]"
click at [468, 348] on div "[PERSON_NAME]" at bounding box center [476, 349] width 134 height 36
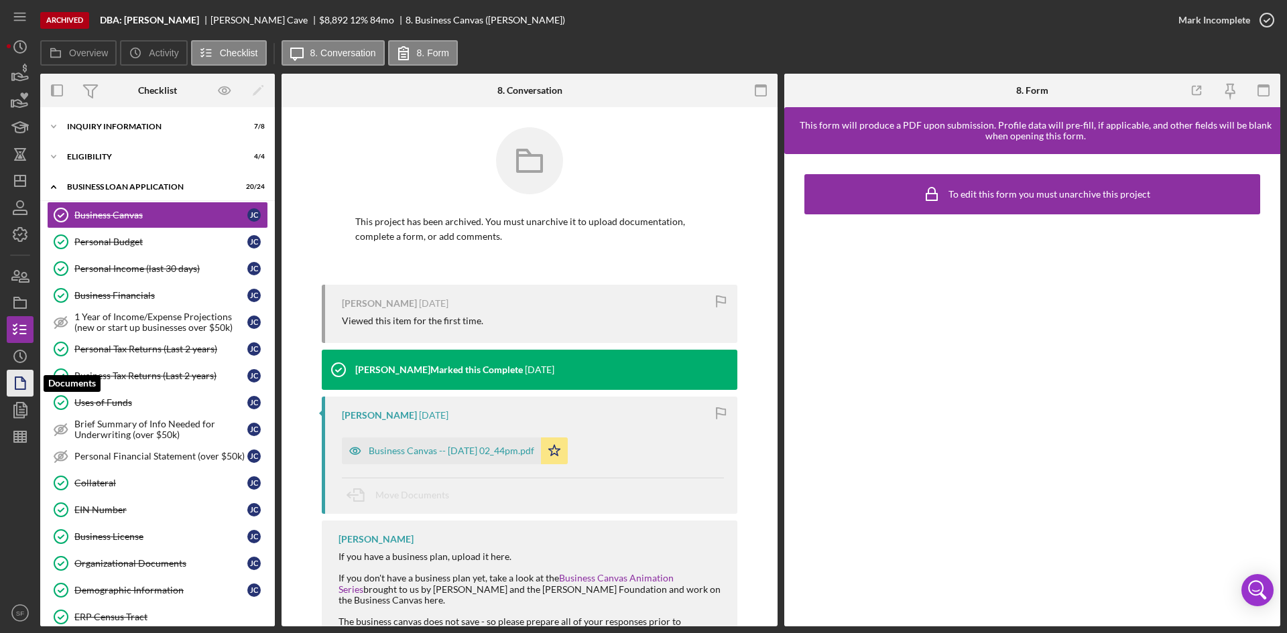
click at [11, 375] on icon "button" at bounding box center [20, 384] width 34 height 34
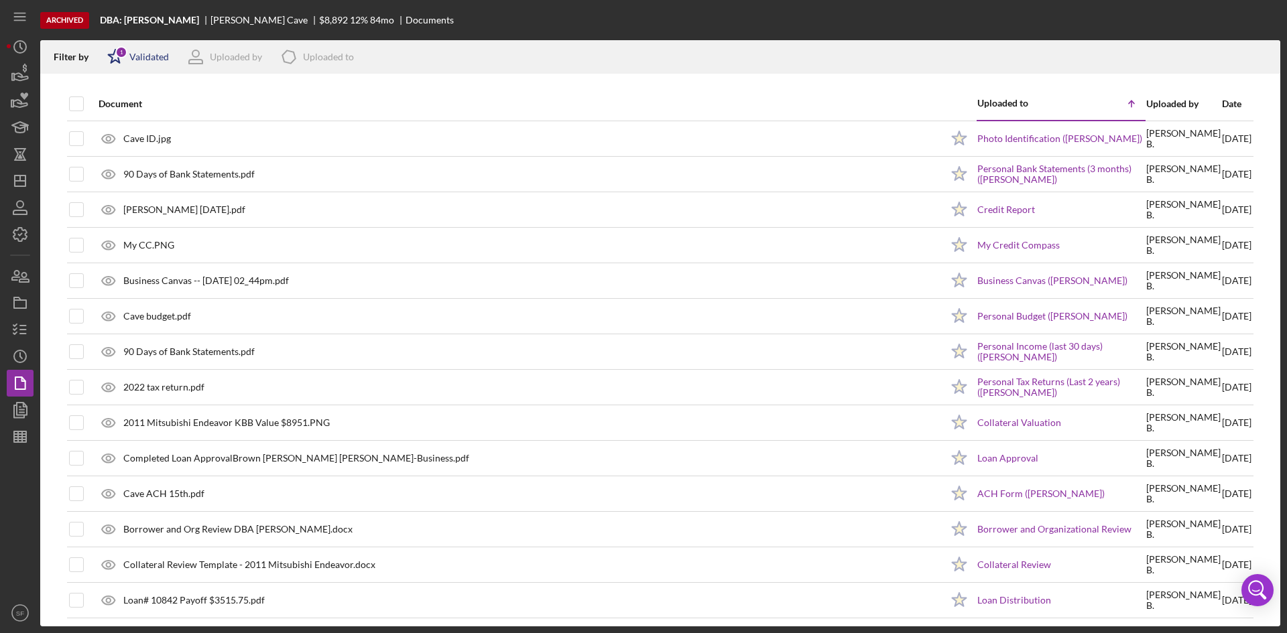
click at [142, 64] on div "Icon/Star 1 Validated" at bounding box center [134, 57] width 70 height 34
click at [134, 124] on div "Not validated" at bounding box center [156, 128] width 56 height 11
checkbox input "true"
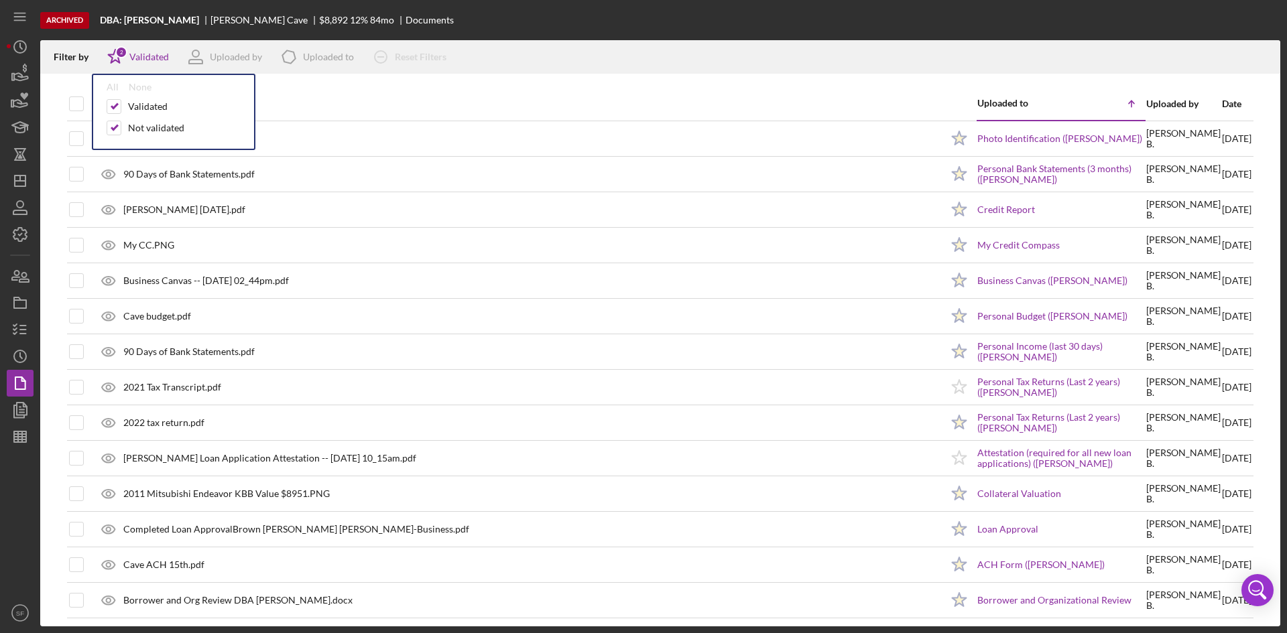
click at [336, 101] on div "Document" at bounding box center [520, 104] width 843 height 11
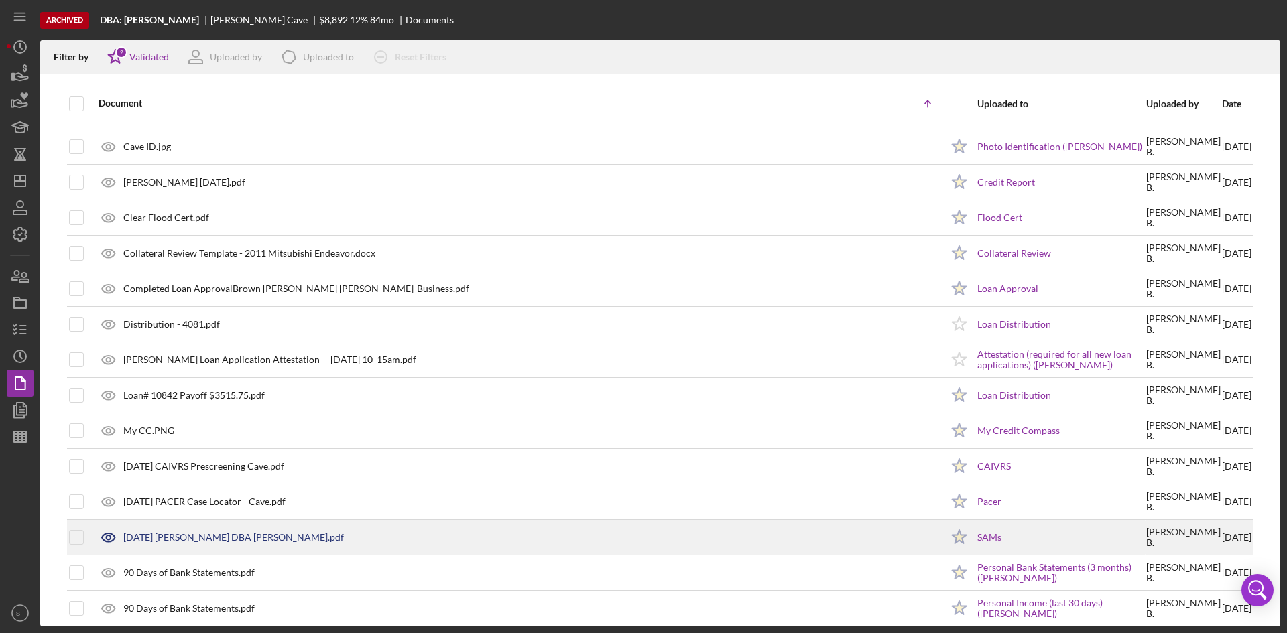
scroll to position [254, 0]
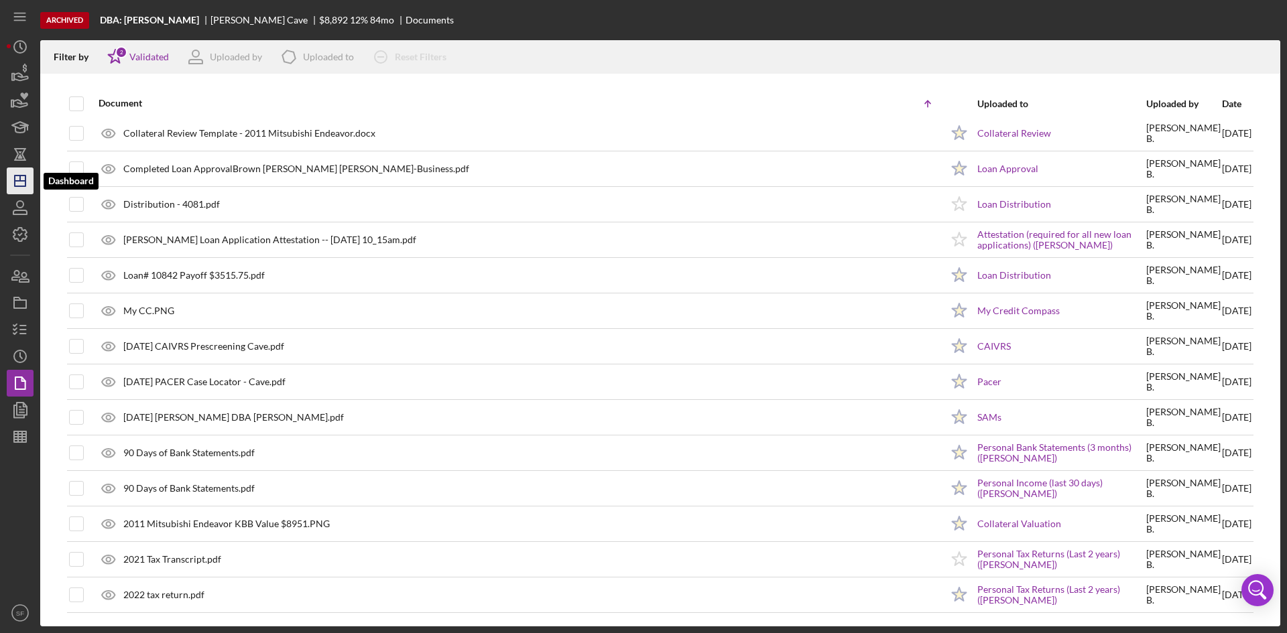
click at [21, 182] on icon "Icon/Dashboard" at bounding box center [20, 181] width 34 height 34
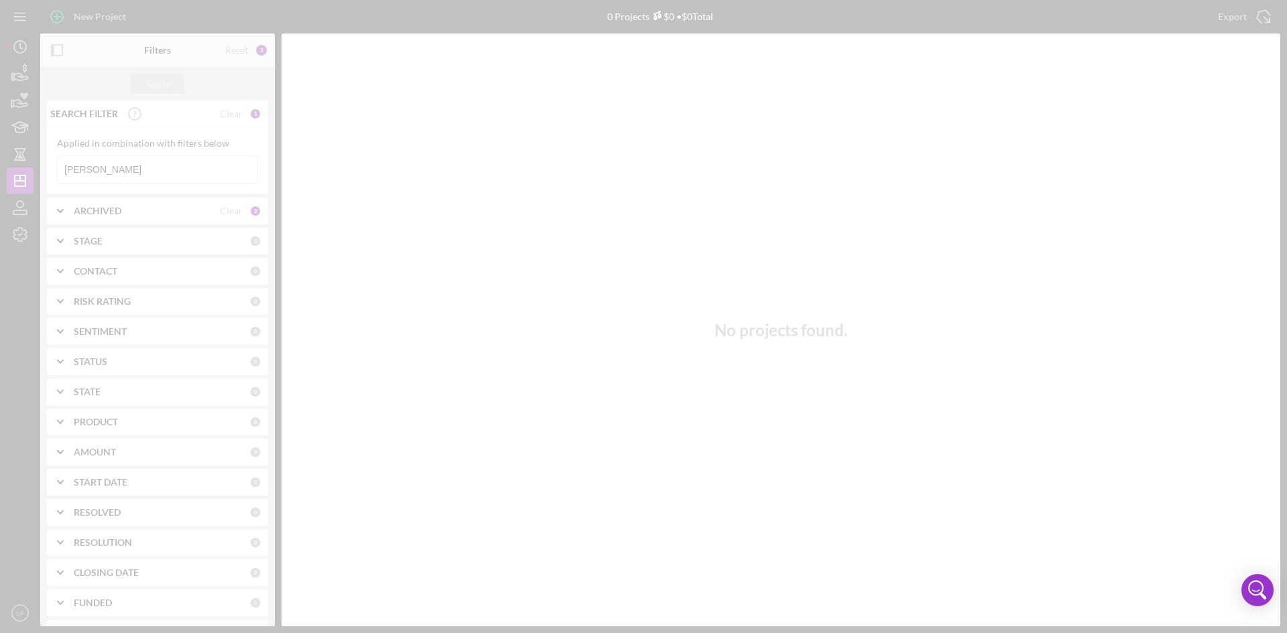
click at [136, 170] on div at bounding box center [643, 316] width 1287 height 633
click at [139, 174] on div at bounding box center [643, 316] width 1287 height 633
click at [129, 176] on div at bounding box center [643, 316] width 1287 height 633
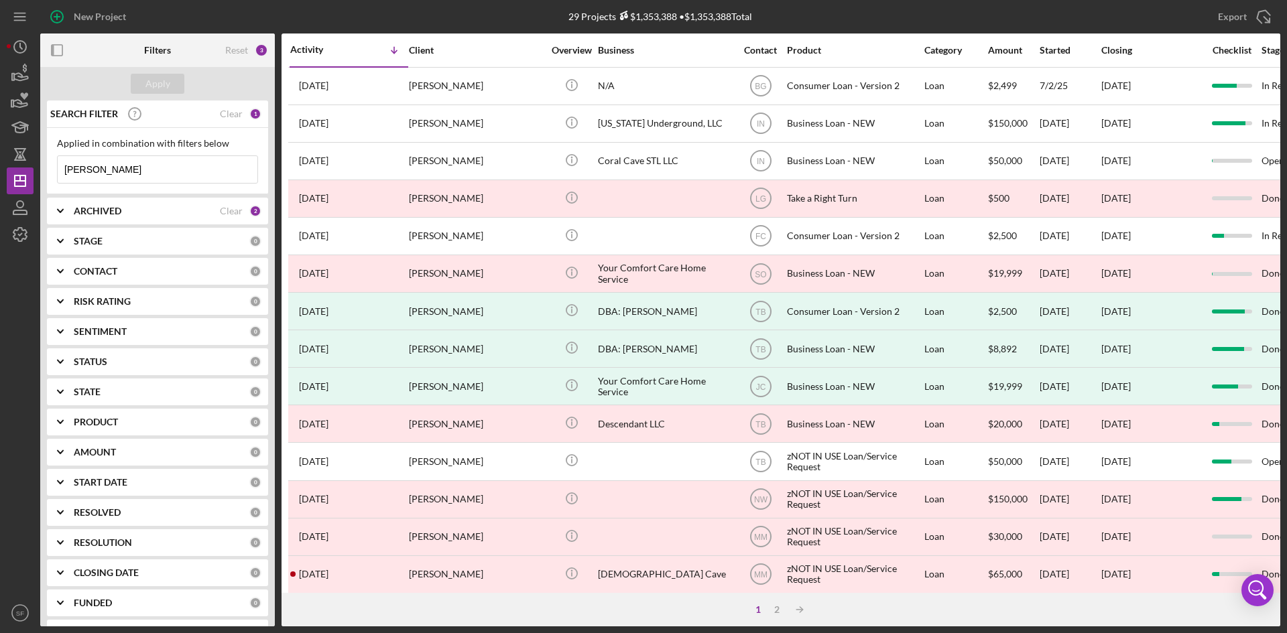
click at [128, 176] on input "[PERSON_NAME]" at bounding box center [158, 169] width 200 height 27
drag, startPoint x: 128, startPoint y: 176, endPoint x: 88, endPoint y: 180, distance: 39.8
click at [68, 173] on input "[PERSON_NAME]" at bounding box center [158, 169] width 200 height 27
type input "[PERSON_NAME]"
click at [172, 82] on button "Apply" at bounding box center [158, 84] width 54 height 20
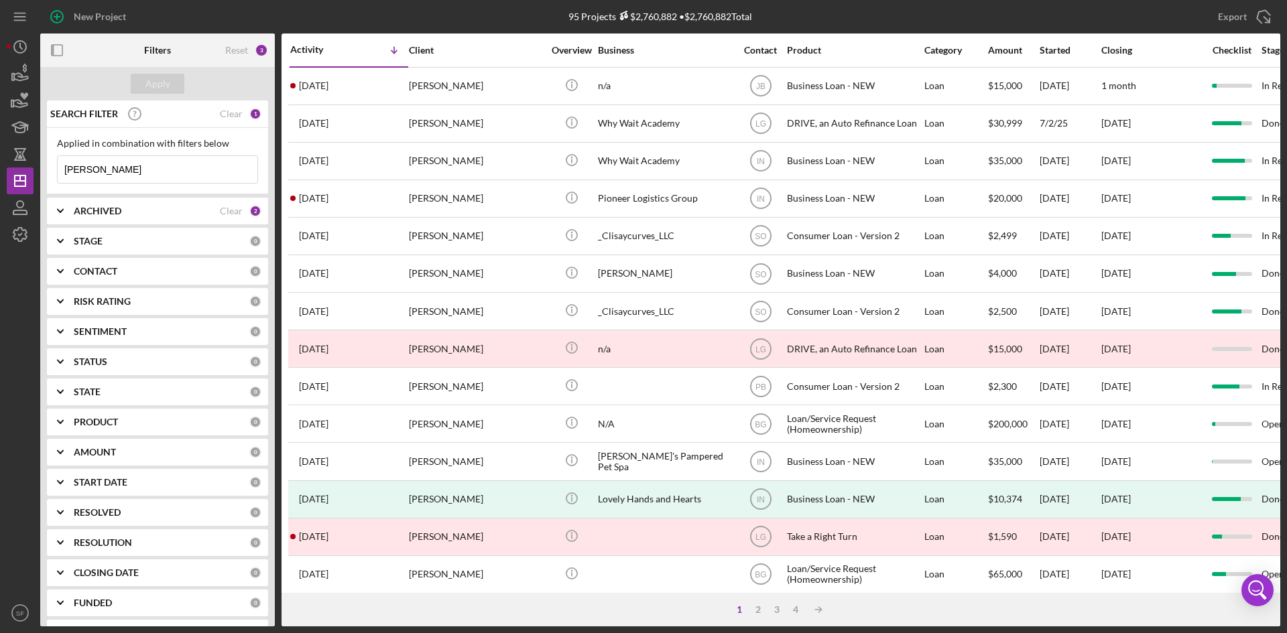
scroll to position [67, 0]
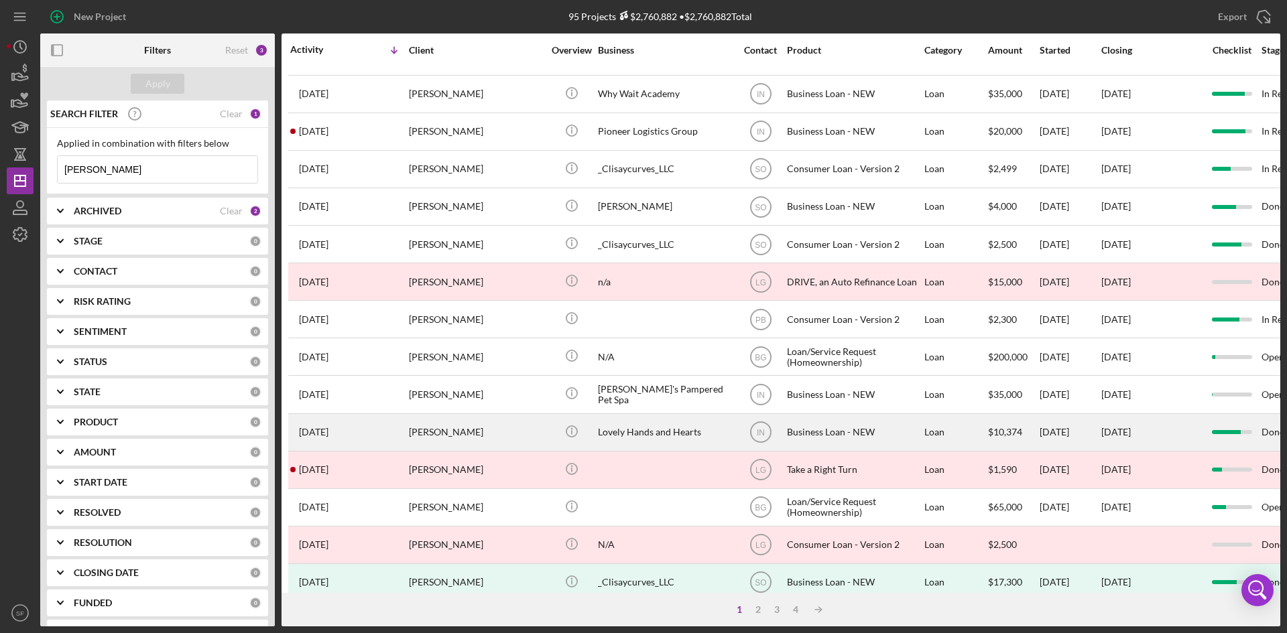
click at [448, 430] on div "[PERSON_NAME]" at bounding box center [476, 433] width 134 height 36
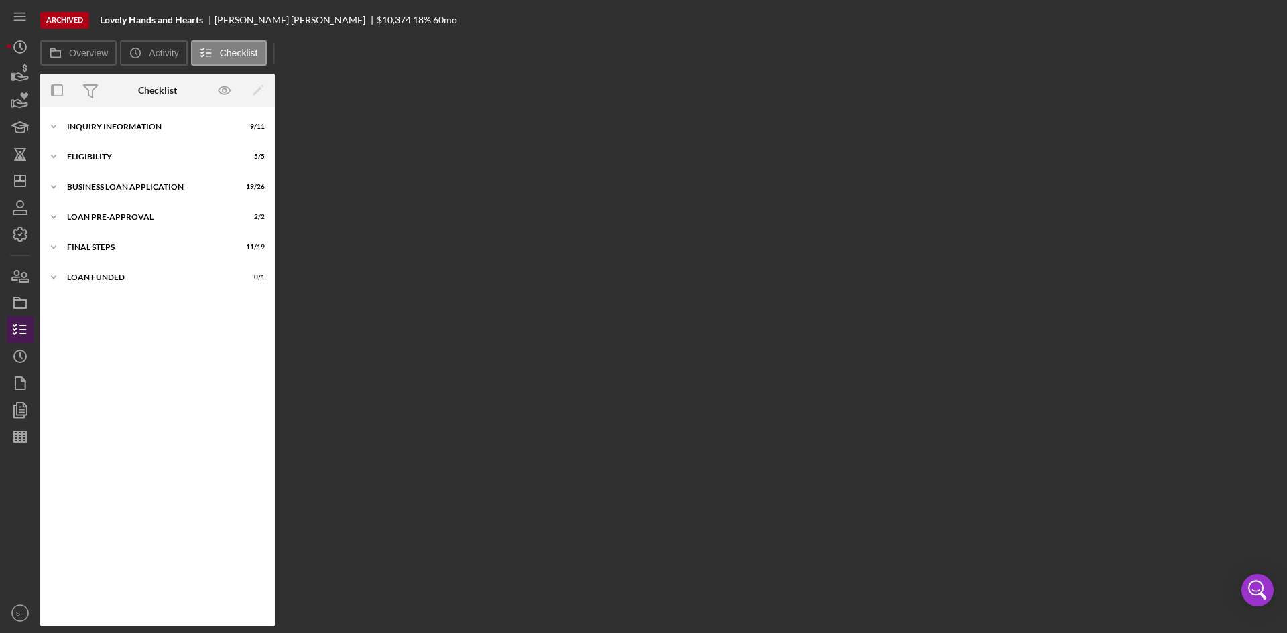
scroll to position [196, 0]
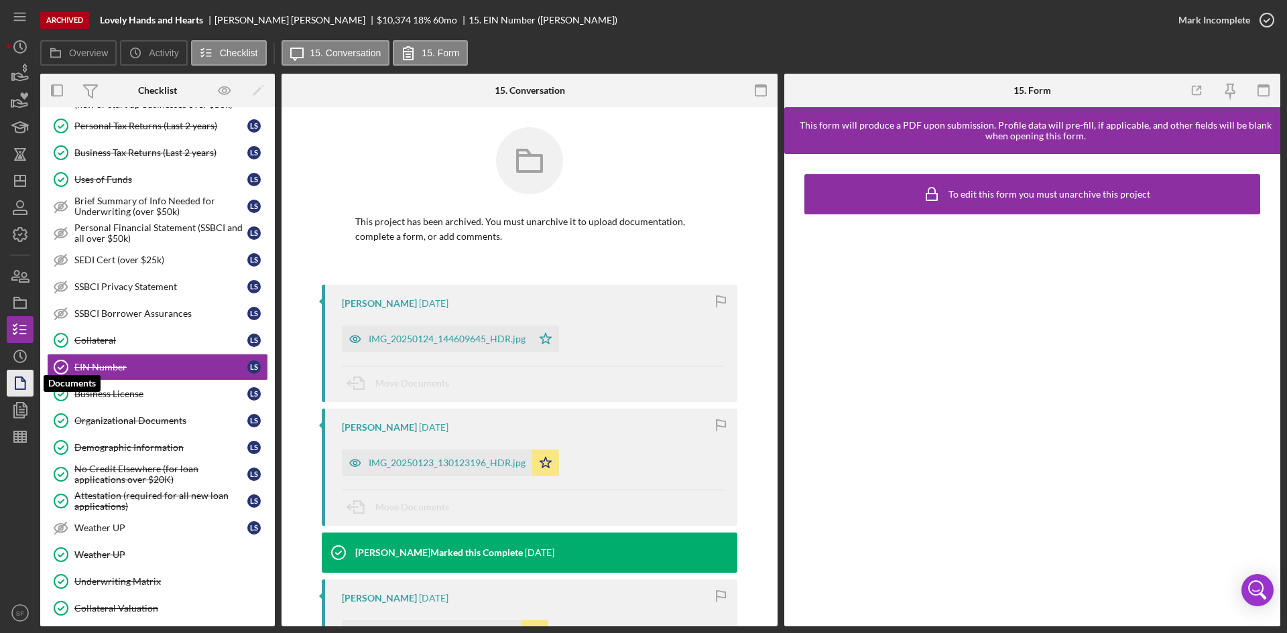
click at [26, 383] on icon "button" at bounding box center [20, 384] width 34 height 34
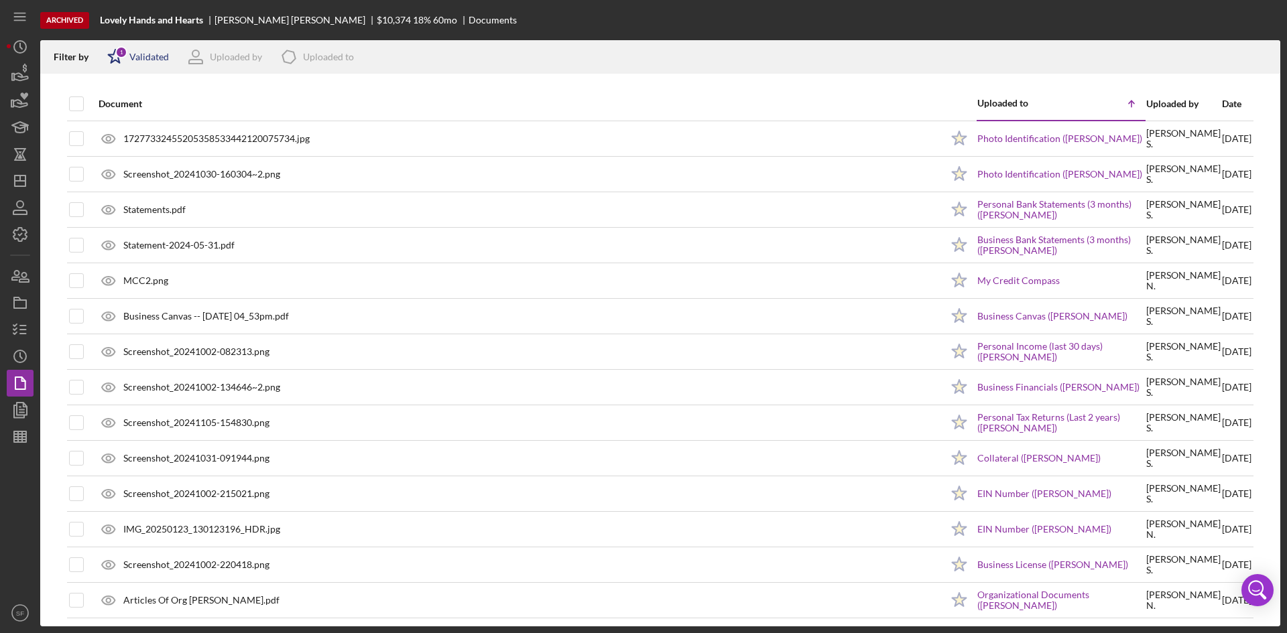
click at [144, 54] on div "Validated" at bounding box center [149, 57] width 40 height 11
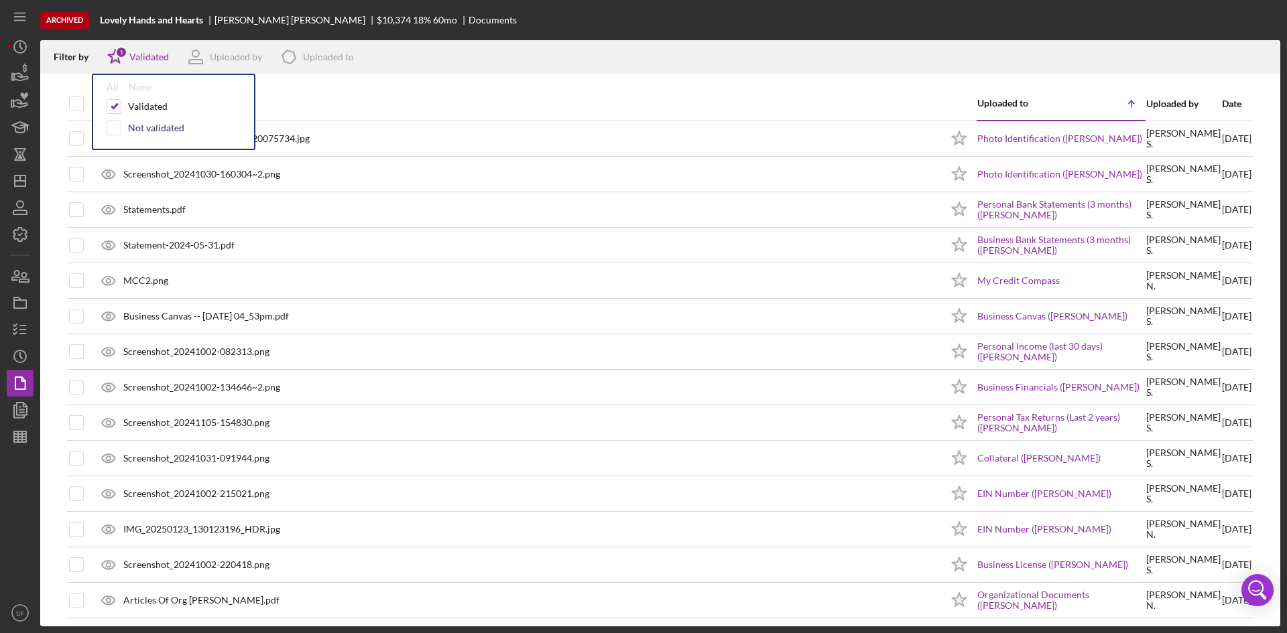
click at [157, 129] on div "Not validated" at bounding box center [156, 128] width 56 height 11
checkbox input "true"
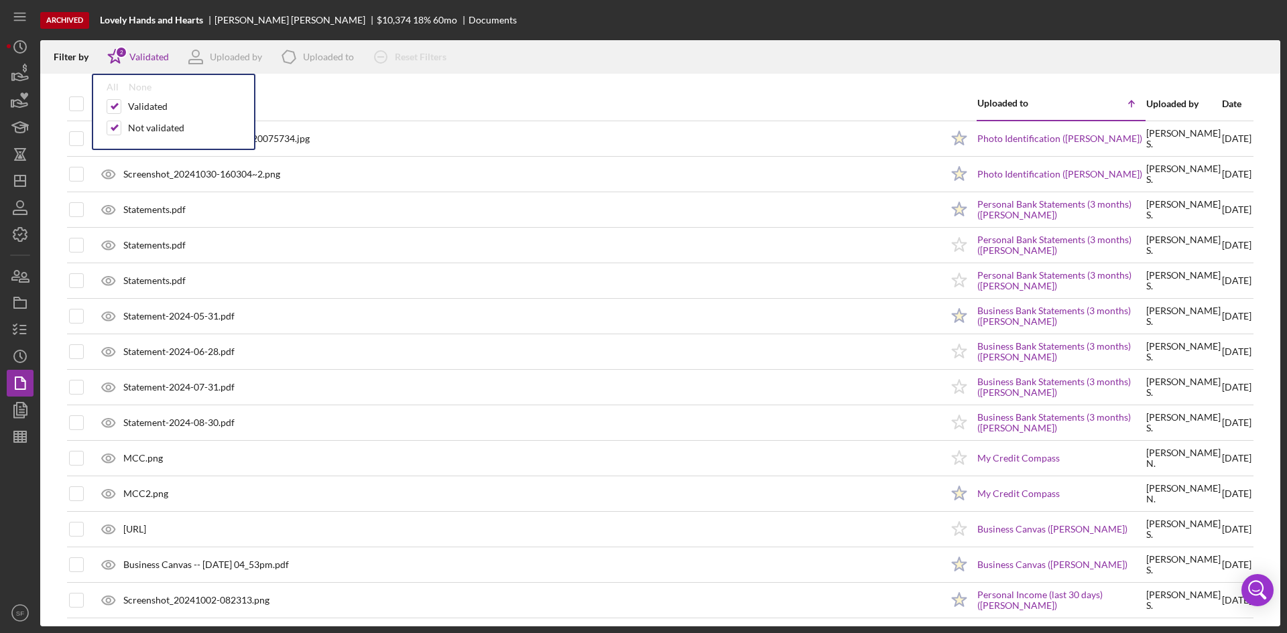
click at [404, 87] on th "Document" at bounding box center [516, 104] width 851 height 34
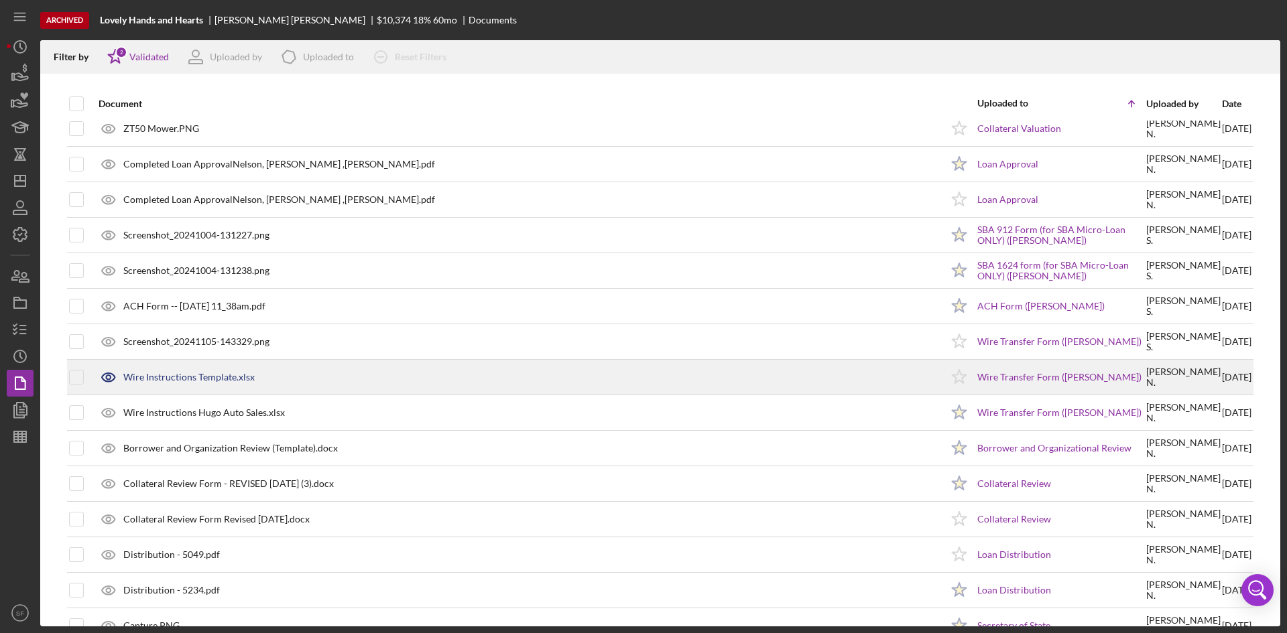
scroll to position [1640, 0]
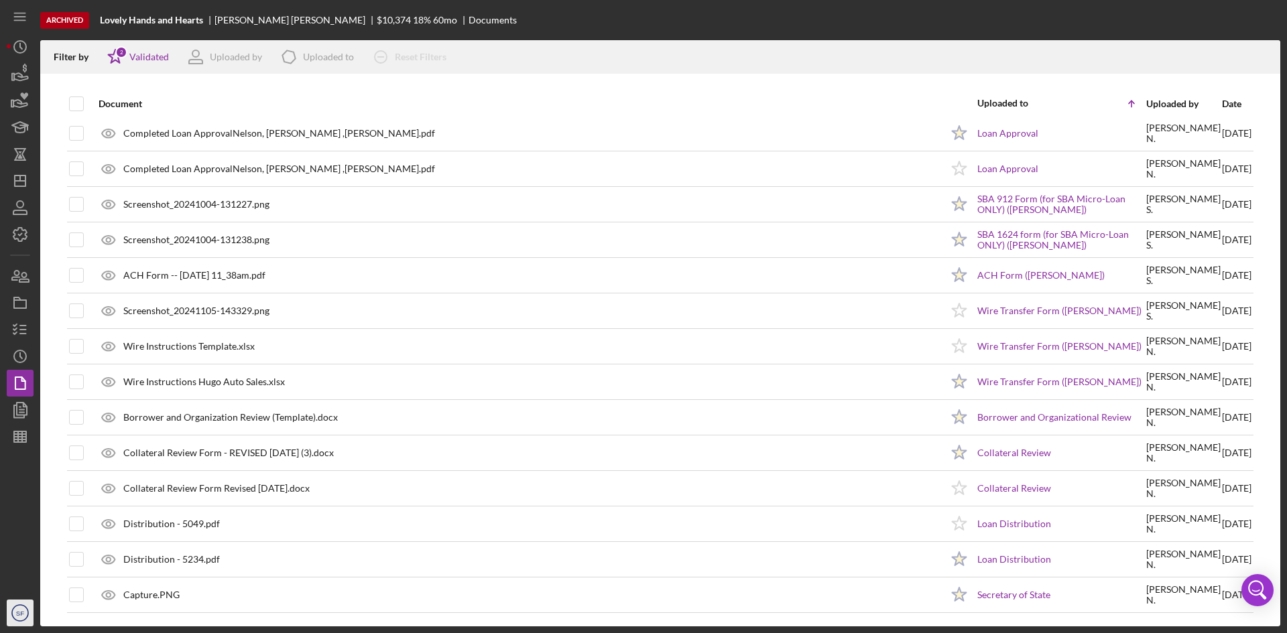
click at [20, 616] on text "SF" at bounding box center [20, 613] width 8 height 7
click at [19, 180] on icon "Icon/Dashboard" at bounding box center [20, 181] width 34 height 34
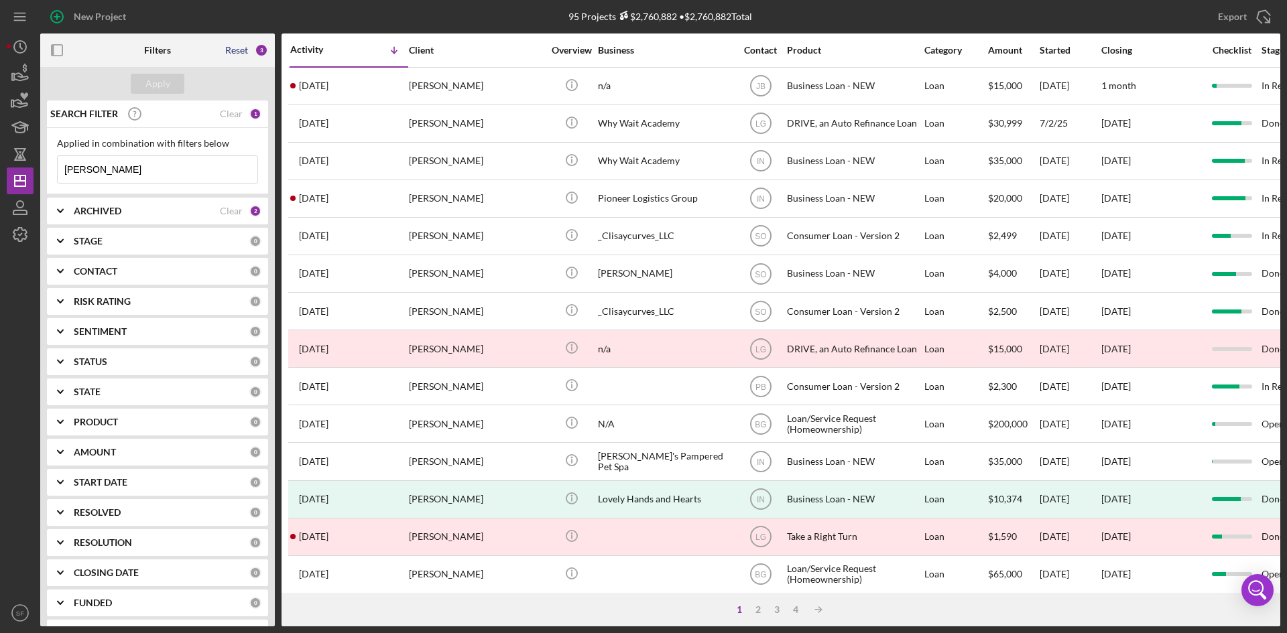
click at [227, 48] on div "Reset" at bounding box center [236, 50] width 23 height 11
click at [166, 76] on div "Apply" at bounding box center [157, 84] width 25 height 20
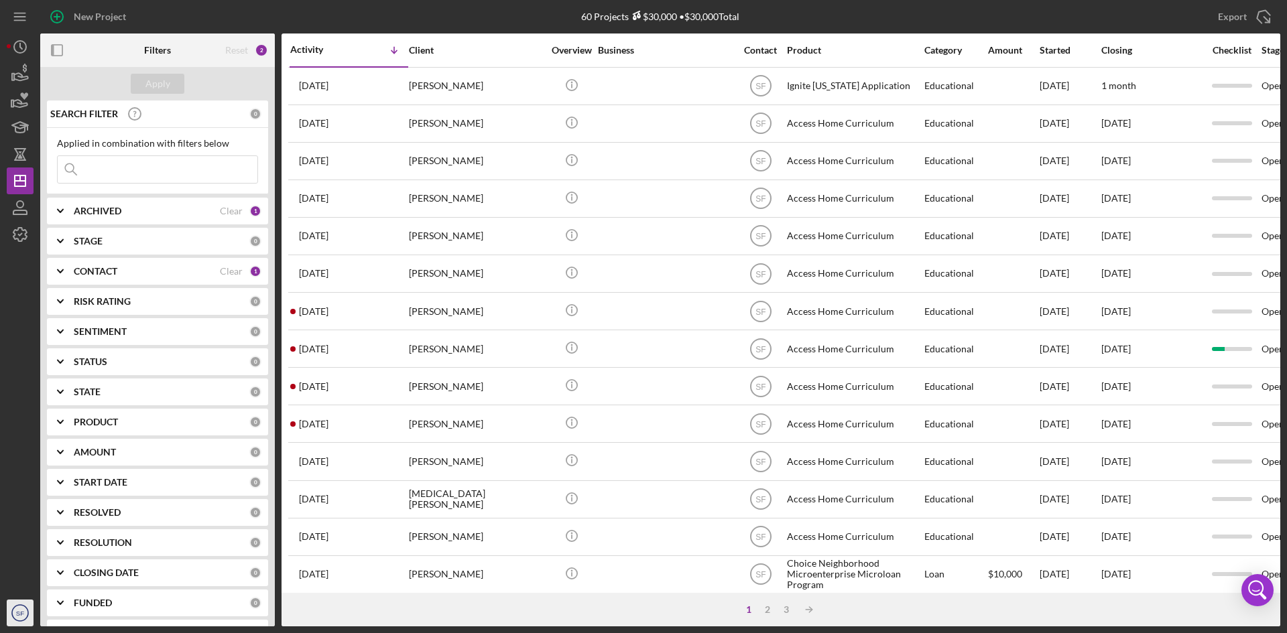
click at [20, 618] on icon "SF" at bounding box center [20, 614] width 27 height 34
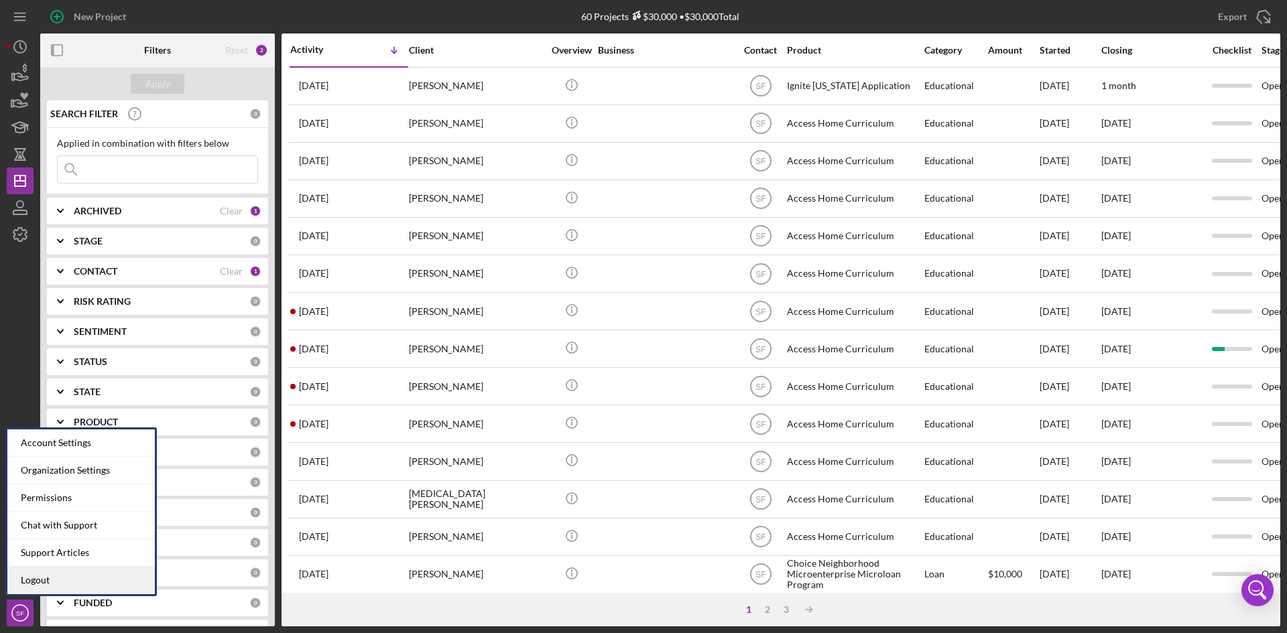
click at [36, 576] on link "Logout" at bounding box center [80, 580] width 147 height 27
